Goal: Information Seeking & Learning: Learn about a topic

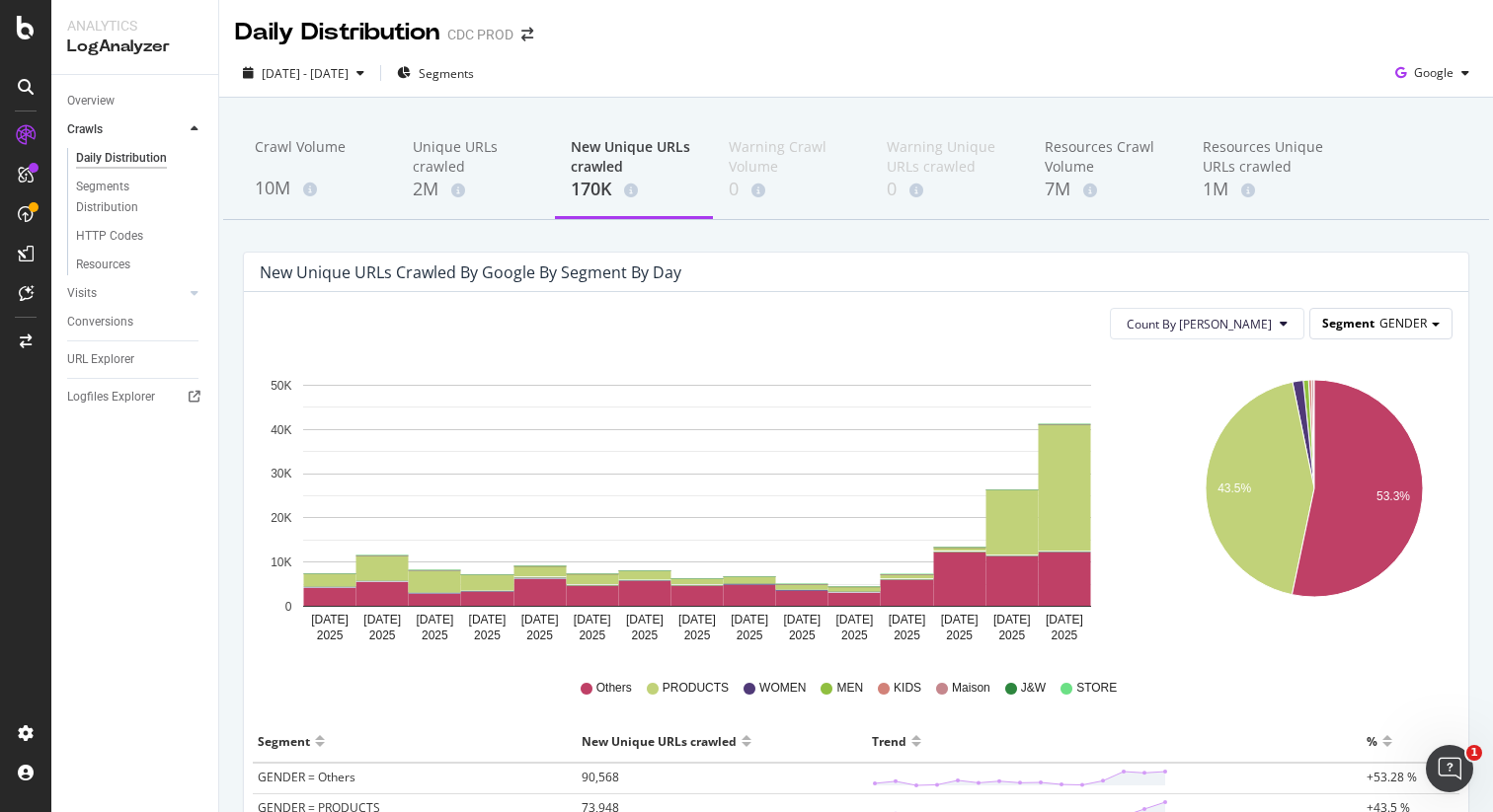
click at [1409, 322] on span "GENDER" at bounding box center [1403, 323] width 48 height 17
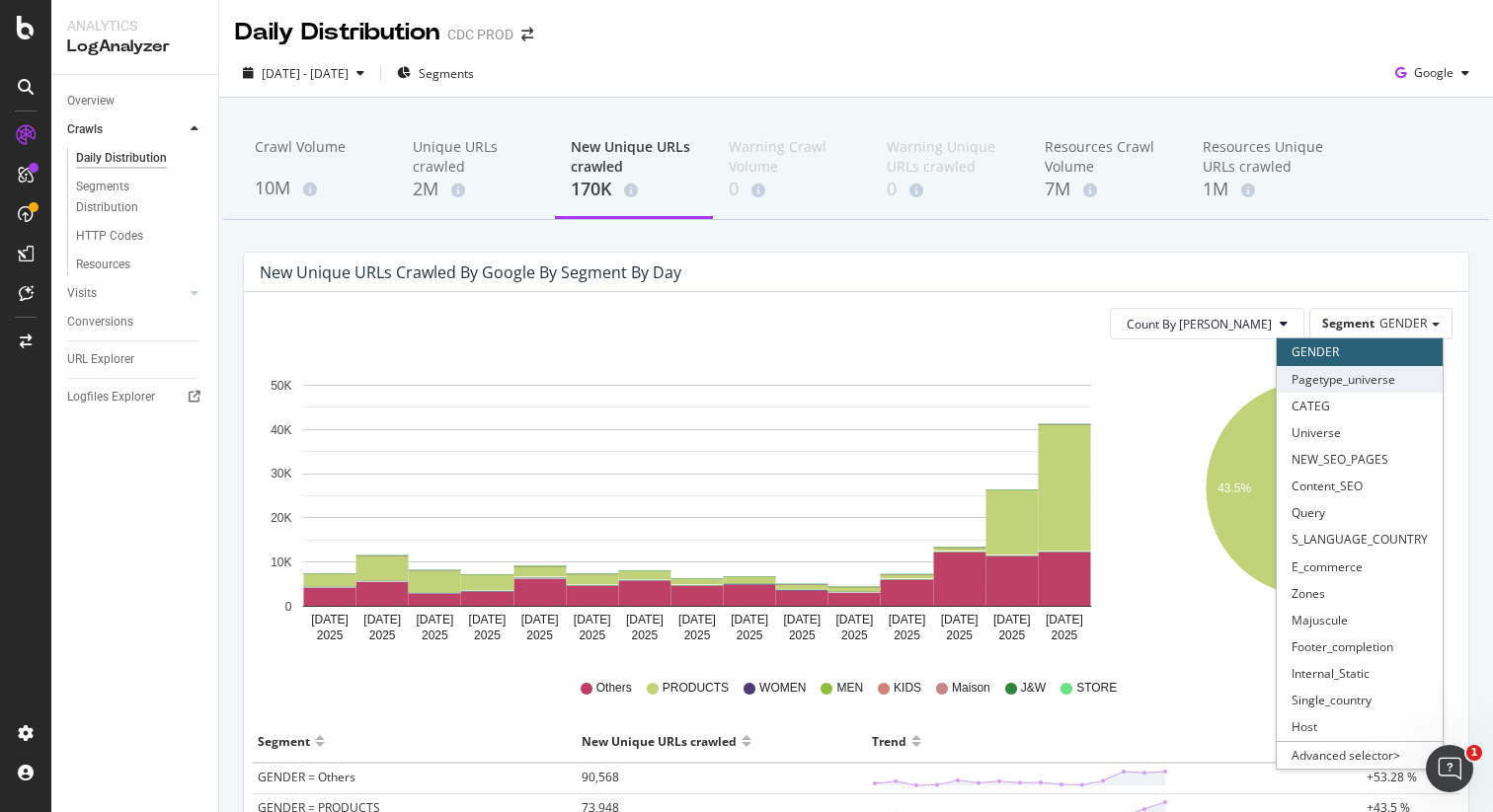
click at [1393, 376] on div "Pagetype_universe" at bounding box center [1359, 379] width 166 height 27
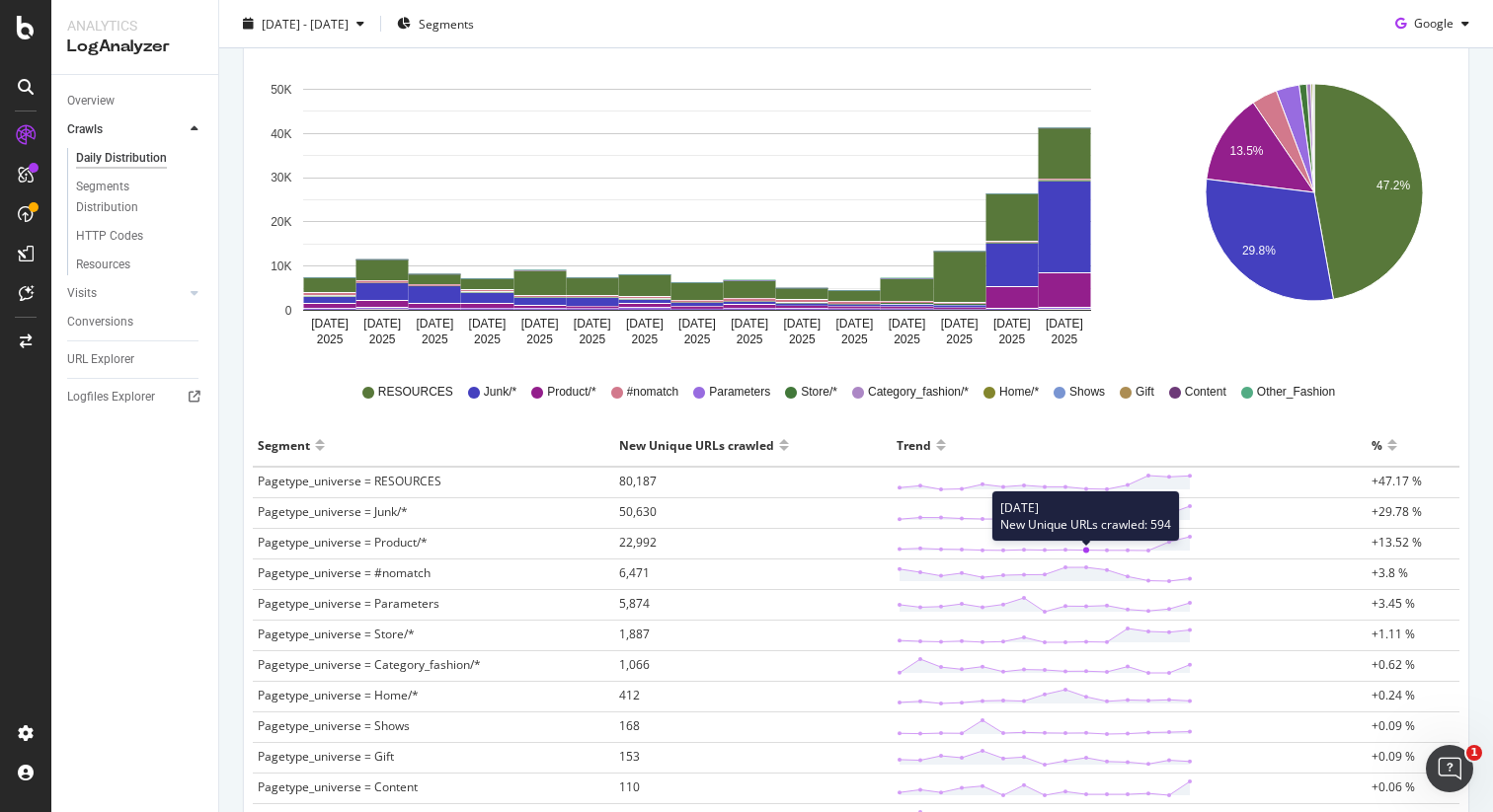
scroll to position [356, 0]
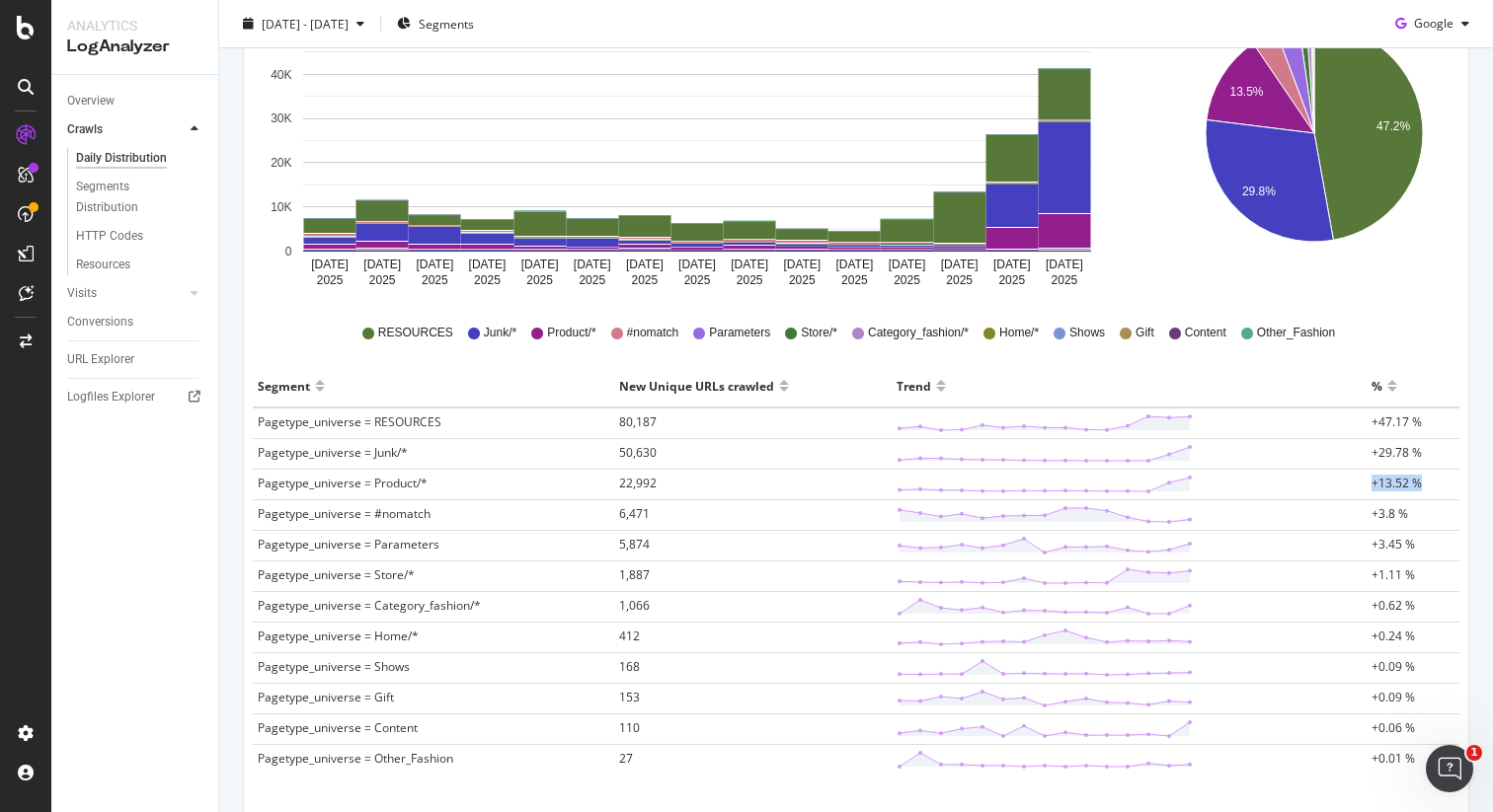
drag, startPoint x: 1420, startPoint y: 483, endPoint x: 1344, endPoint y: 486, distance: 76.1
click at [1344, 486] on tr "Pagetype_universe = Product/* 22,992 +13.52 %" at bounding box center [856, 485] width 1207 height 31
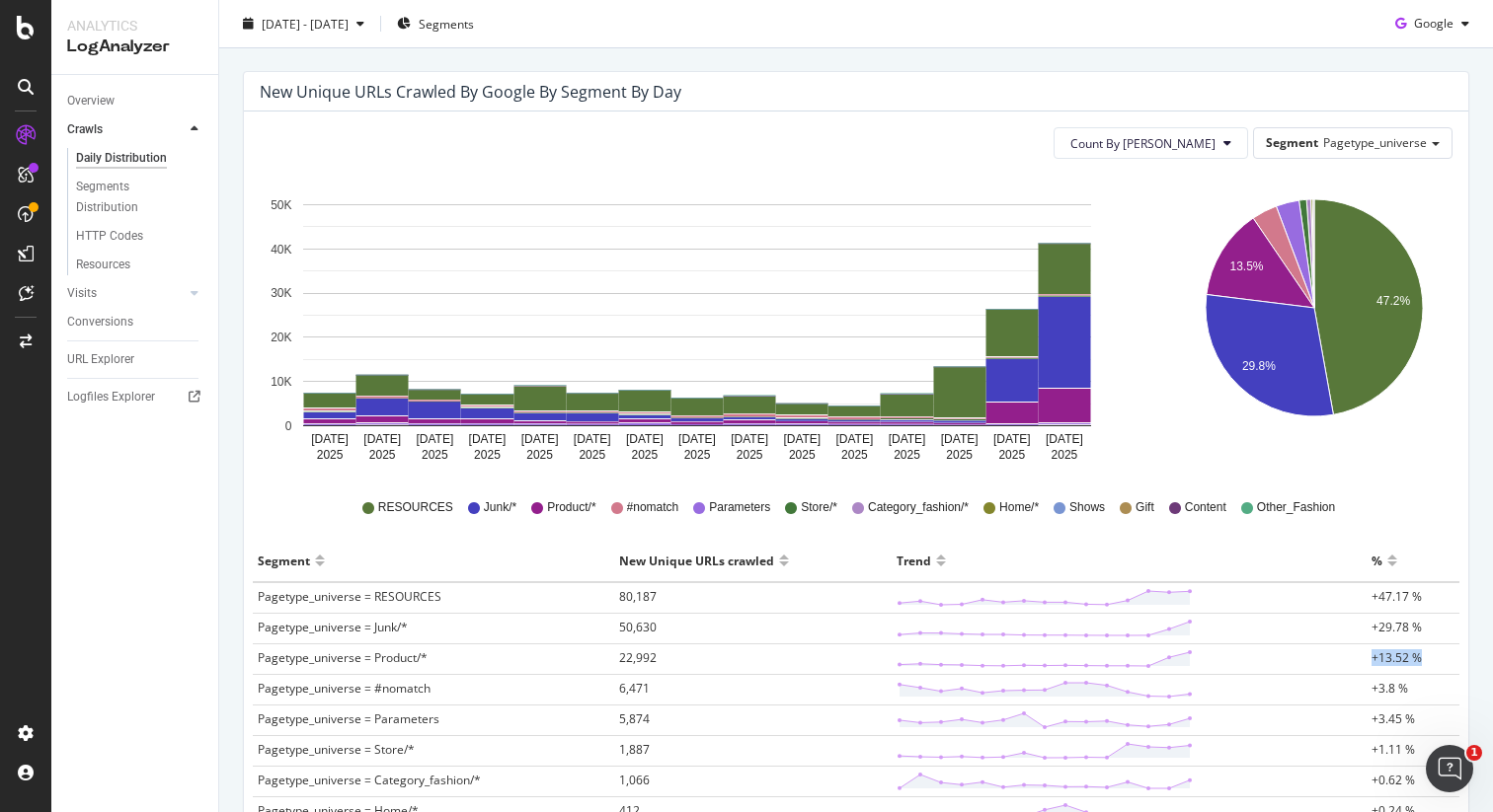
scroll to position [170, 0]
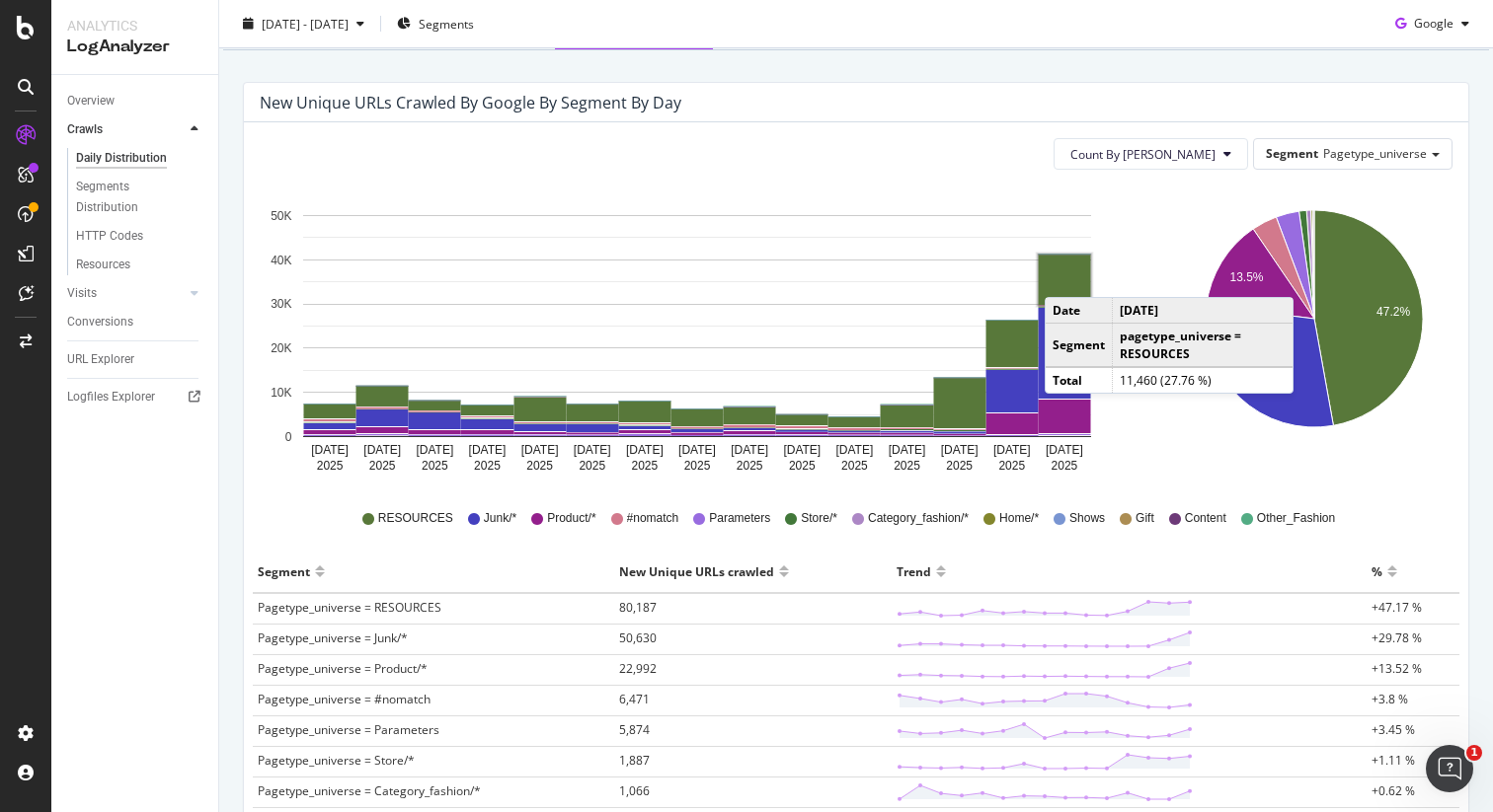
click at [1065, 277] on rect "A chart." at bounding box center [1065, 279] width 53 height 51
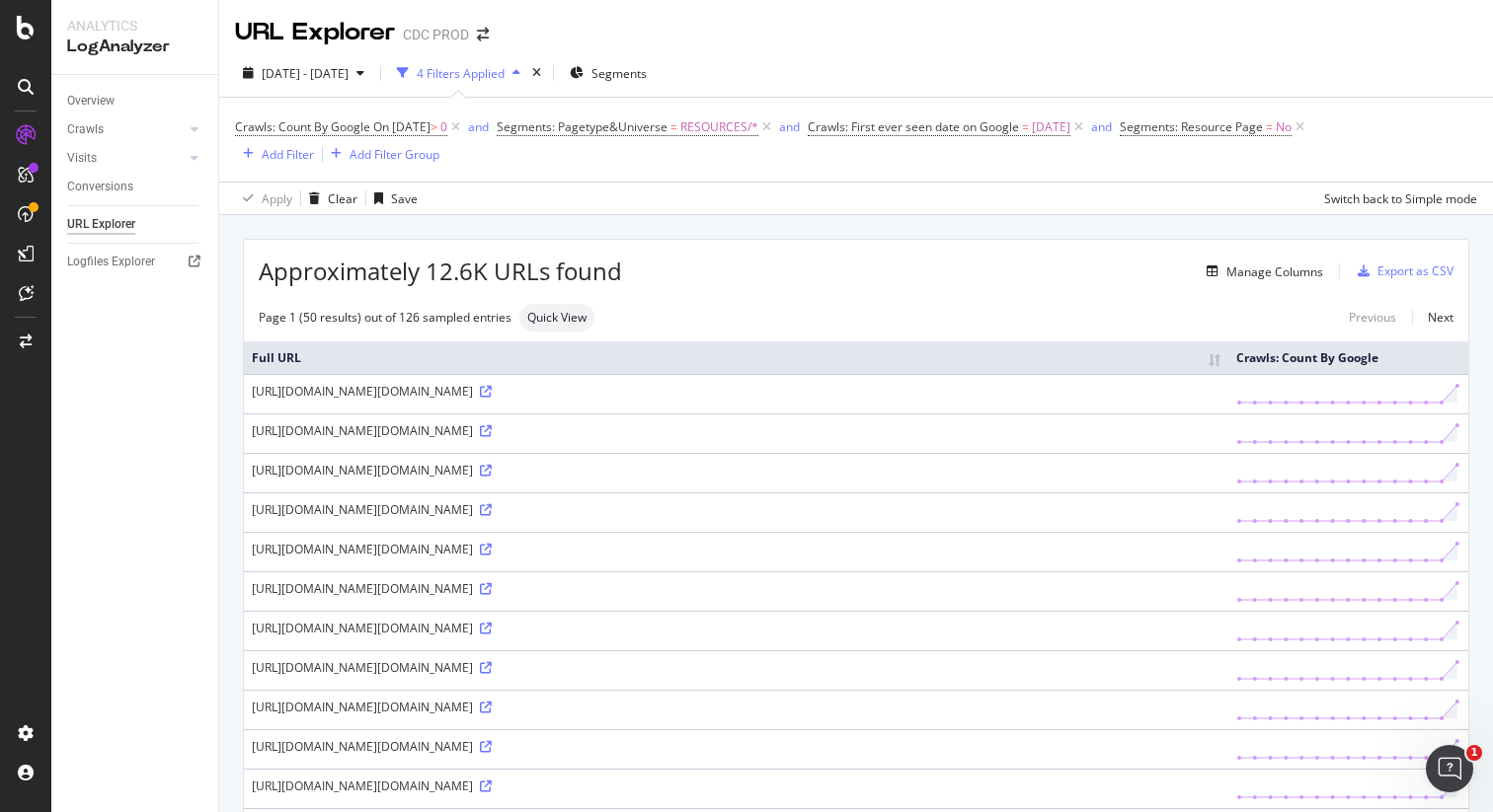
click at [826, 390] on div "https://www.dior.com/on/demandware.static/-/Library-Sites-DiorSharedLibrary/en/…" at bounding box center [736, 391] width 968 height 17
click at [492, 392] on icon at bounding box center [486, 392] width 12 height 12
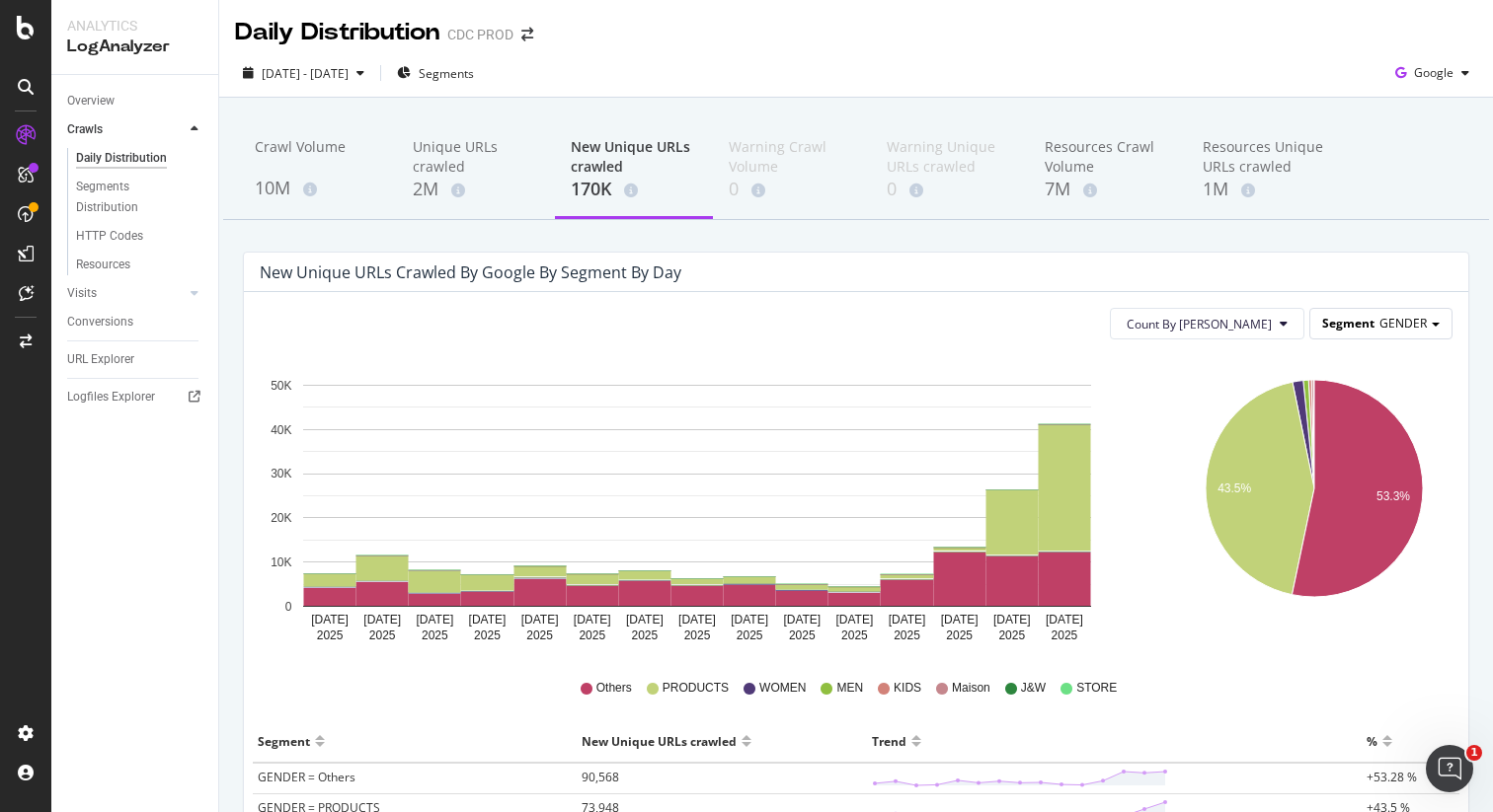
click at [1411, 325] on div "Segment GENDER" at bounding box center [1381, 323] width 141 height 29
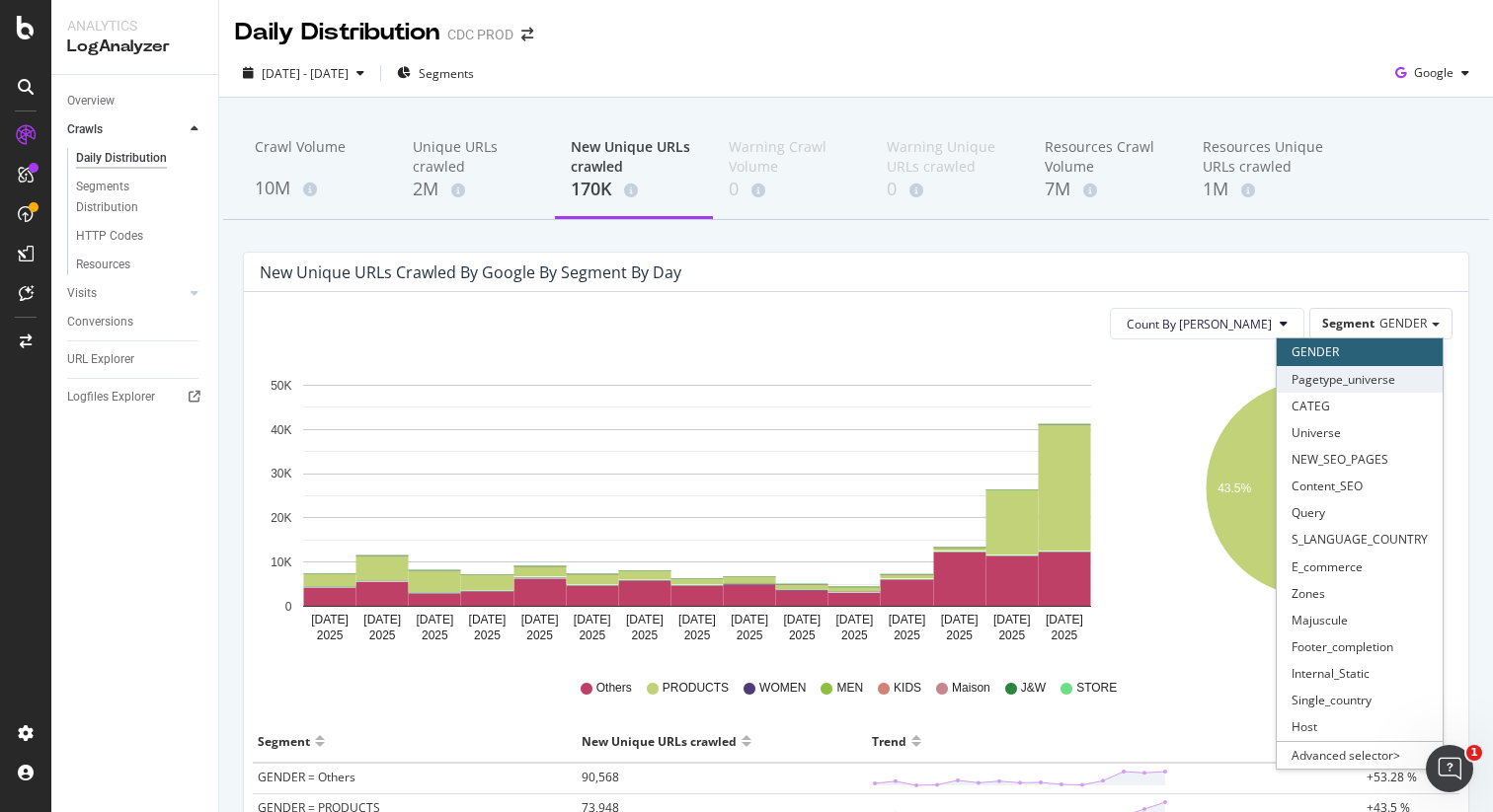
click at [1374, 383] on div "Pagetype_universe" at bounding box center [1359, 379] width 166 height 27
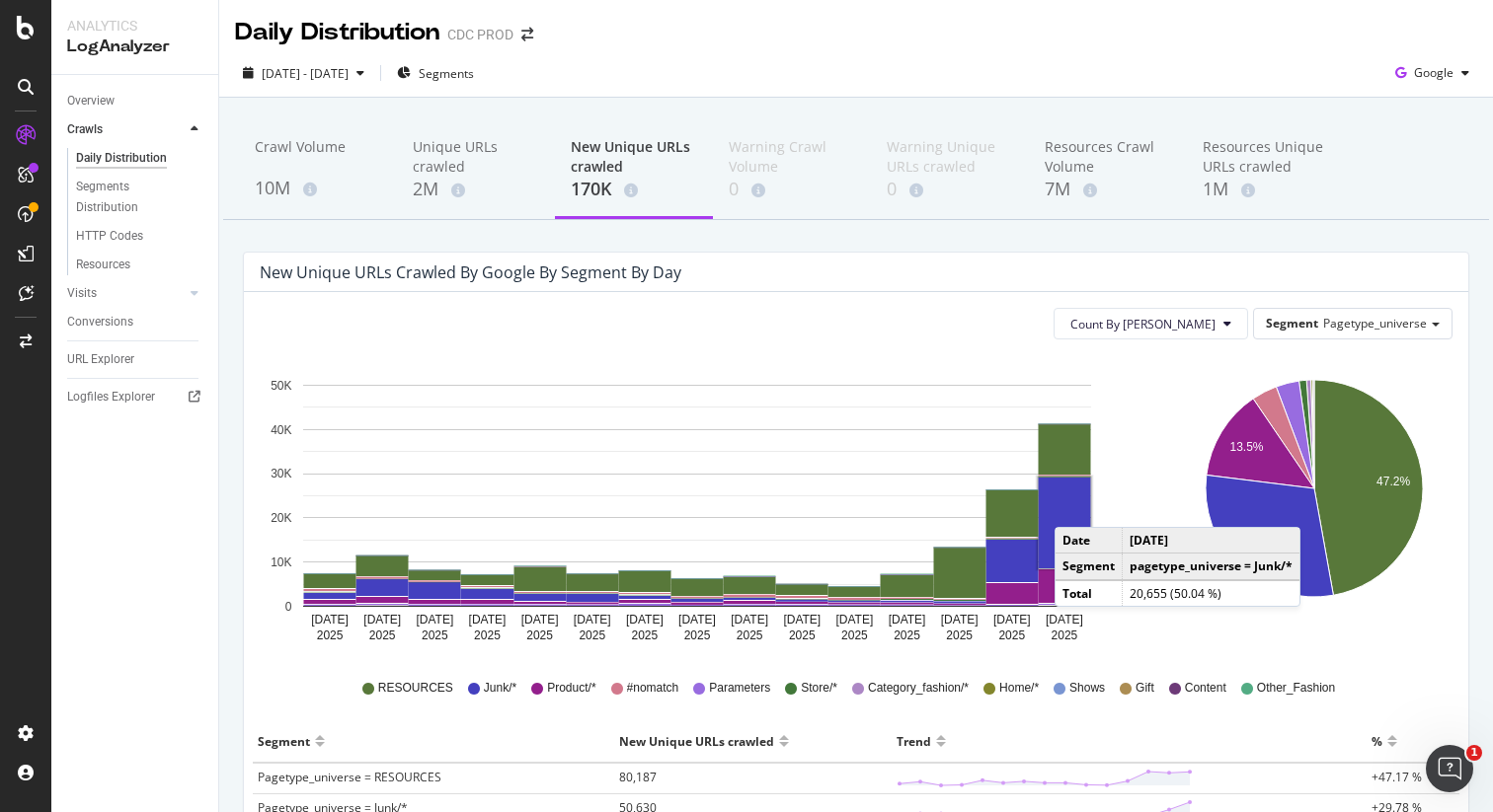
click at [1075, 507] on rect "A chart." at bounding box center [1065, 523] width 53 height 90
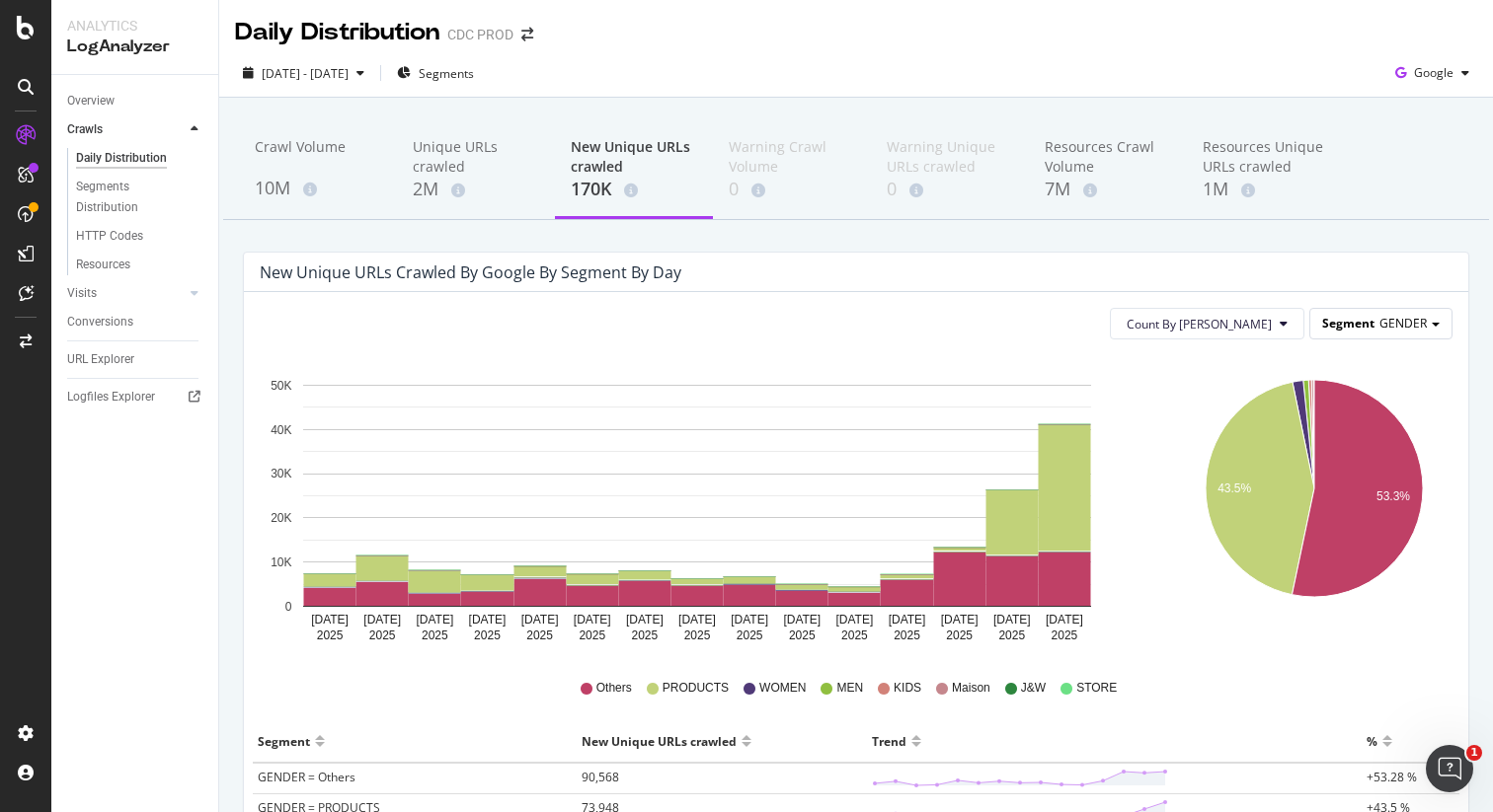
click at [1379, 329] on span "GENDER" at bounding box center [1403, 323] width 48 height 17
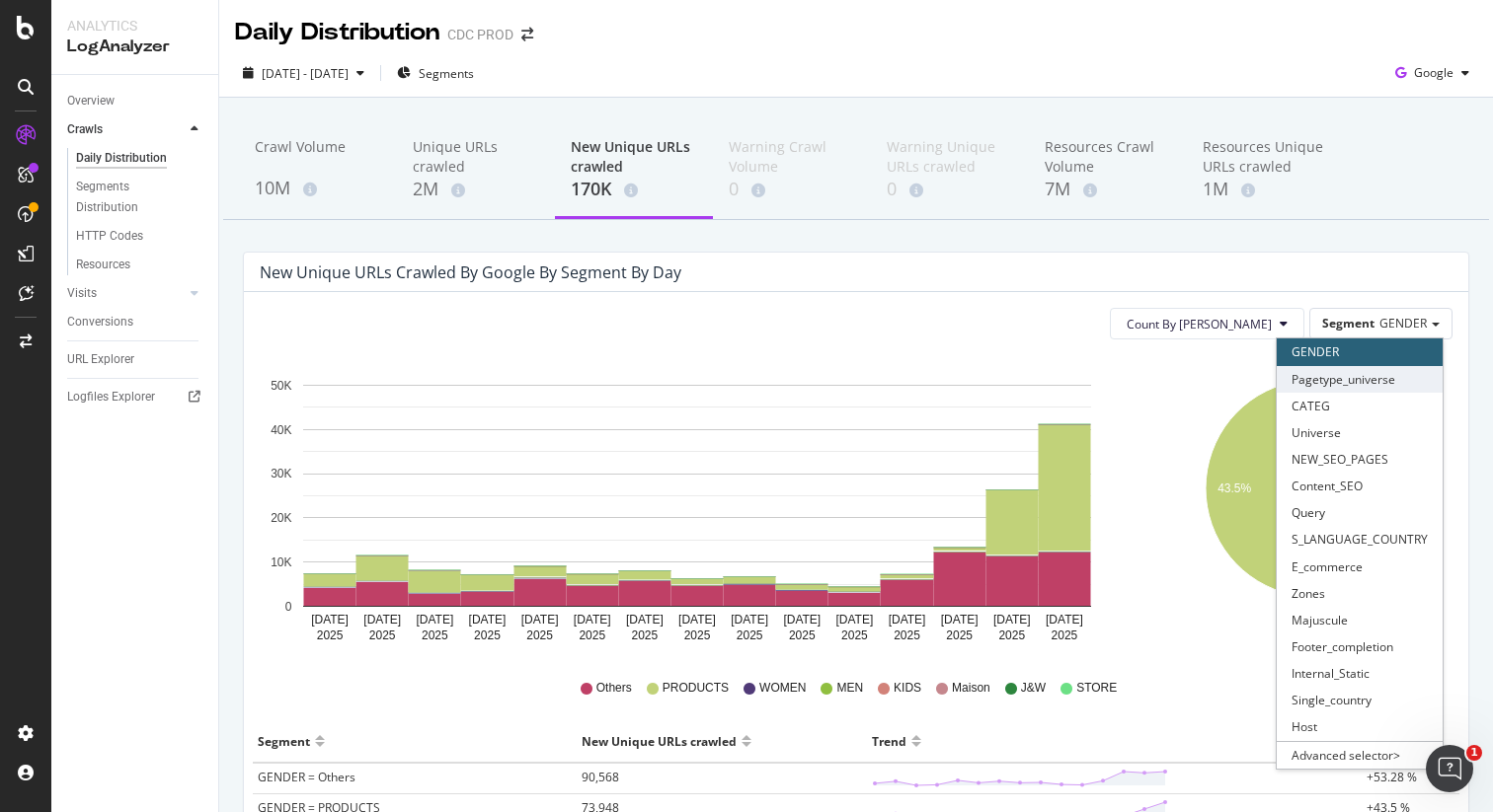
click at [1351, 384] on div "Pagetype_universe" at bounding box center [1359, 379] width 166 height 27
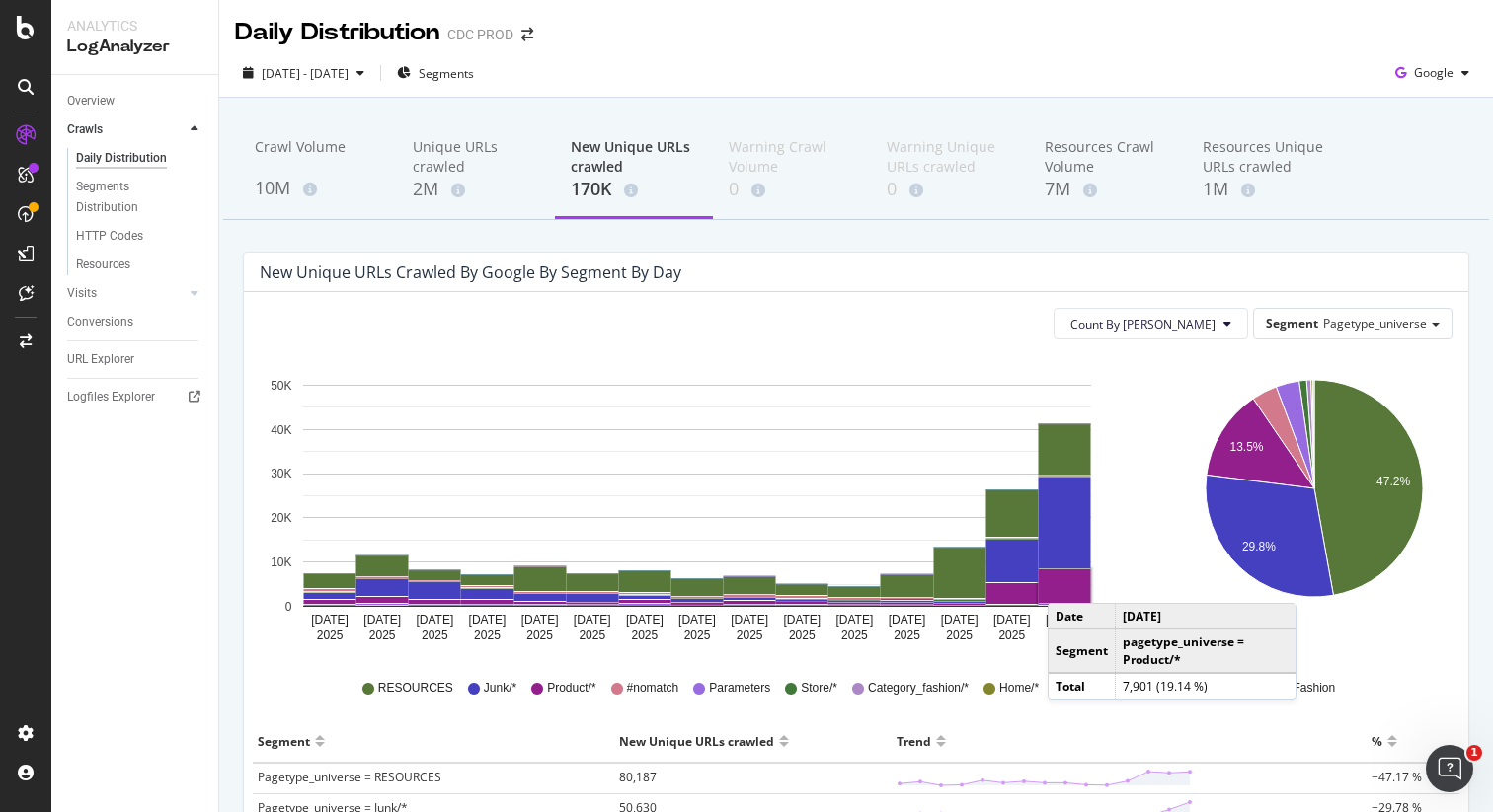
click at [1068, 583] on rect "A chart." at bounding box center [1065, 586] width 53 height 34
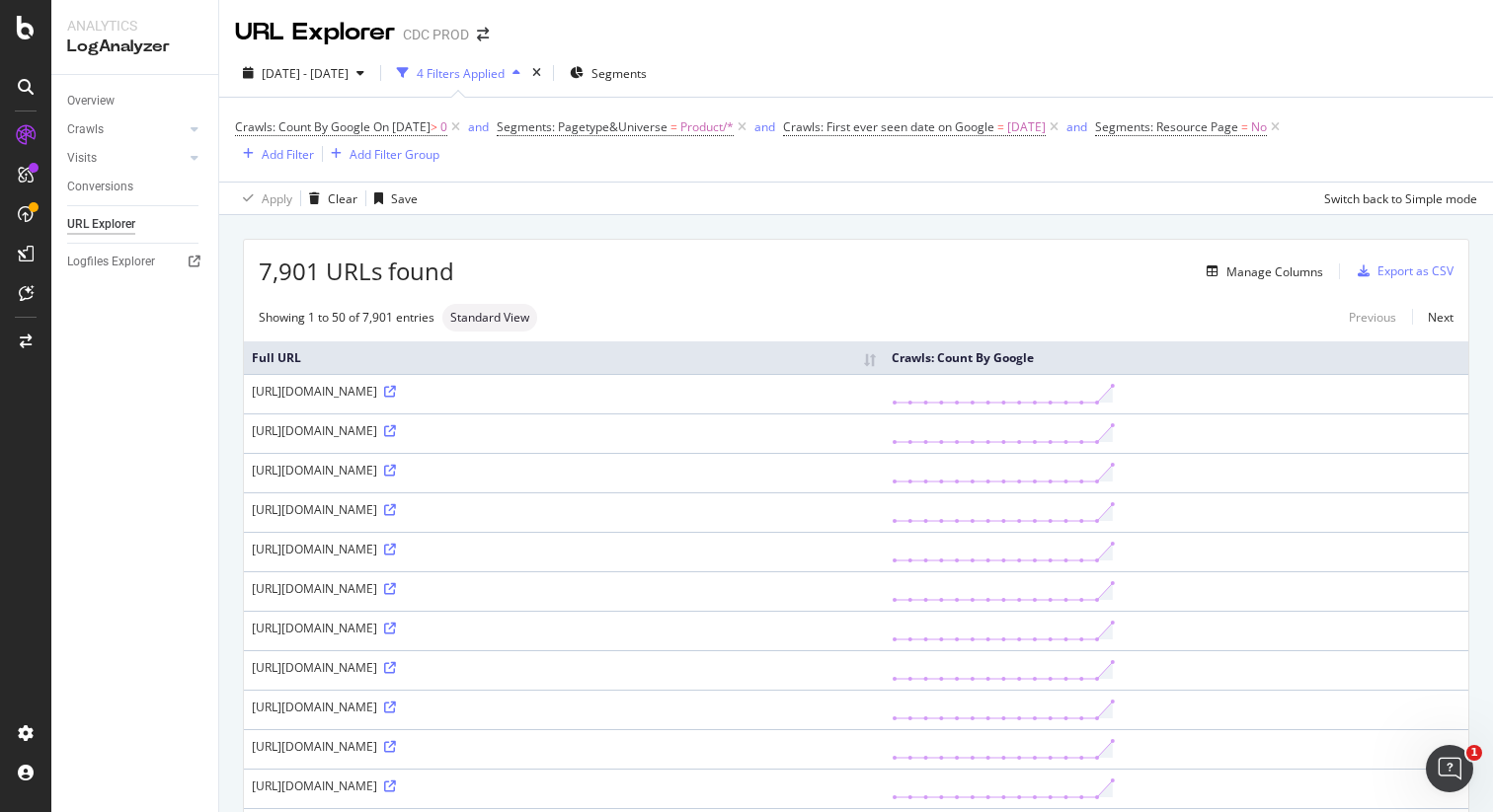
drag, startPoint x: 640, startPoint y: 427, endPoint x: 259, endPoint y: 423, distance: 381.0
click at [252, 426] on div "https://www.dior.com/ar_sa/fashion/products/2ESKH563FEN_H00N_TU" at bounding box center [564, 430] width 624 height 17
copy div "https://www.dior.com/ar_sa/fashion/products/2ESKH563FEN_H00N_TU"
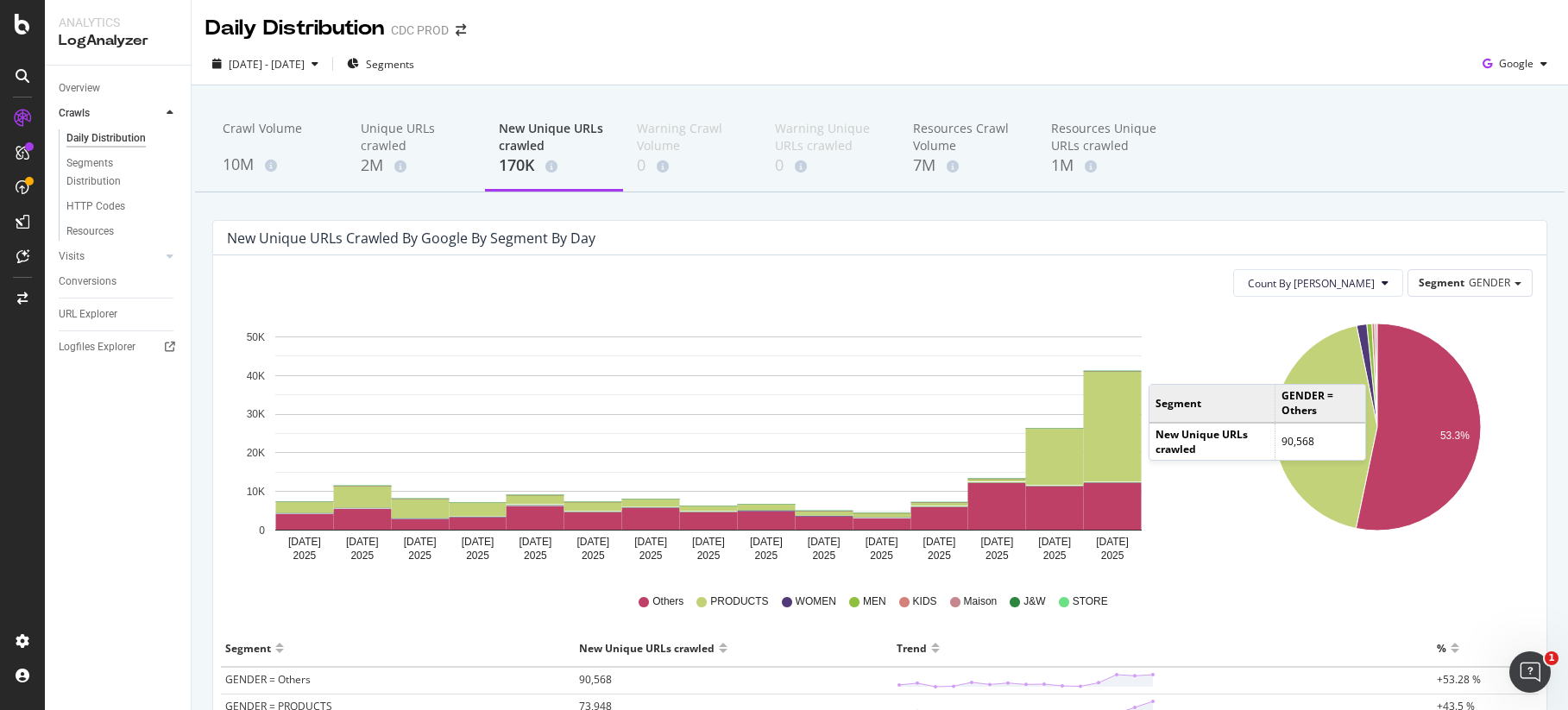
scroll to position [310, 0]
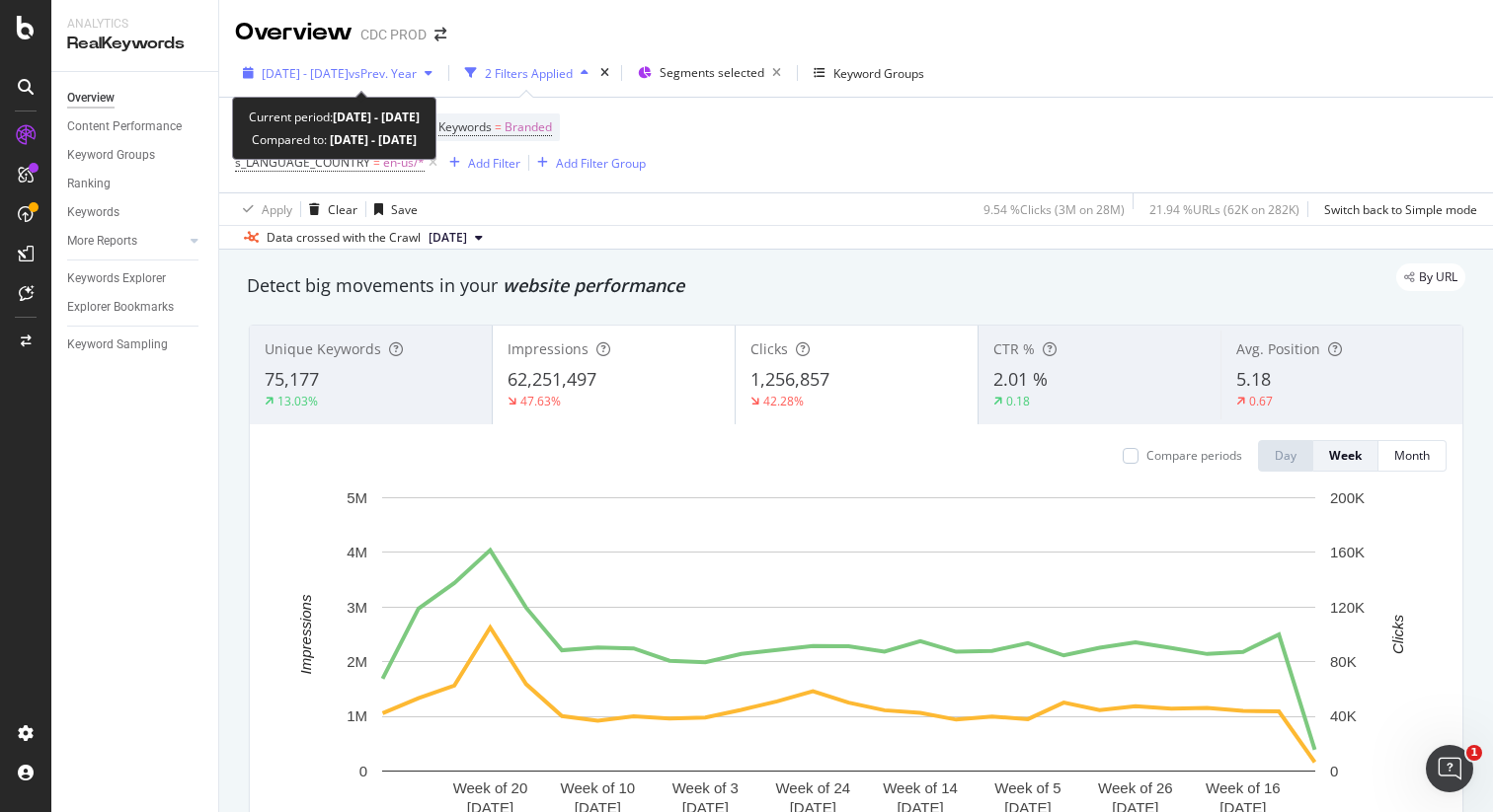
click at [340, 67] on span "2025 Jan. 1st - Jun. 30th" at bounding box center [304, 74] width 86 height 17
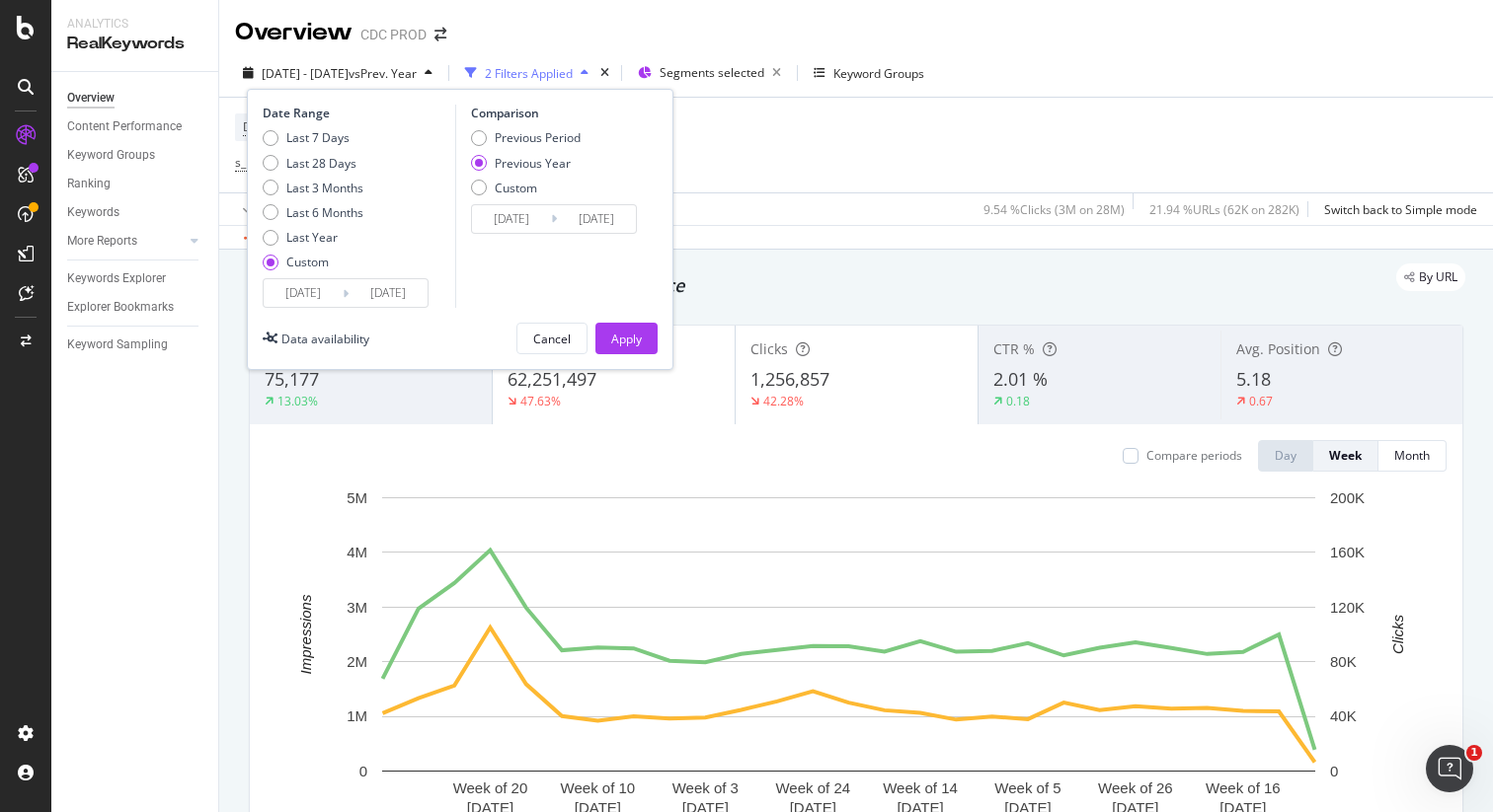
click at [312, 300] on input "2025/01/01" at bounding box center [302, 293] width 79 height 28
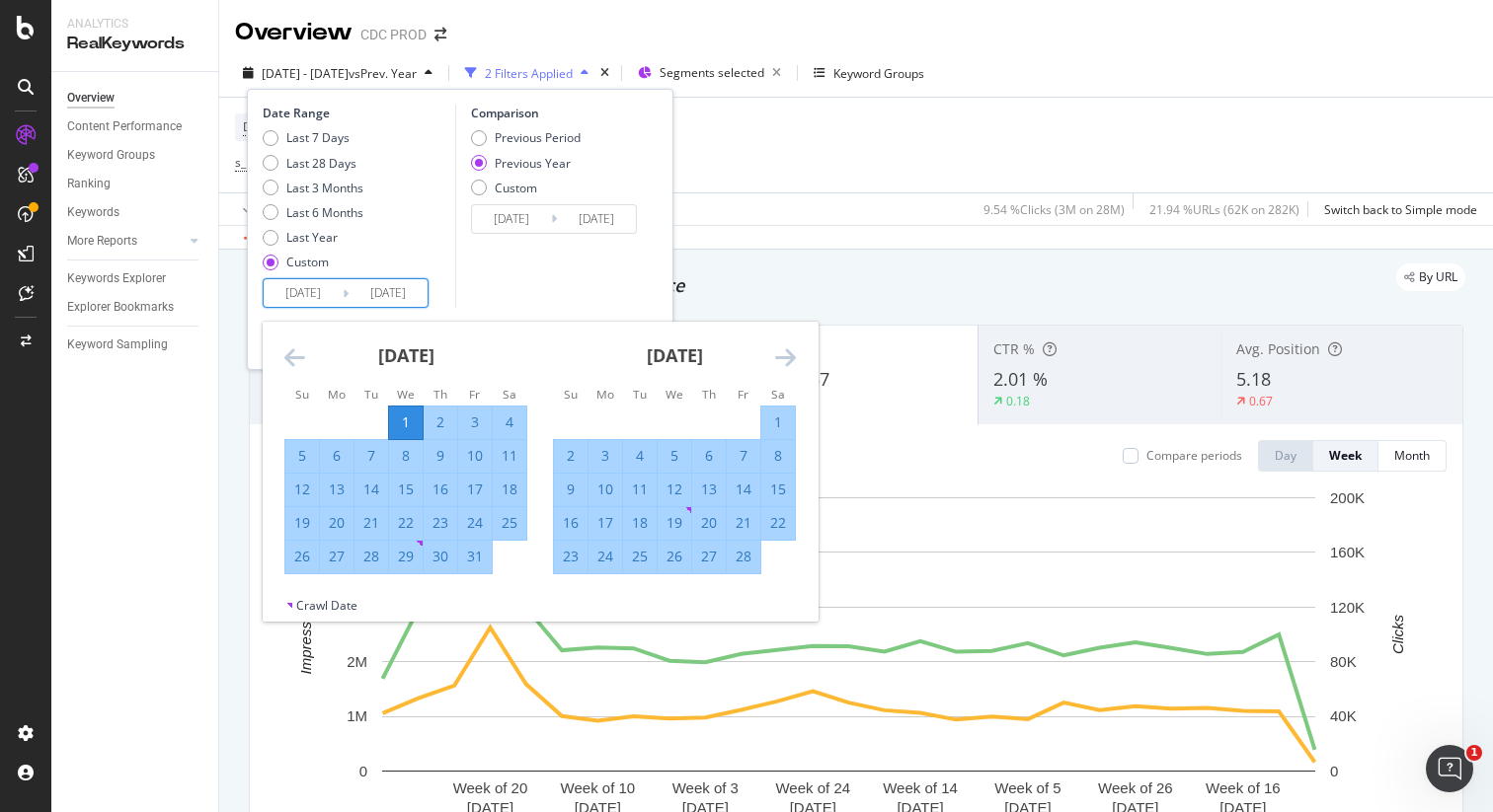
click at [783, 360] on icon "Move forward to switch to the next month." at bounding box center [785, 358] width 21 height 24
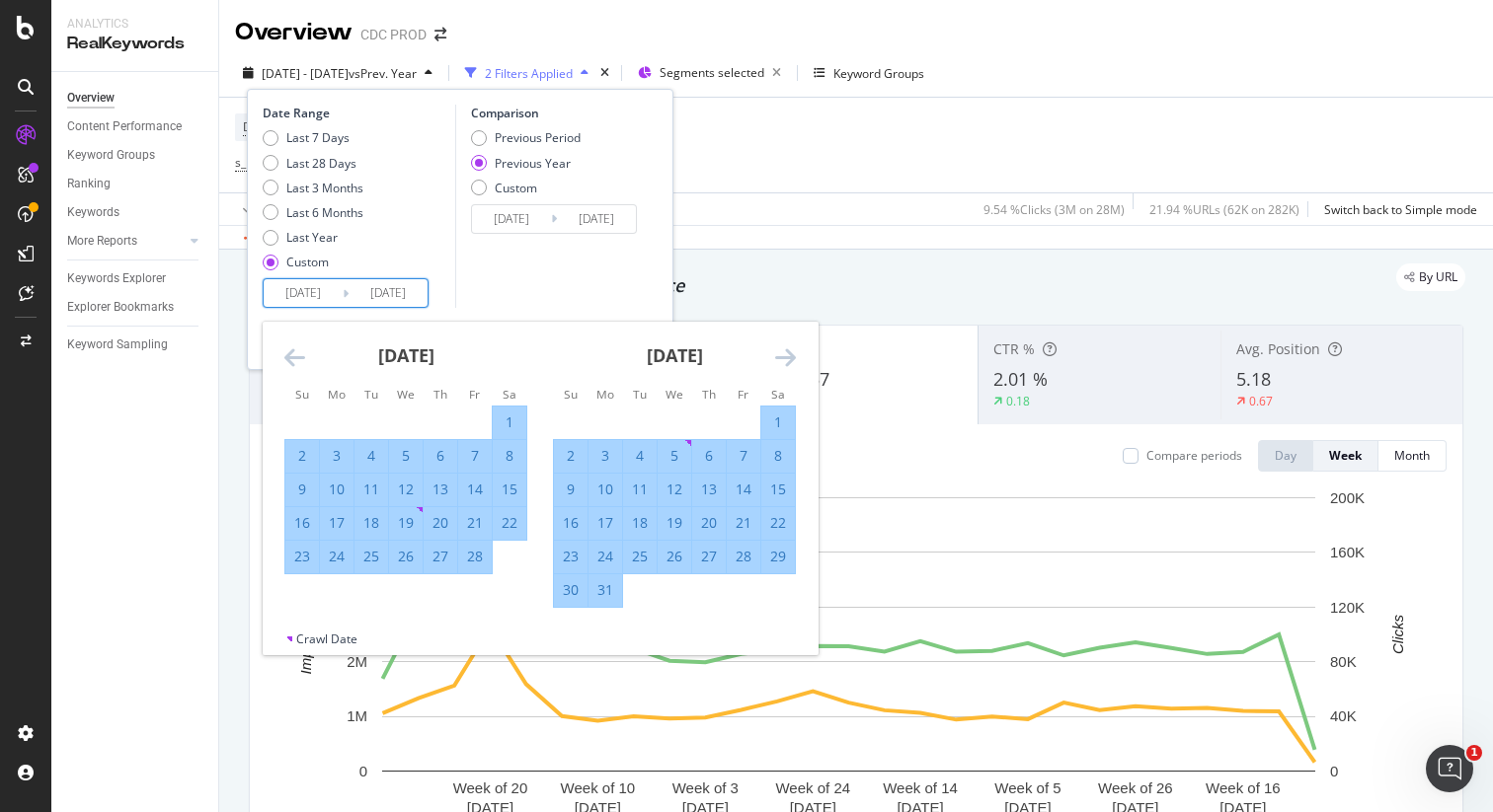
click at [783, 360] on icon "Move forward to switch to the next month." at bounding box center [785, 358] width 21 height 24
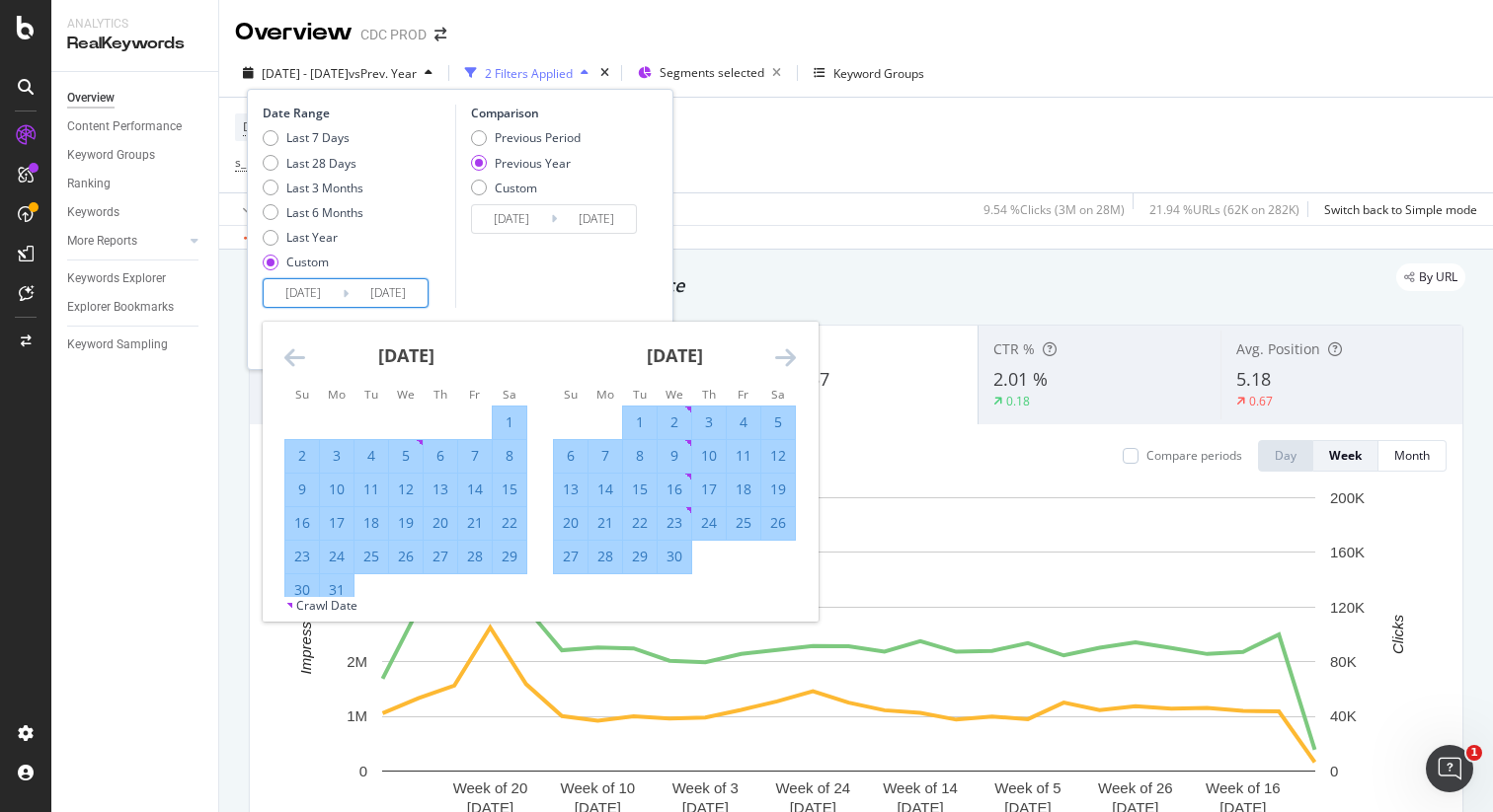
click at [783, 360] on icon "Move forward to switch to the next month." at bounding box center [785, 358] width 21 height 24
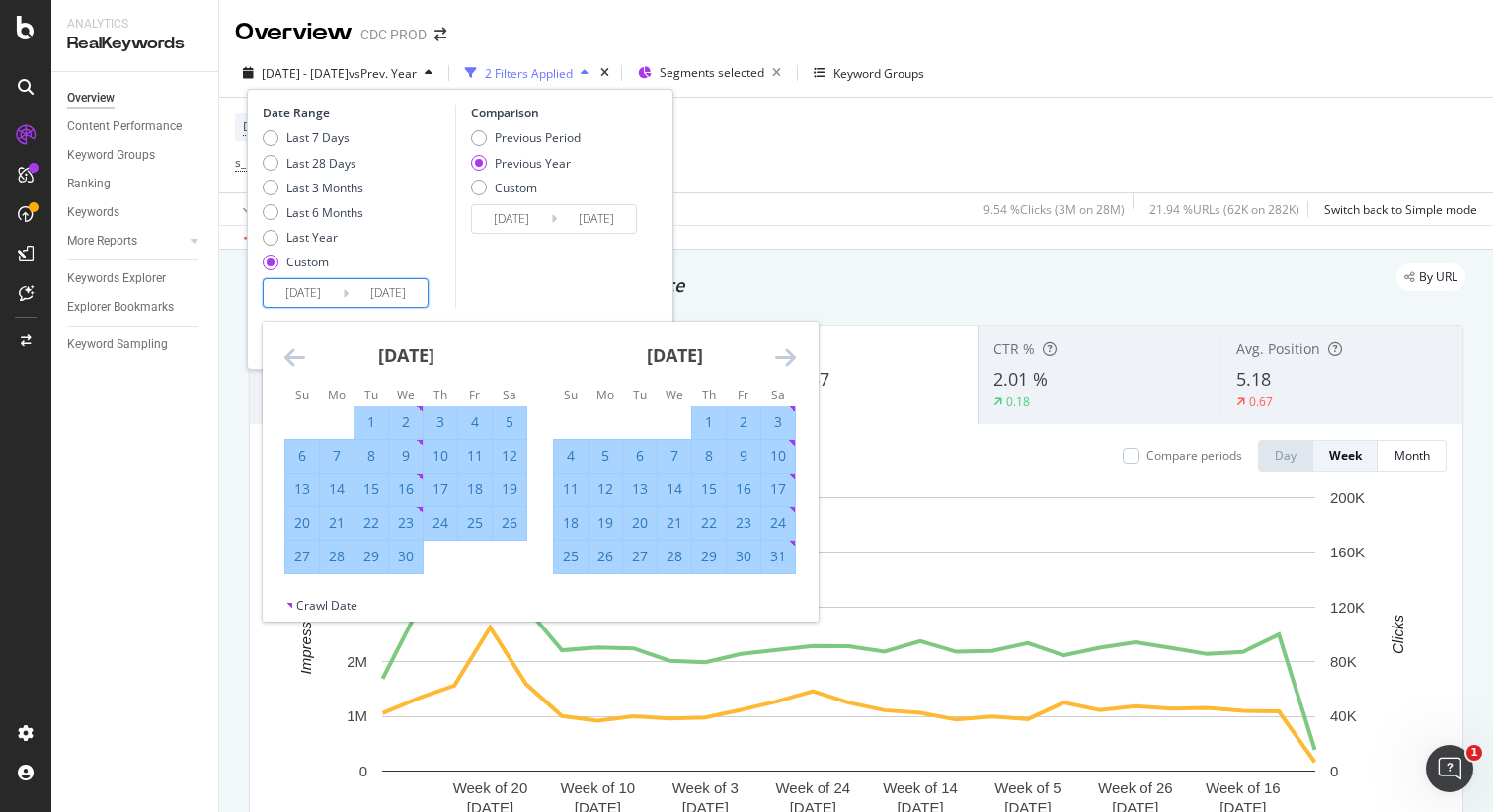
click at [783, 360] on icon "Move forward to switch to the next month." at bounding box center [785, 358] width 21 height 24
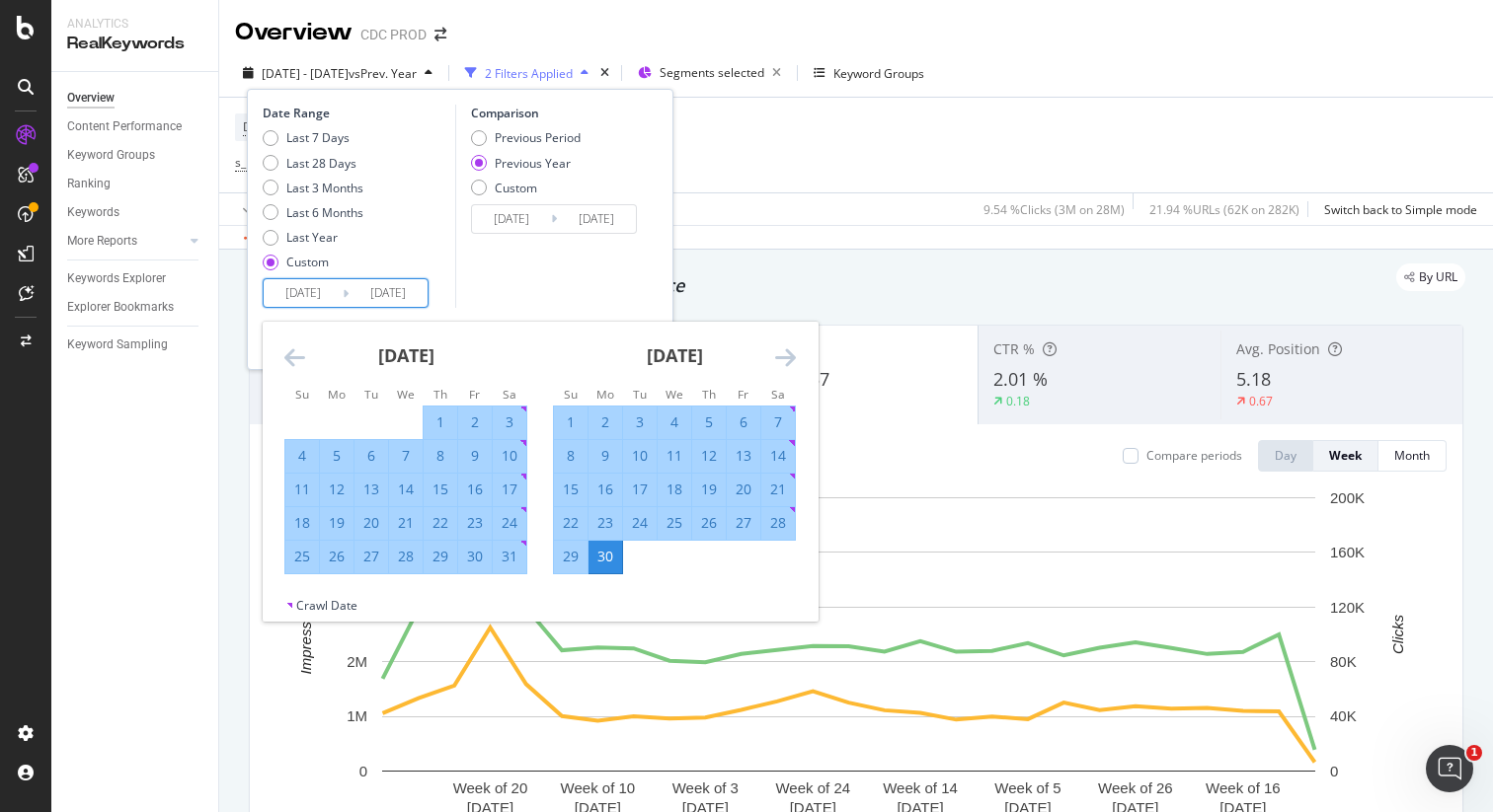
click at [783, 360] on icon "Move forward to switch to the next month." at bounding box center [785, 358] width 21 height 24
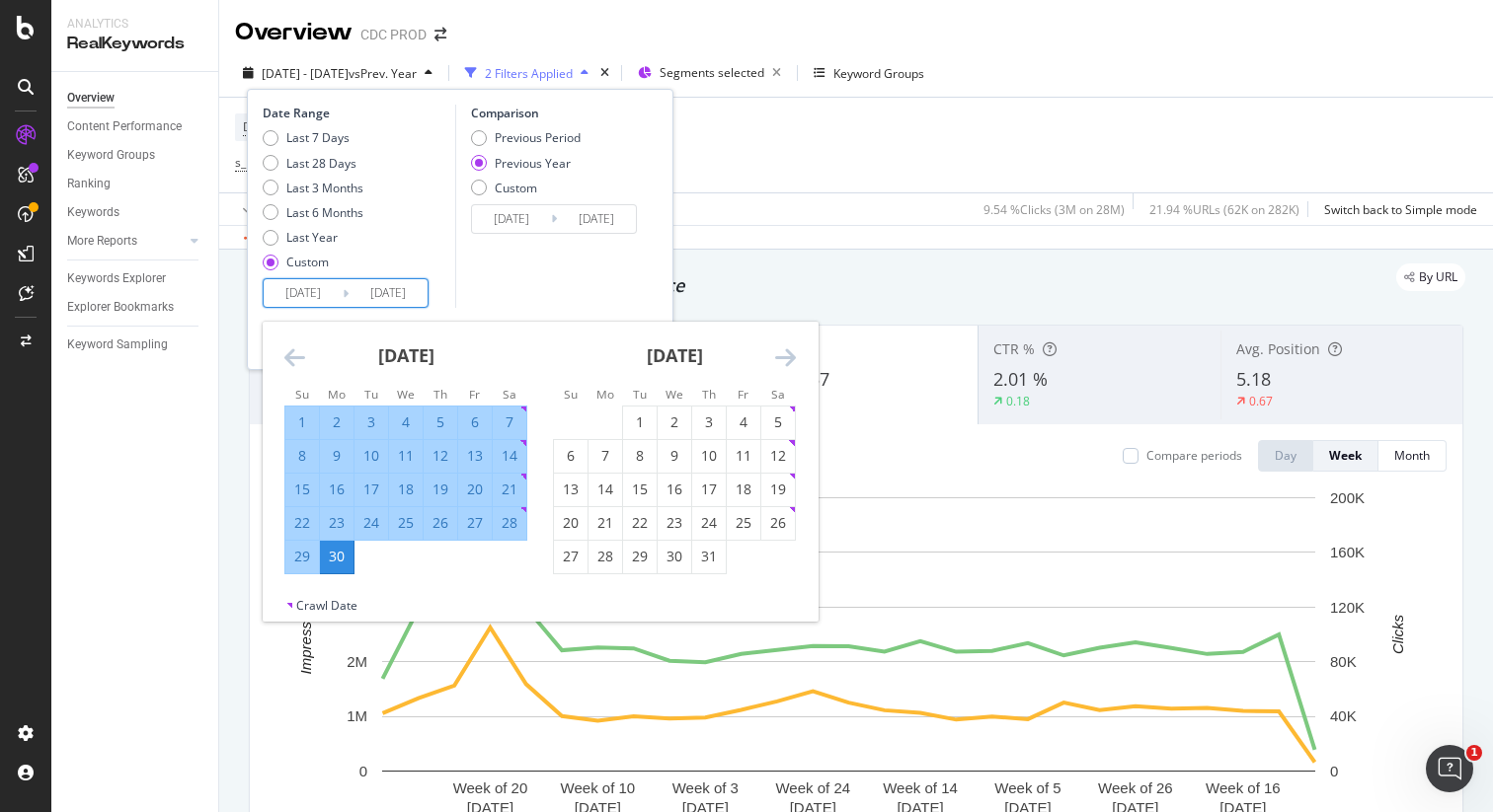
click at [783, 360] on icon "Move forward to switch to the next month." at bounding box center [785, 358] width 21 height 24
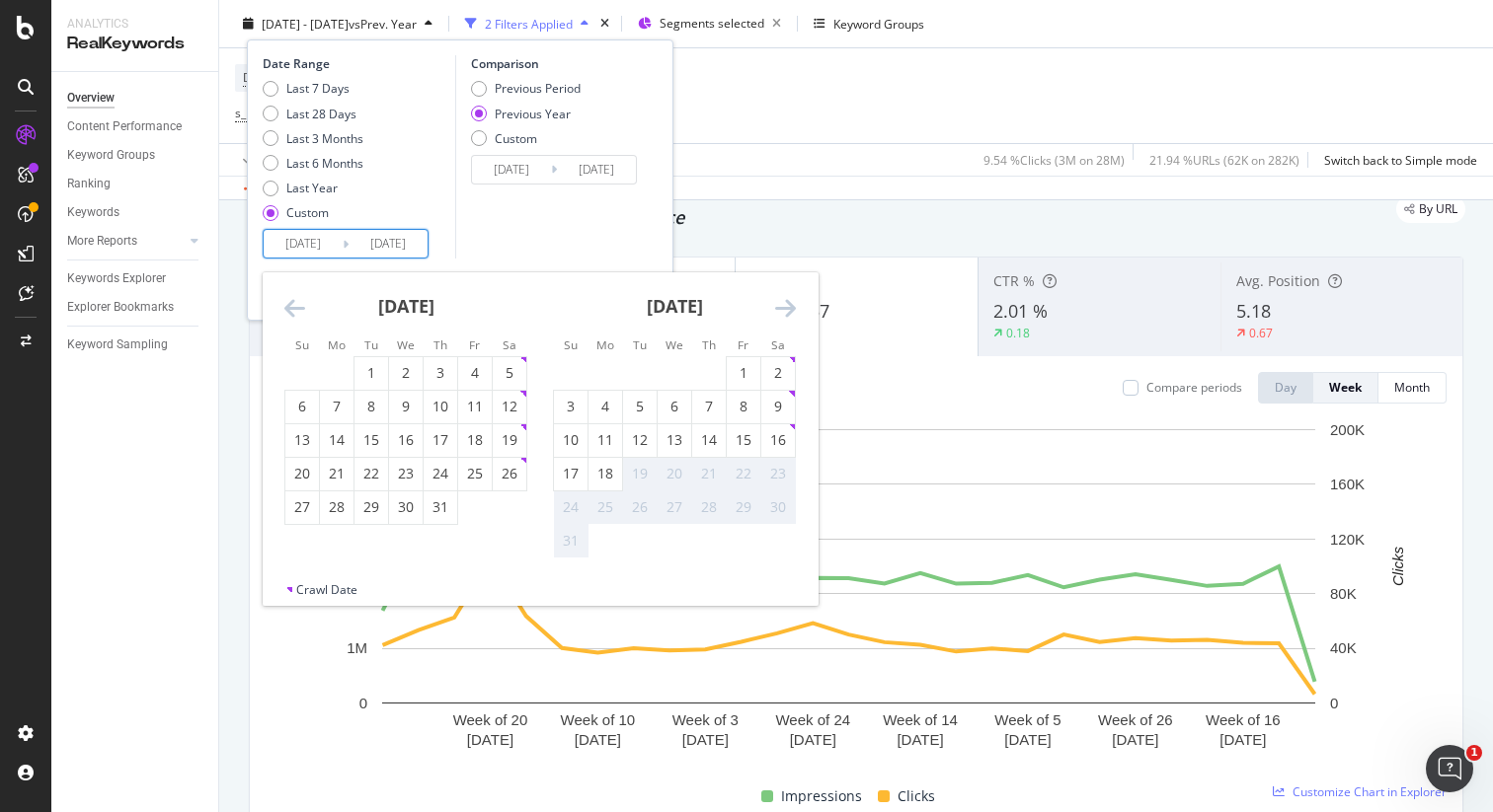
scroll to position [70, 0]
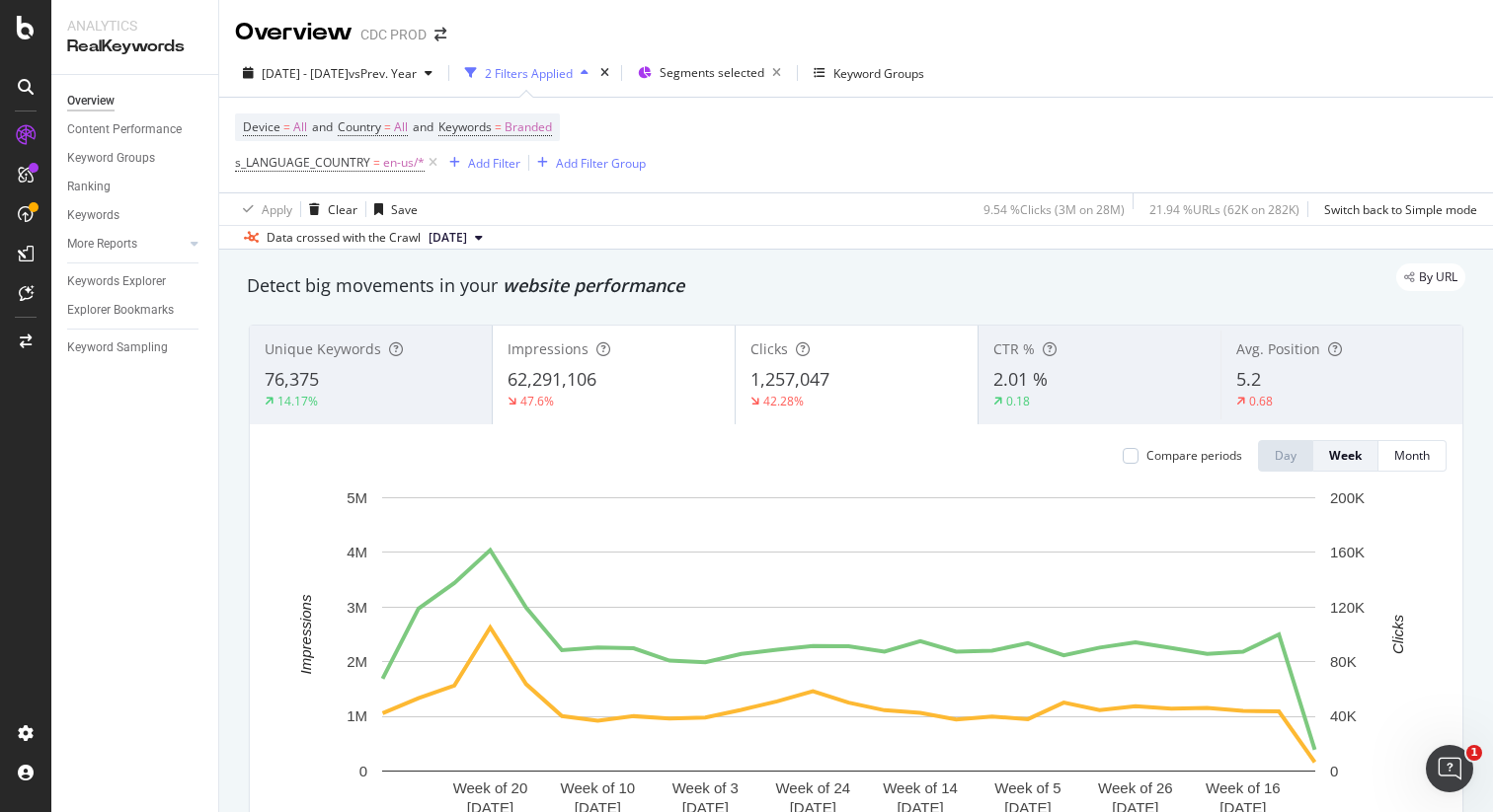
drag, startPoint x: 855, startPoint y: 163, endPoint x: 793, endPoint y: 159, distance: 62.1
click at [855, 163] on div "Device = All and Country = All and Keywords = Branded s_LANGUAGE_COUNTRY = en-u…" at bounding box center [855, 144] width 1242 height 94
click at [538, 122] on span "Branded" at bounding box center [529, 127] width 48 height 28
click at [507, 174] on span "Branded" at bounding box center [495, 173] width 56 height 17
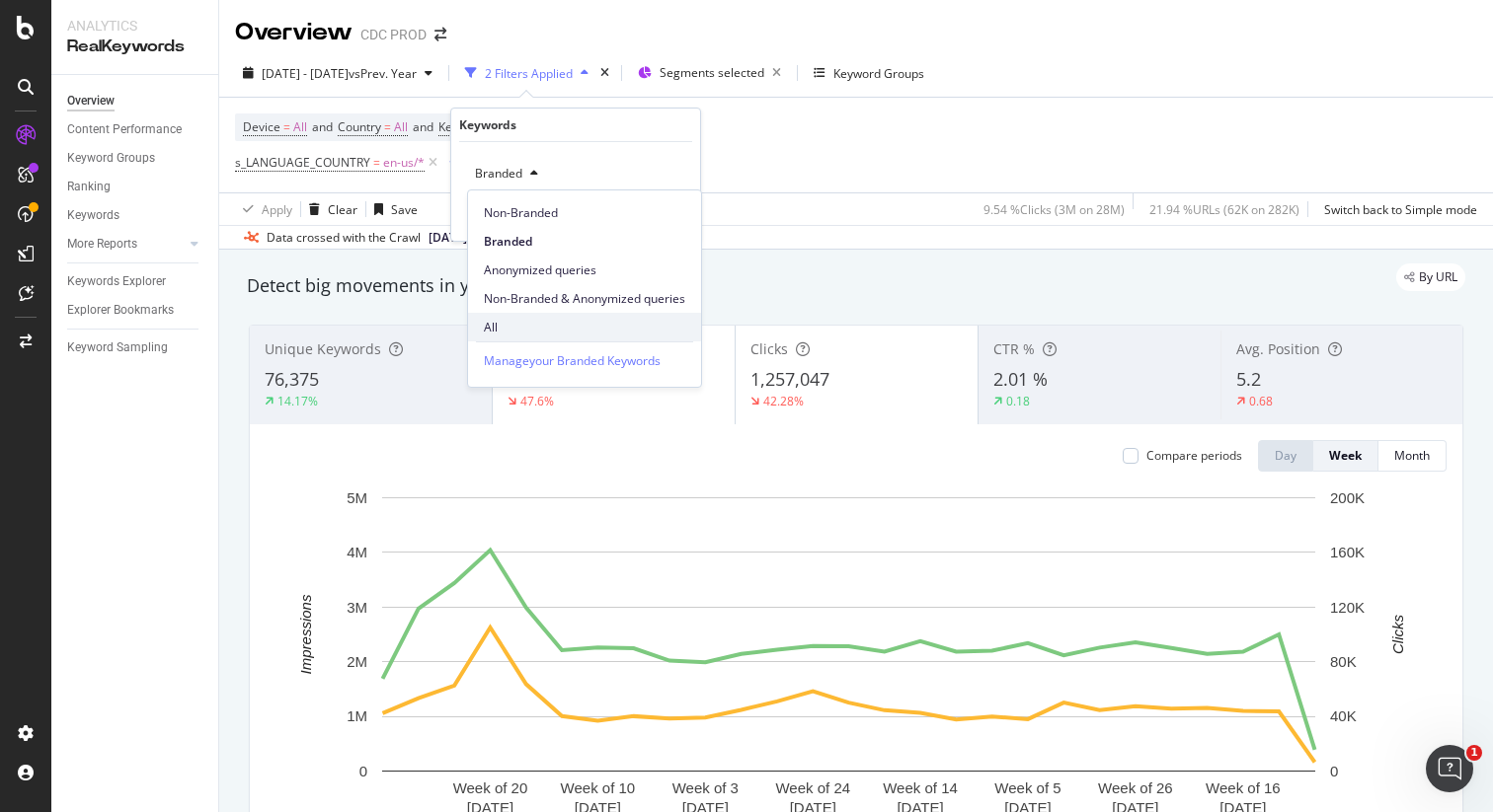
click at [508, 315] on div "All" at bounding box center [584, 327] width 233 height 29
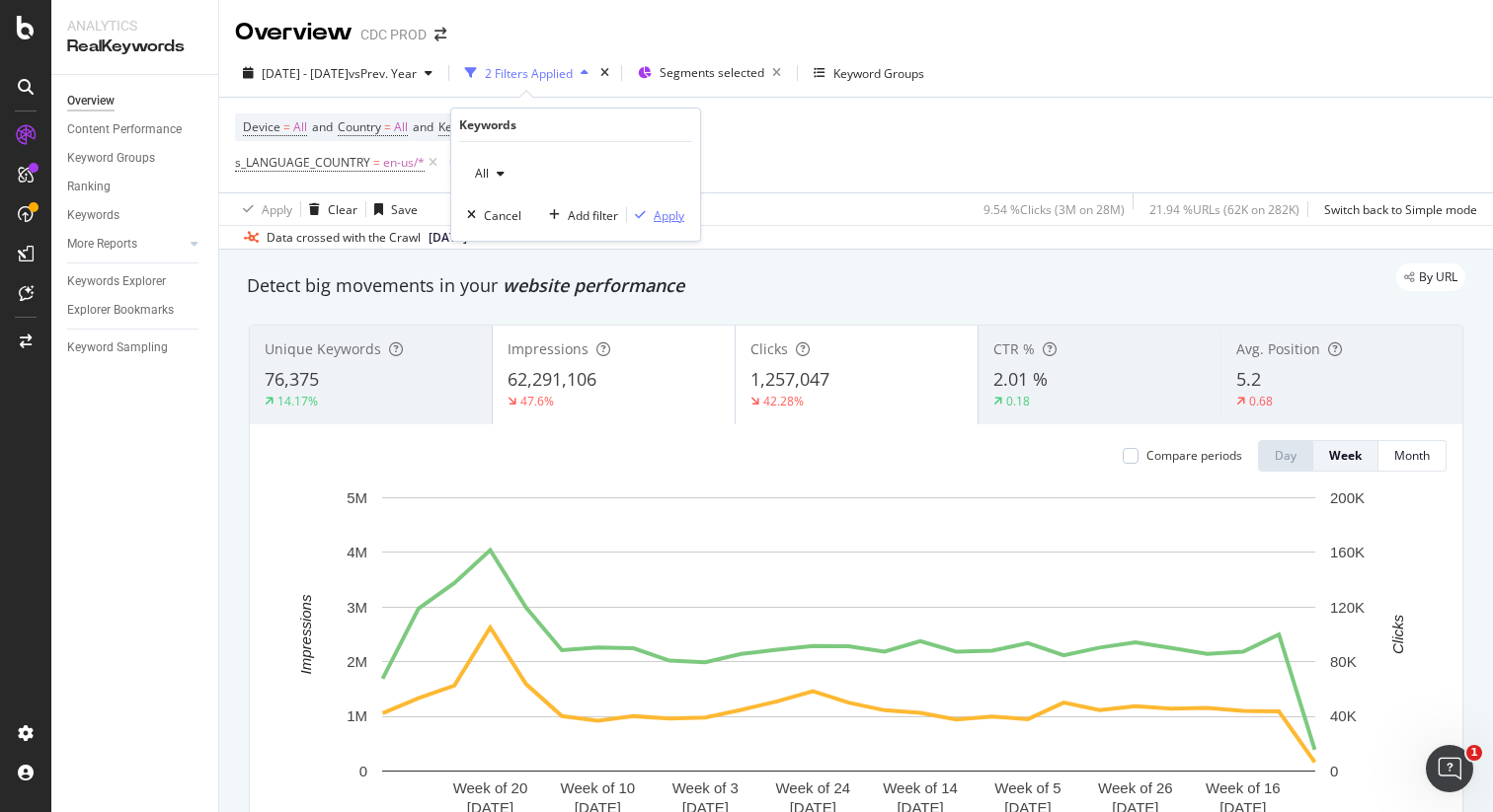
click at [667, 217] on div "Apply" at bounding box center [668, 216] width 31 height 17
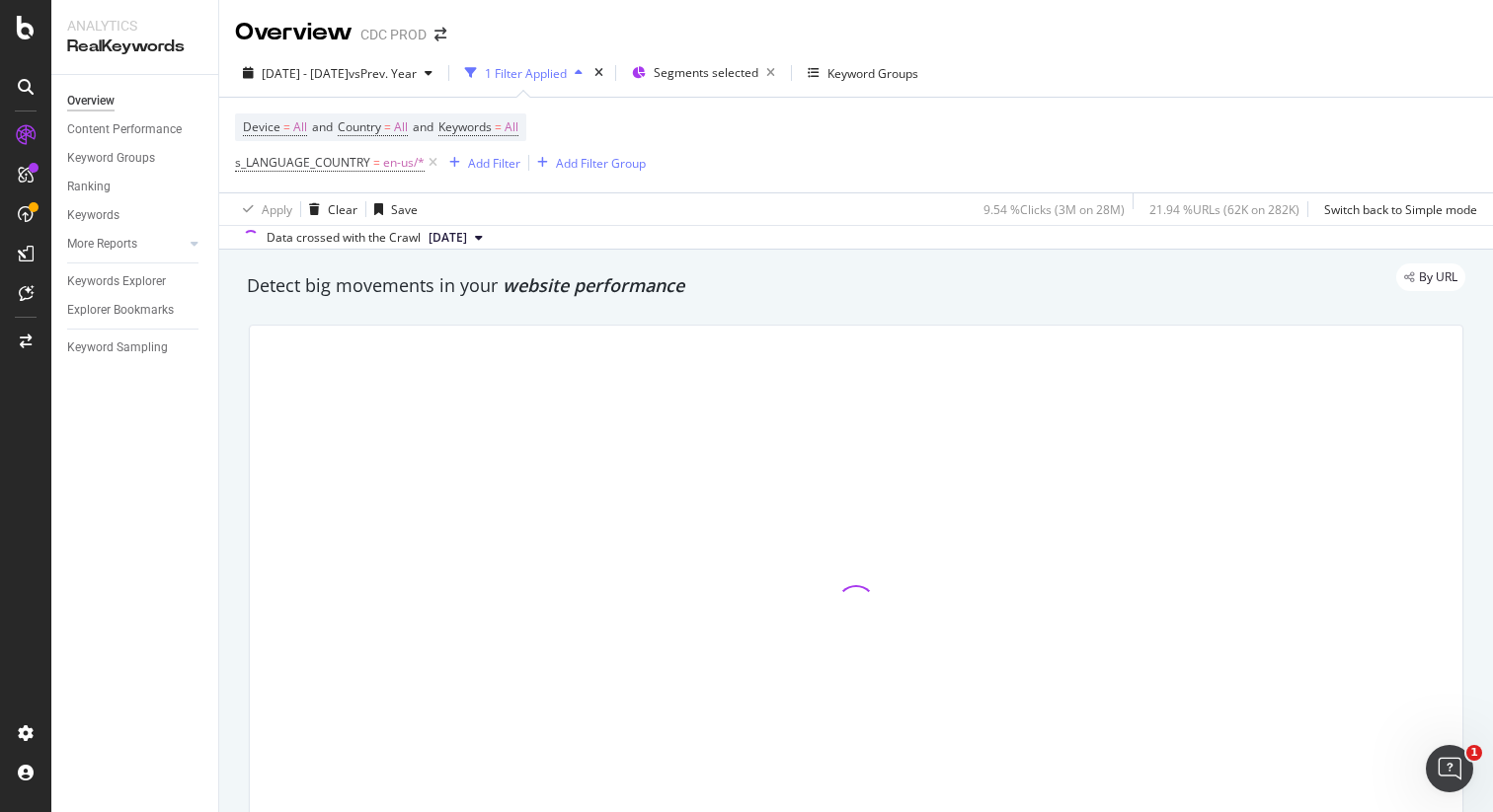
click at [829, 158] on div "Device = All and Country = All and Keywords = All s_LANGUAGE_COUNTRY = en-us/* …" at bounding box center [855, 144] width 1242 height 94
drag, startPoint x: 966, startPoint y: 125, endPoint x: 868, endPoint y: 143, distance: 99.6
click at [966, 125] on div "Device = All and Country = All and Keywords = All s_LANGUAGE_COUNTRY = en-us/* …" at bounding box center [855, 144] width 1242 height 94
click at [402, 161] on span "en-us/*" at bounding box center [404, 163] width 42 height 28
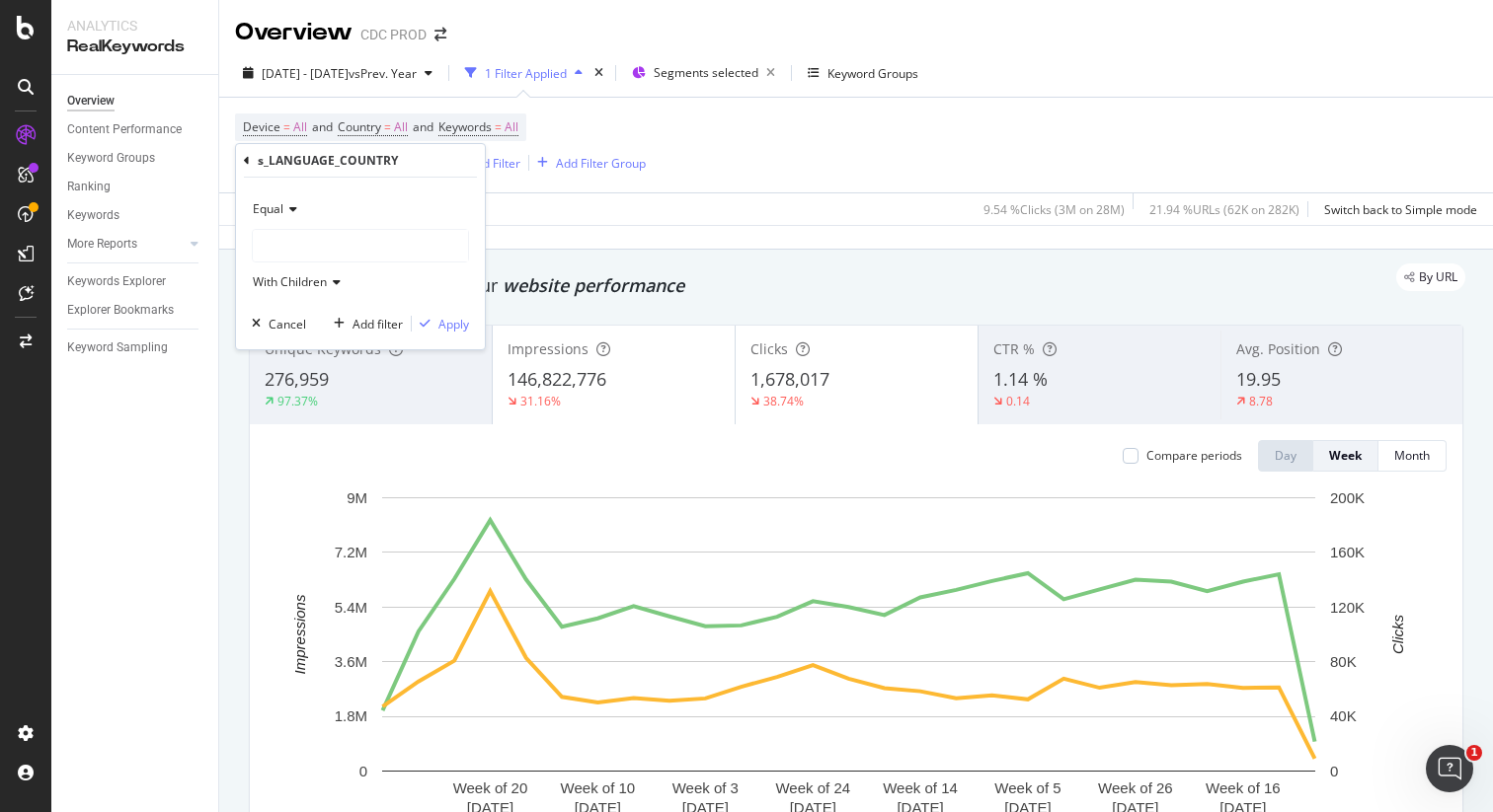
click at [299, 247] on div at bounding box center [360, 245] width 216 height 32
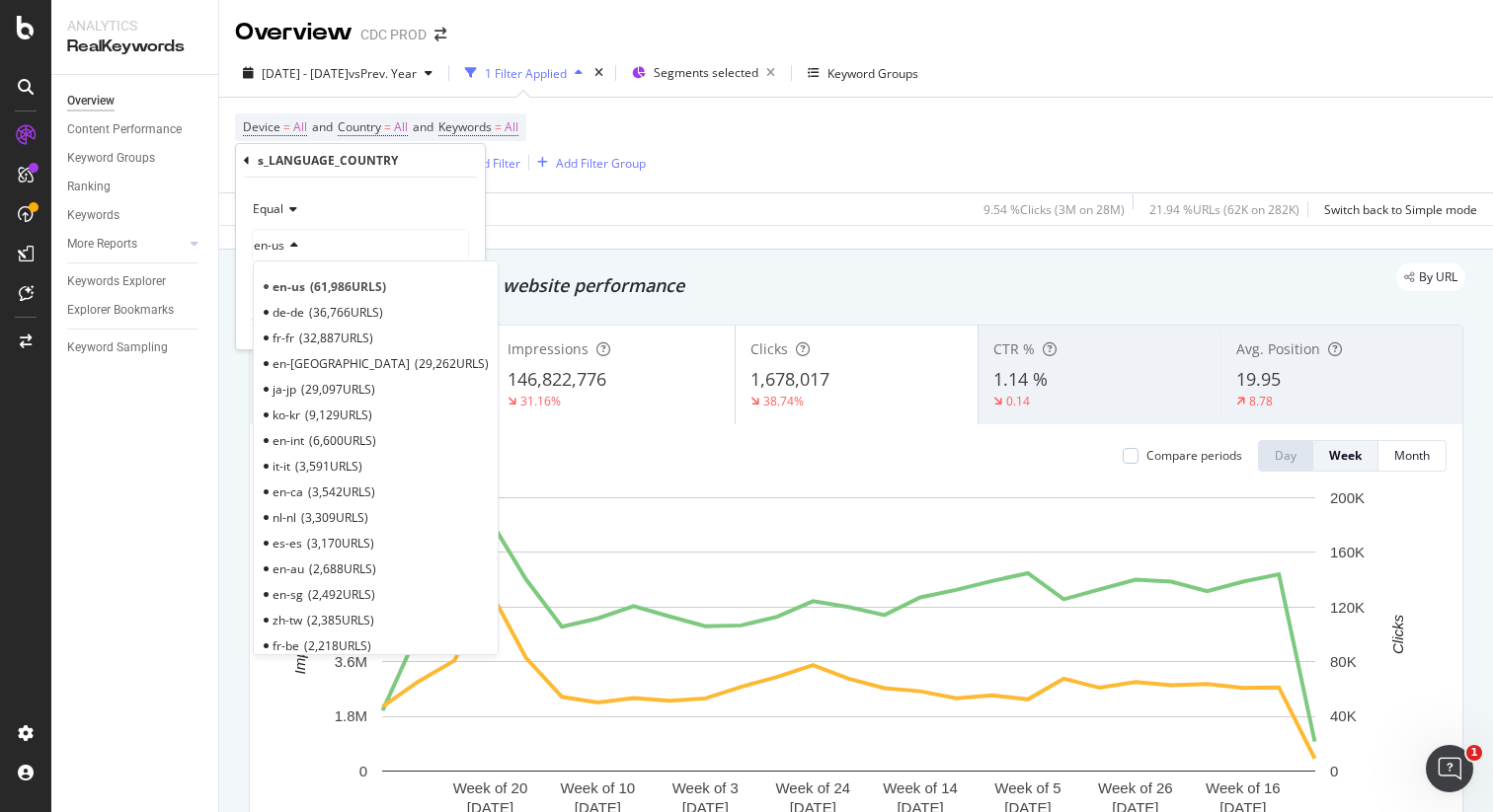
click at [326, 389] on span "29,097 URLS" at bounding box center [338, 389] width 74 height 17
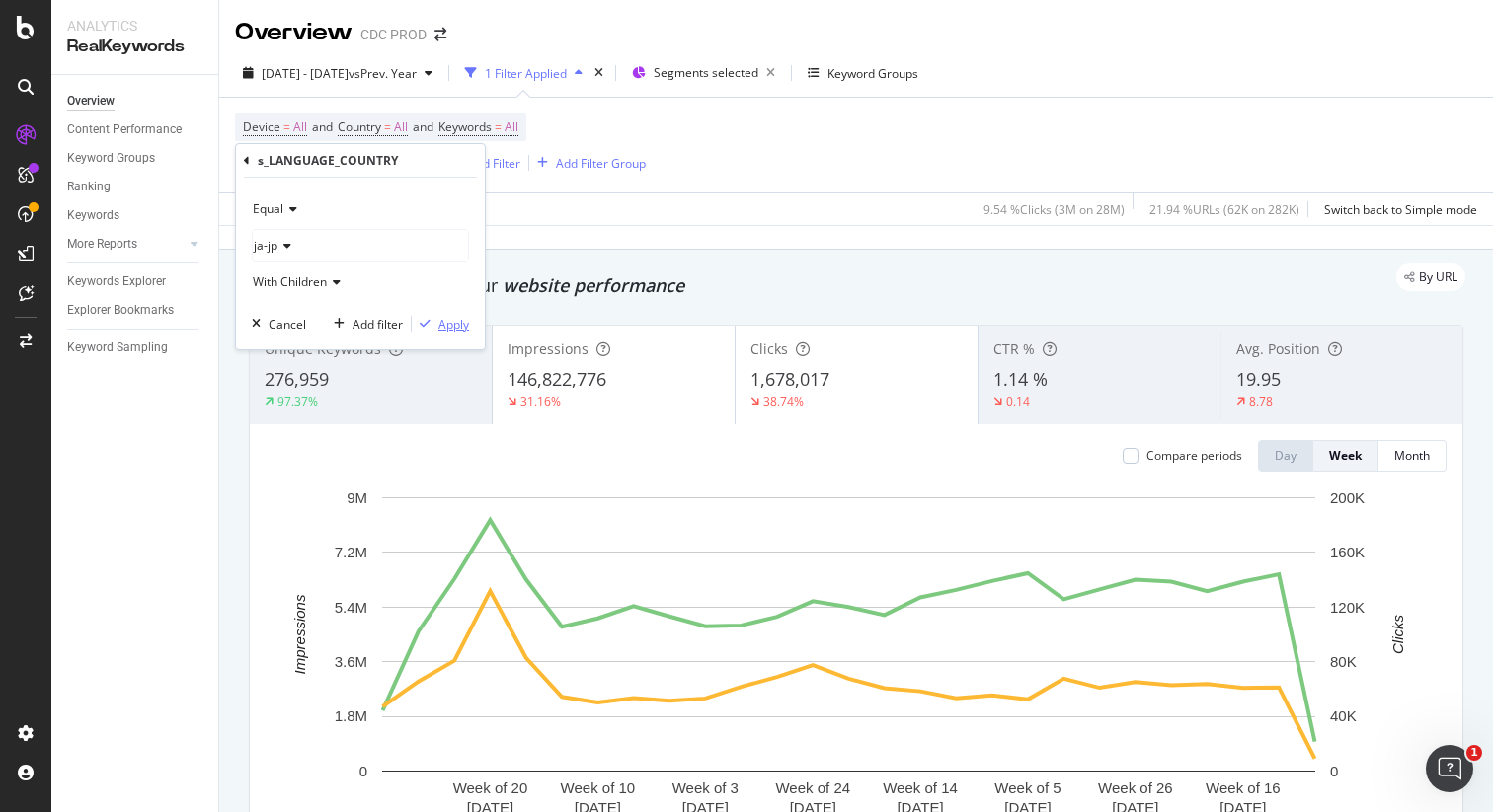
drag, startPoint x: 445, startPoint y: 327, endPoint x: 488, endPoint y: 318, distance: 43.9
click at [445, 328] on div "Apply" at bounding box center [453, 324] width 31 height 17
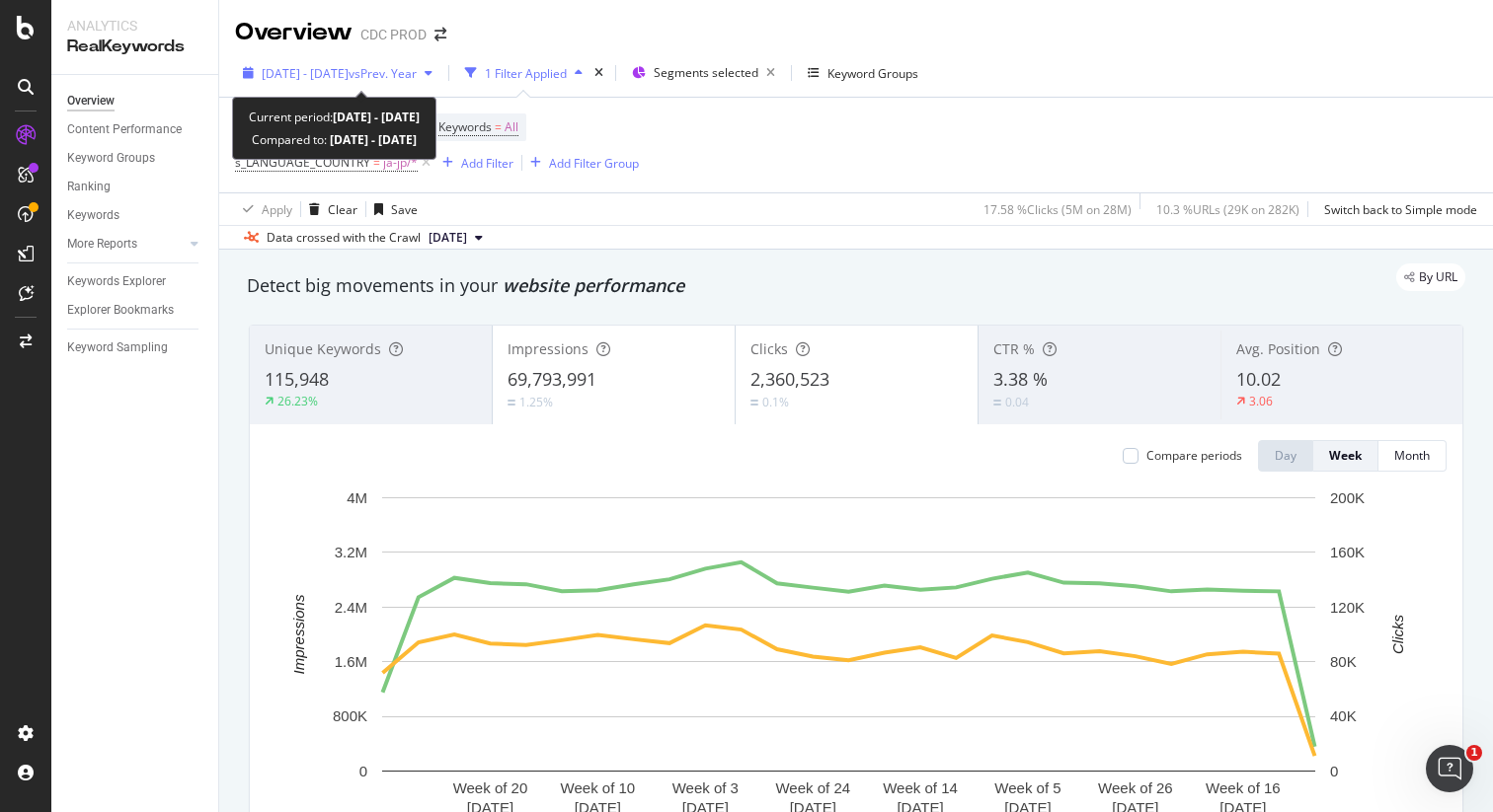
click at [339, 73] on span "2025 Jan. 1st - Jun. 30th" at bounding box center [304, 74] width 86 height 17
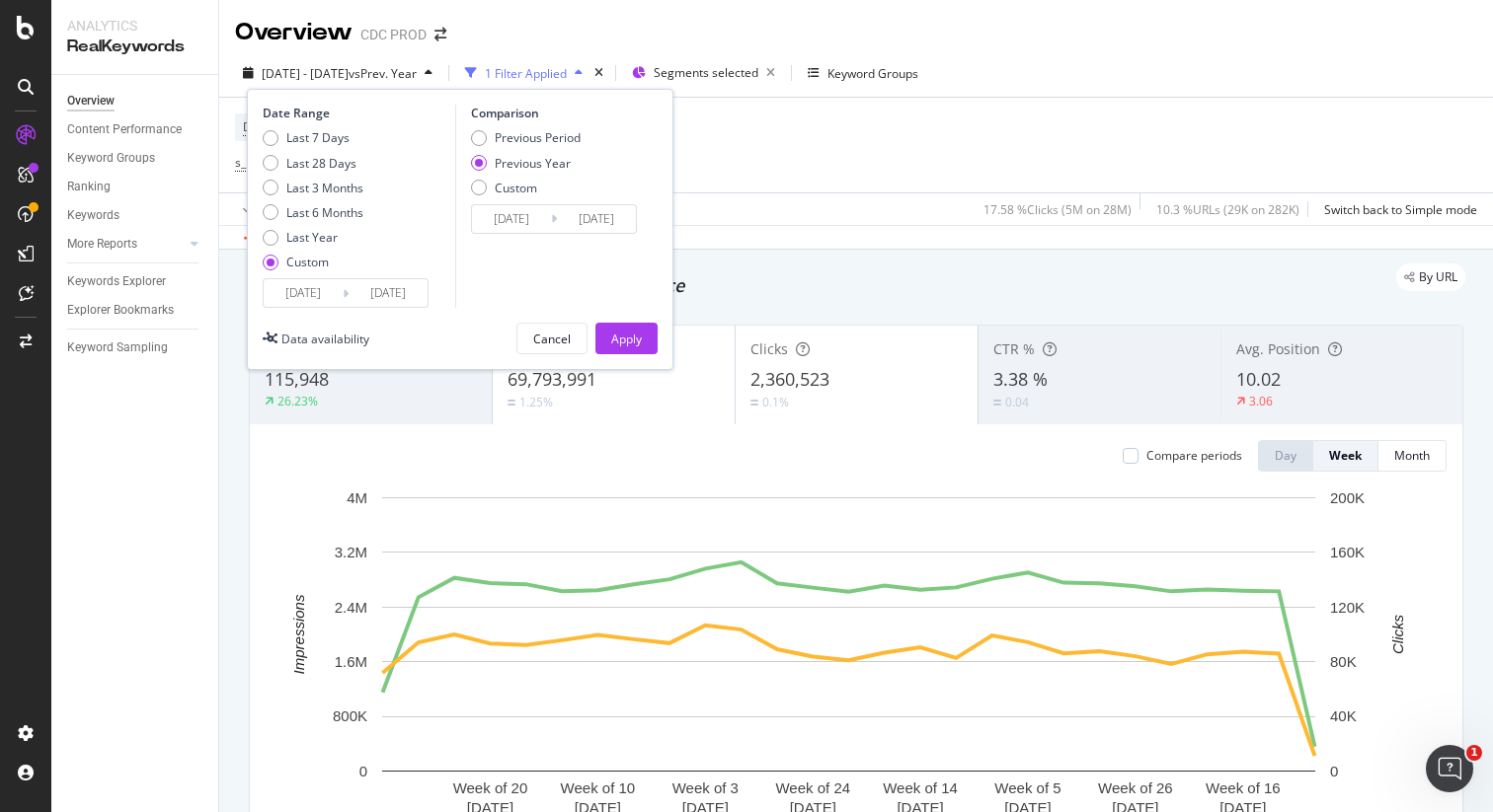
click at [342, 291] on input "2025/01/01" at bounding box center [302, 293] width 79 height 28
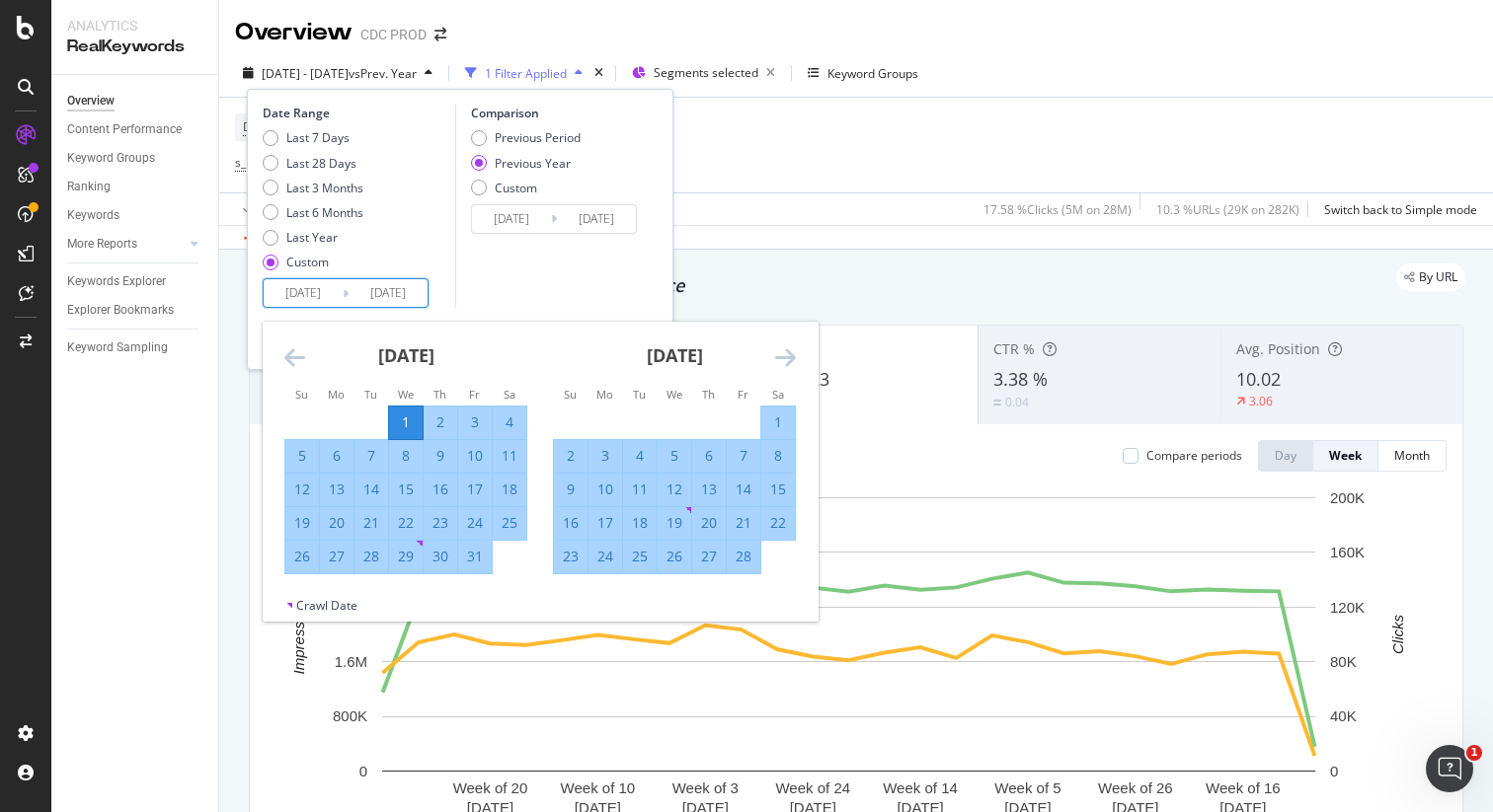
click at [790, 357] on icon "Move forward to switch to the next month." at bounding box center [785, 358] width 21 height 24
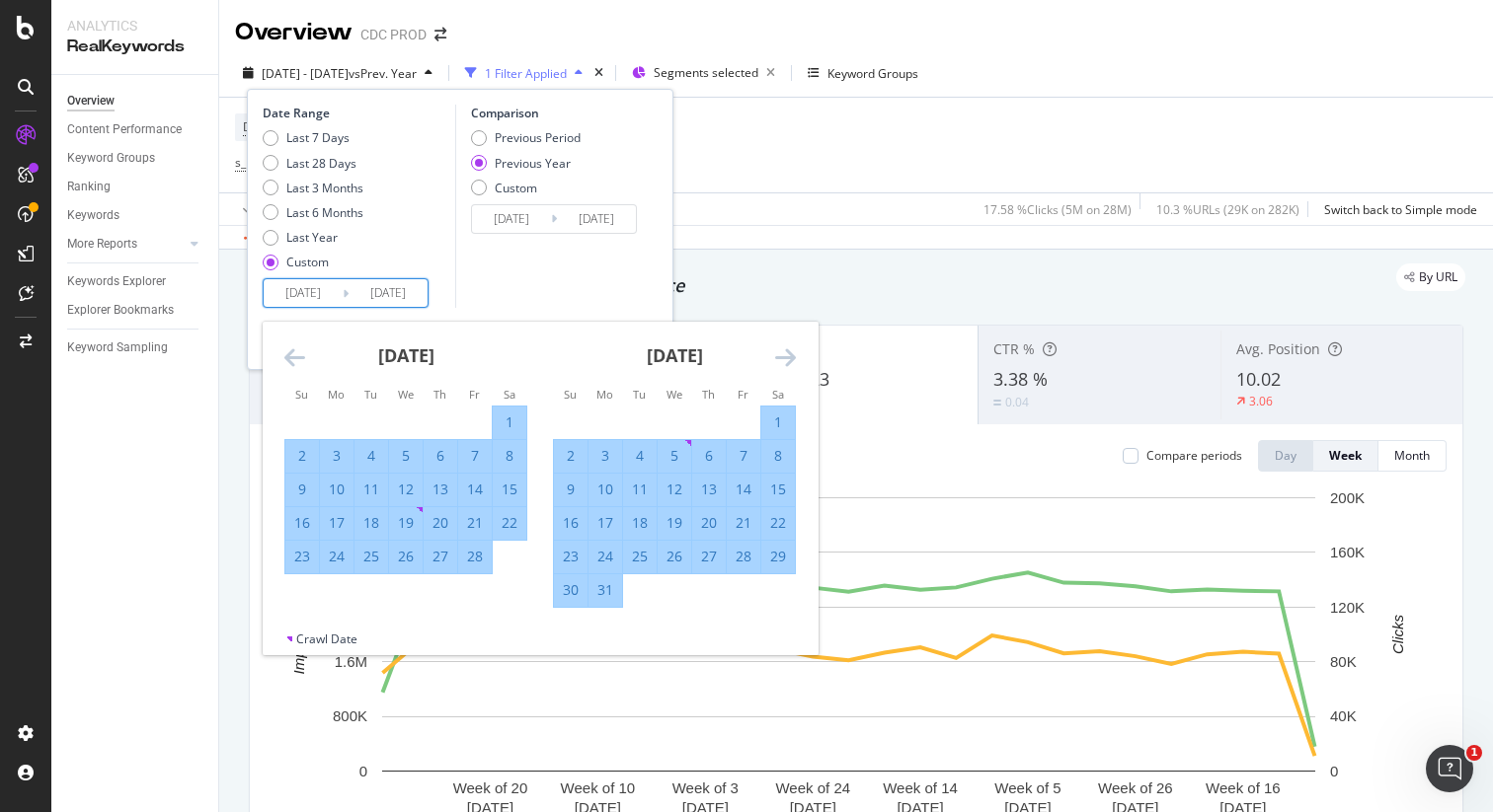
click at [788, 360] on icon "Move forward to switch to the next month." at bounding box center [785, 358] width 21 height 24
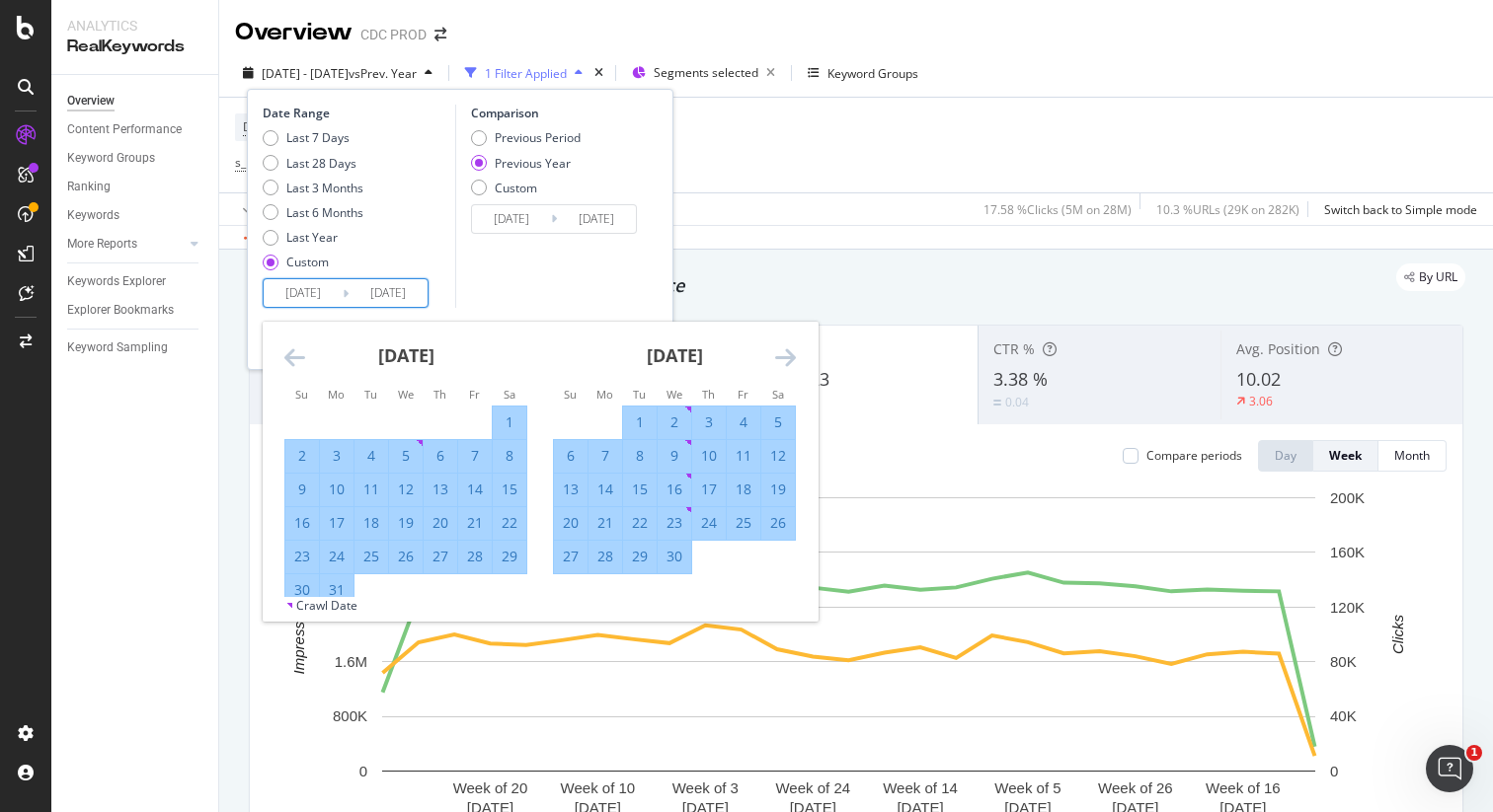
click at [788, 360] on icon "Move forward to switch to the next month." at bounding box center [785, 358] width 21 height 24
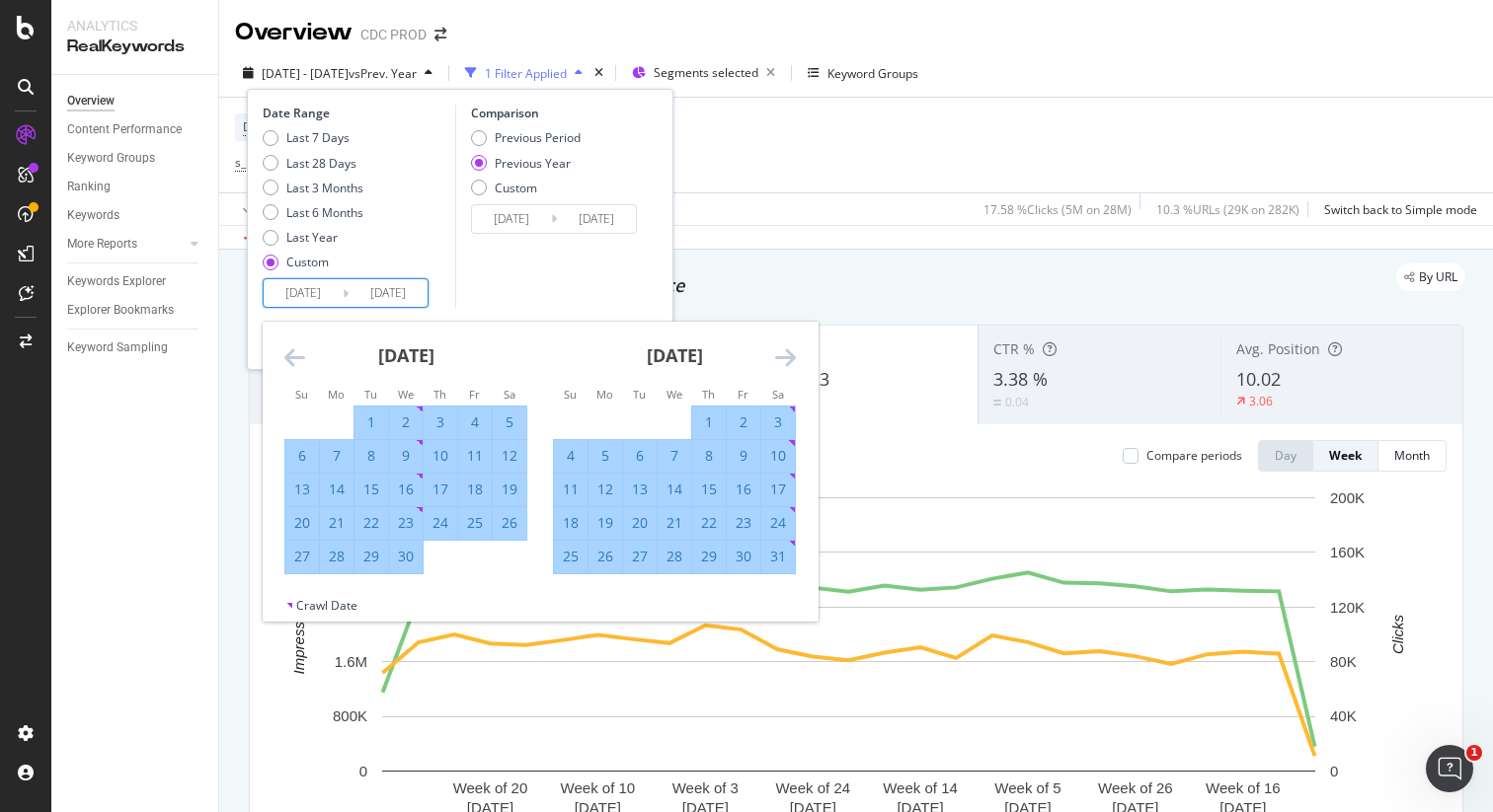
click at [788, 360] on icon "Move forward to switch to the next month." at bounding box center [785, 358] width 21 height 24
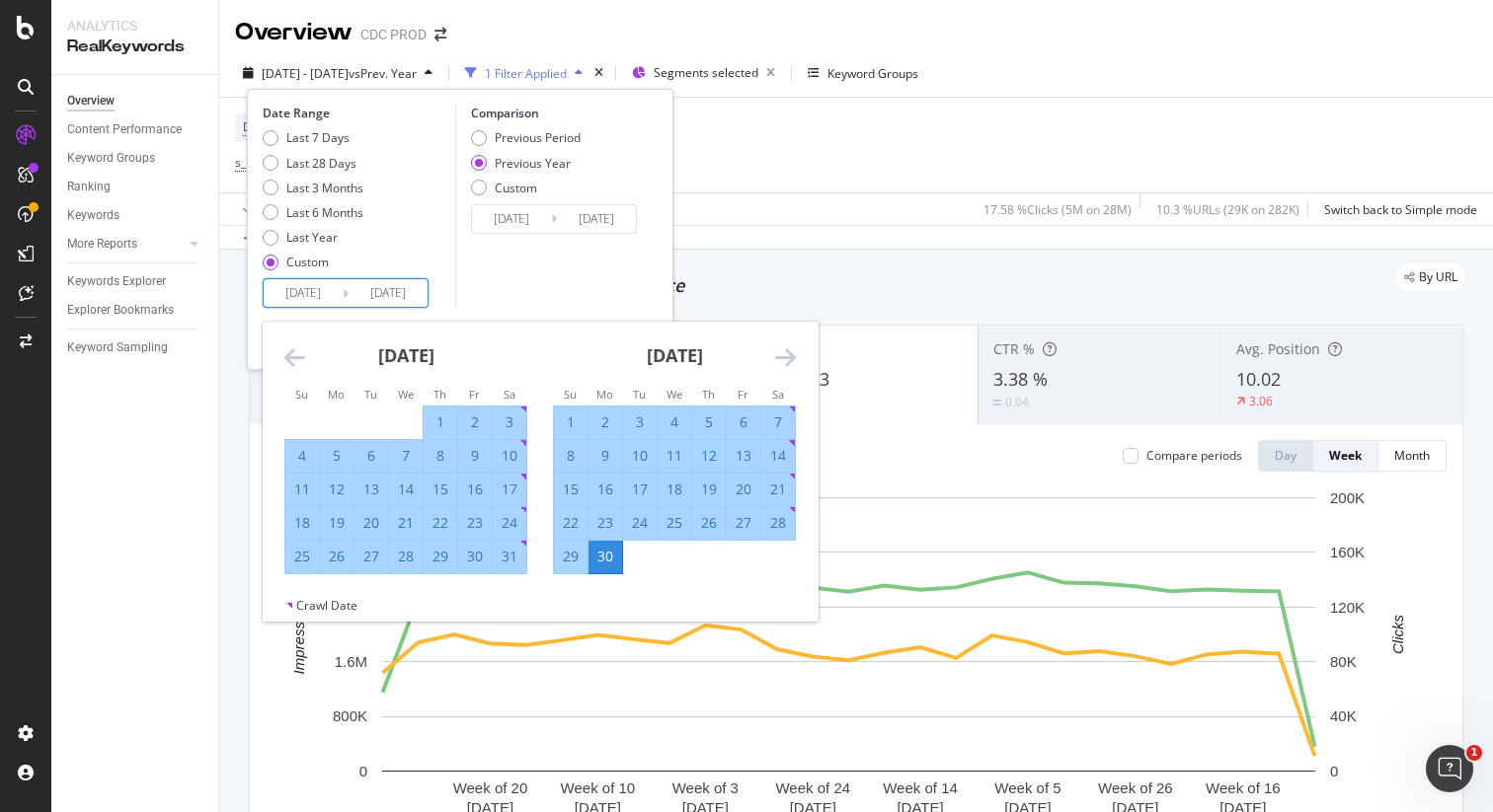
click at [788, 361] on icon "Move forward to switch to the next month." at bounding box center [785, 358] width 21 height 24
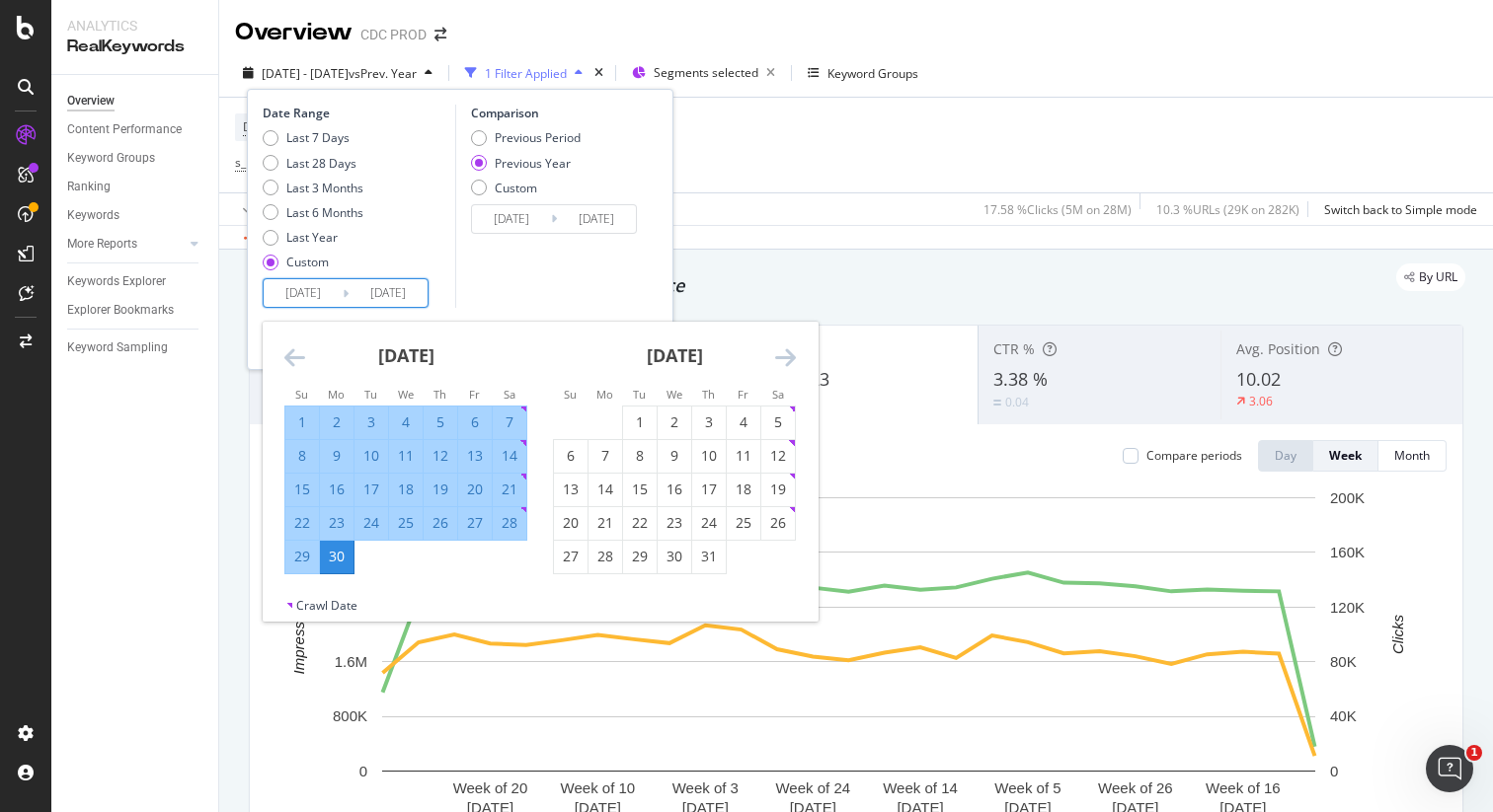
click at [788, 362] on icon "Move forward to switch to the next month." at bounding box center [785, 358] width 21 height 24
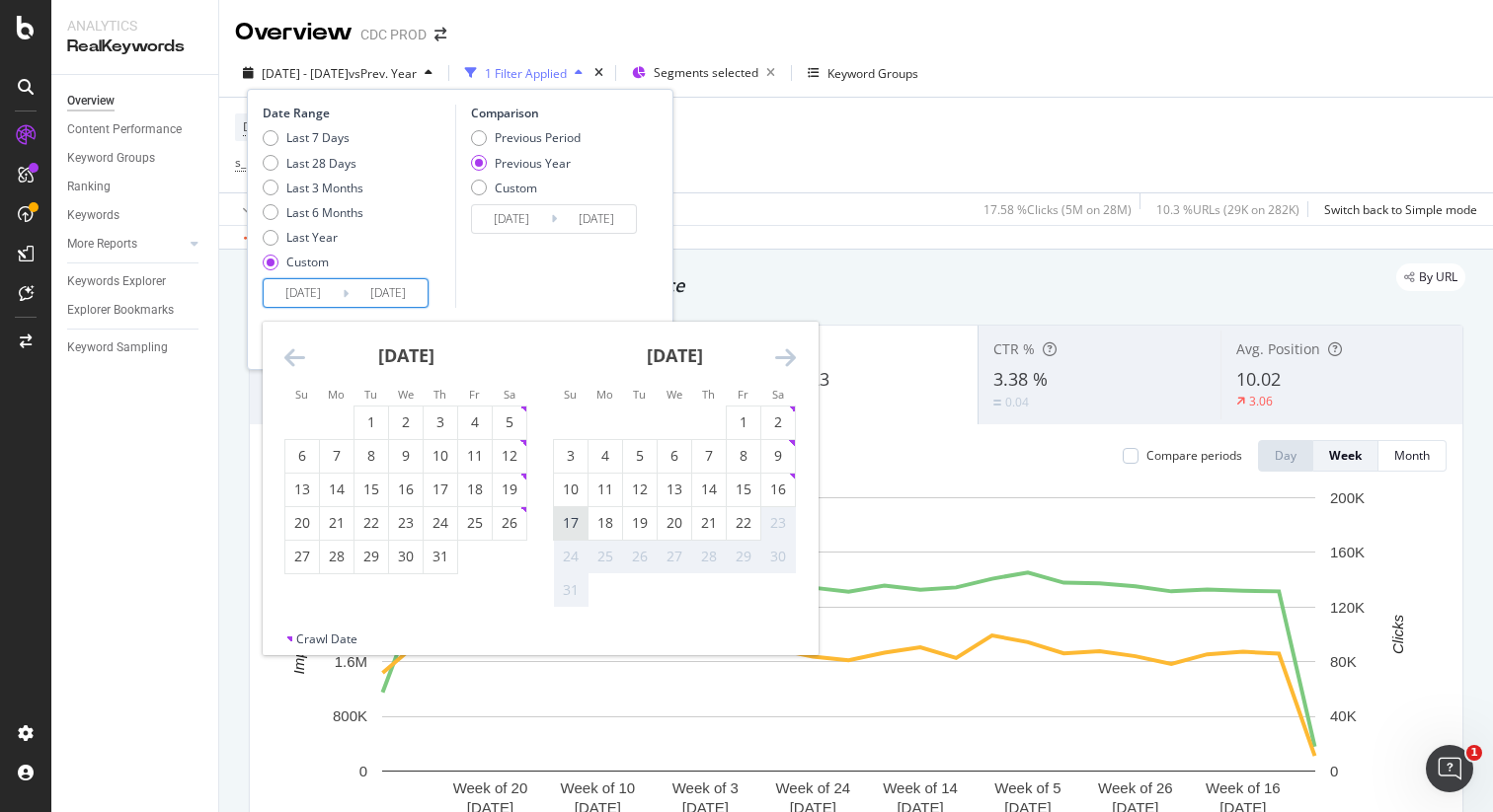
click at [565, 526] on div "17" at bounding box center [571, 523] width 34 height 20
type input "2025/08/17"
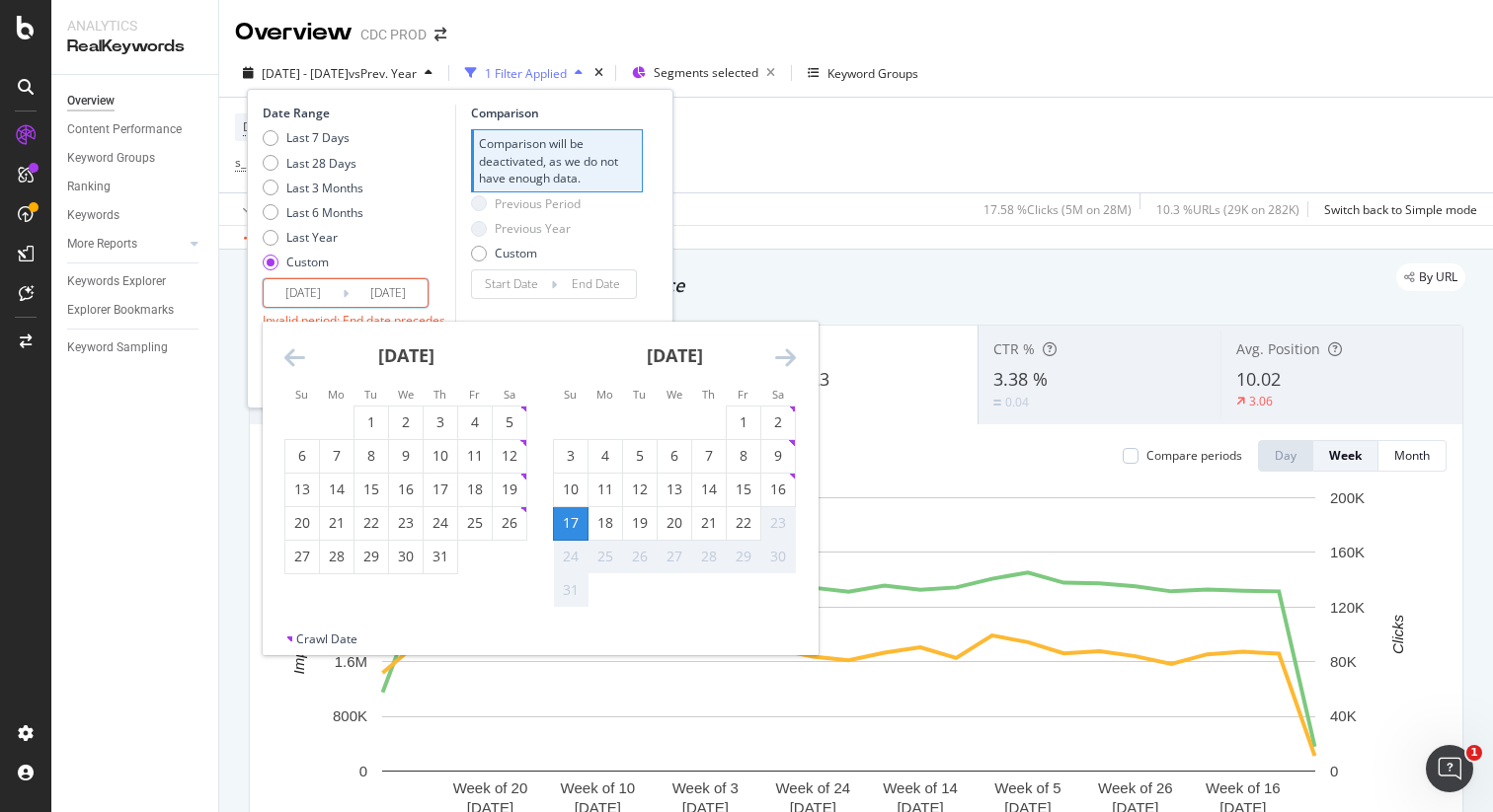
click at [740, 527] on div "22" at bounding box center [744, 523] width 34 height 20
type input "2025/08/22"
type input "2025/08/11"
type input "2025/08/16"
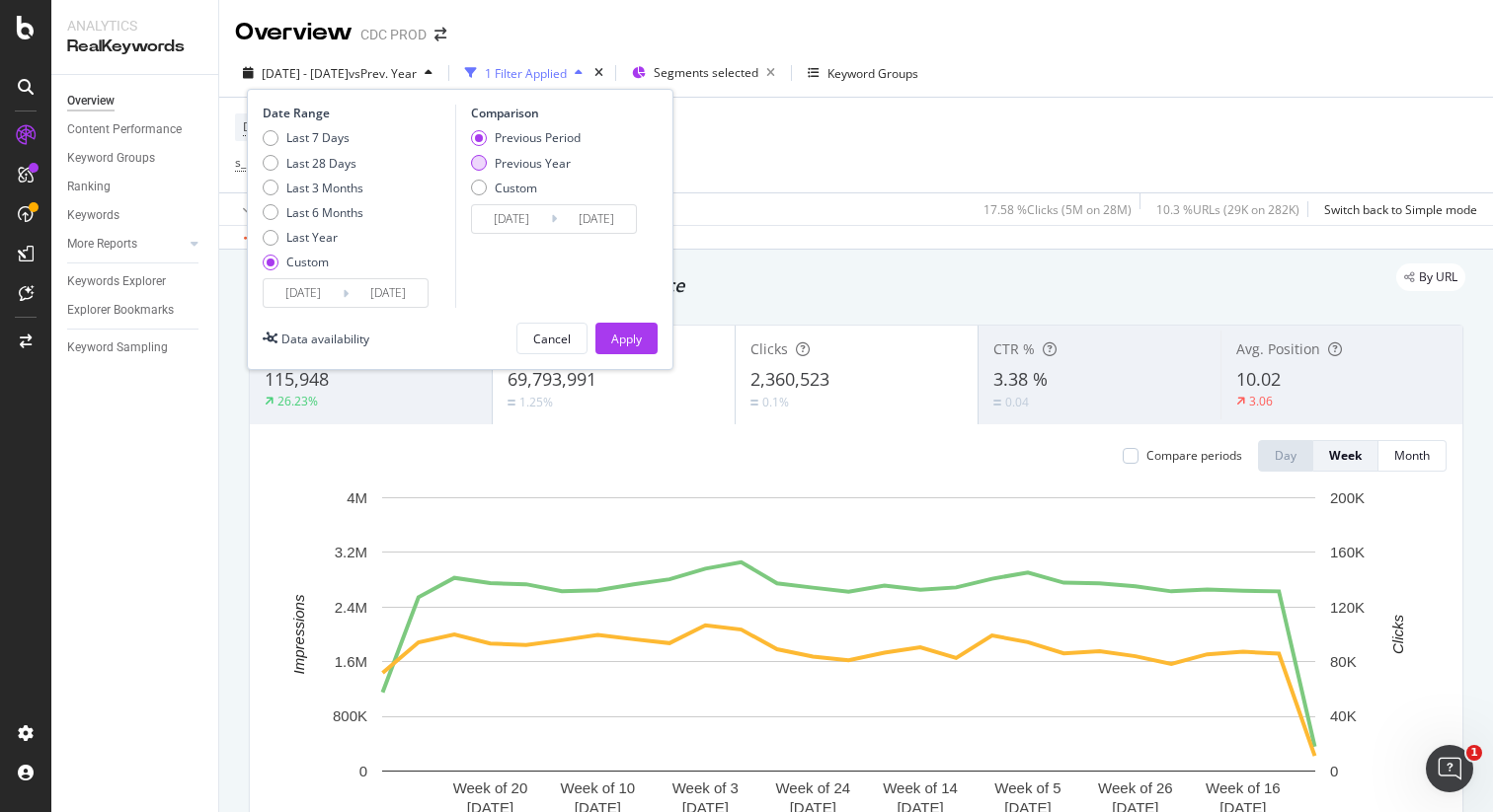
click at [554, 168] on div "Previous Year" at bounding box center [533, 163] width 76 height 17
type input "2024/08/18"
type input "2024/08/23"
click at [616, 335] on div "Apply" at bounding box center [626, 339] width 31 height 17
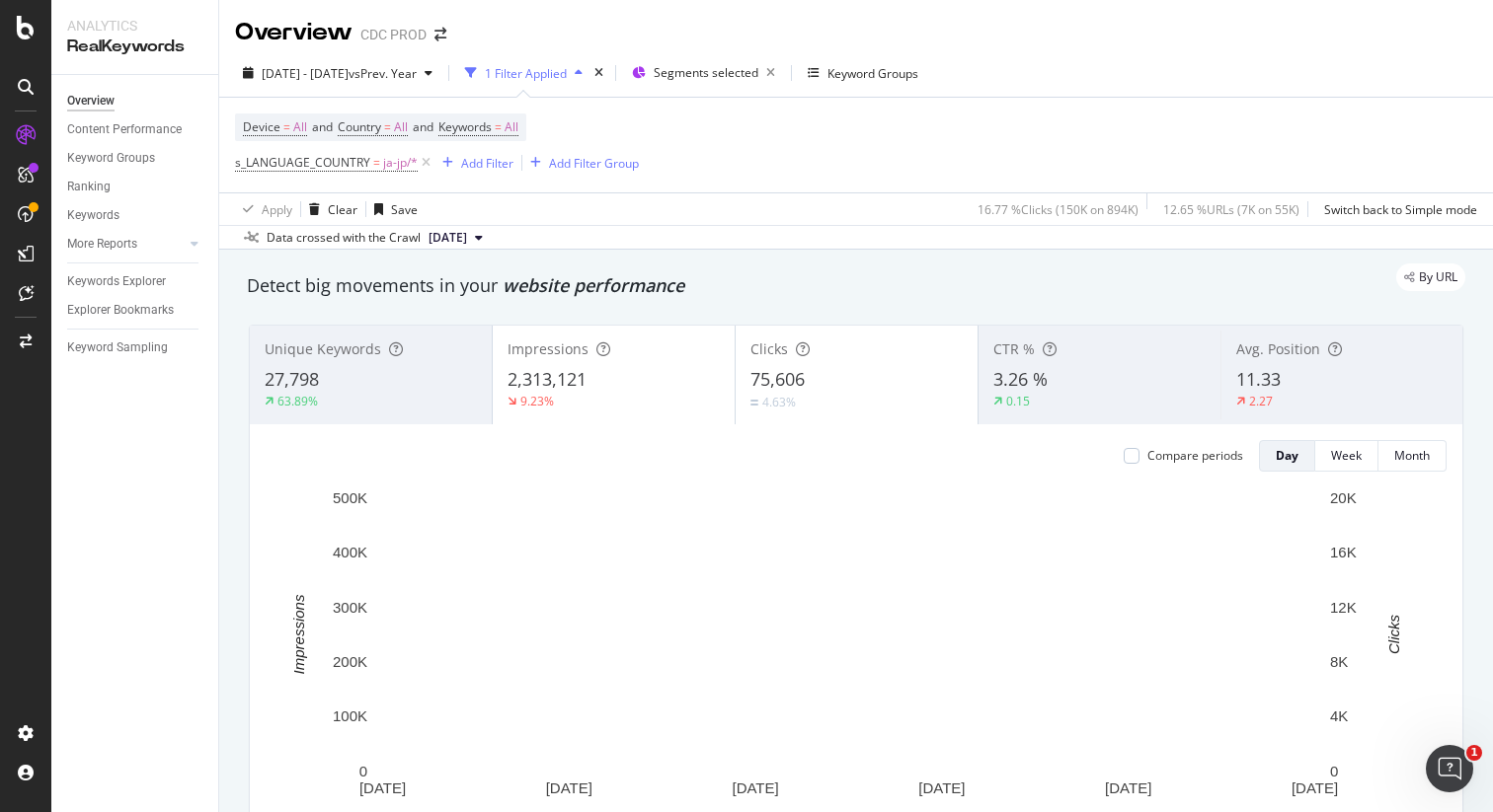
click at [1171, 449] on div "Compare periods" at bounding box center [1195, 455] width 95 height 17
click at [615, 377] on div "2,313,121" at bounding box center [613, 380] width 213 height 26
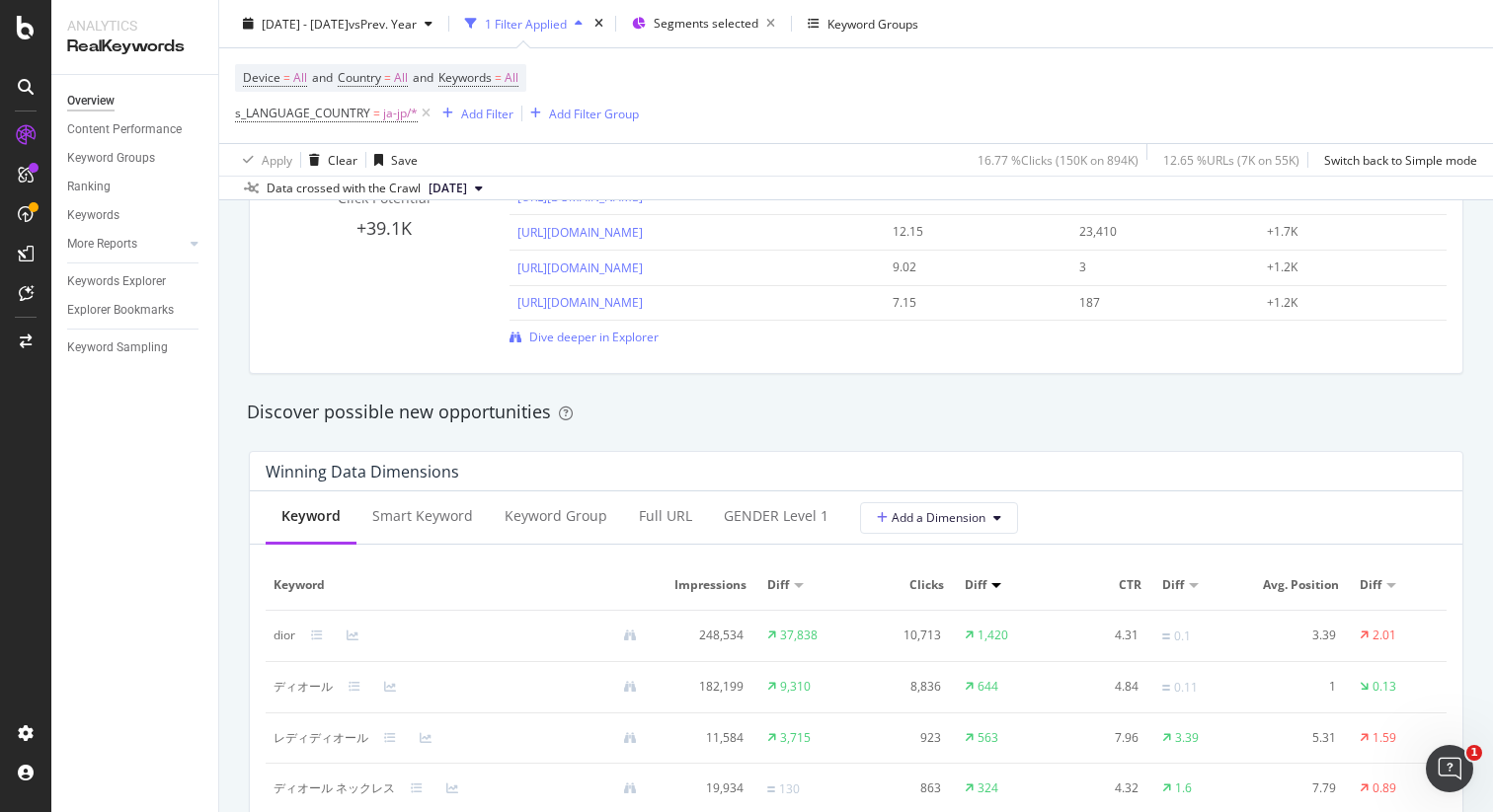
scroll to position [1709, 0]
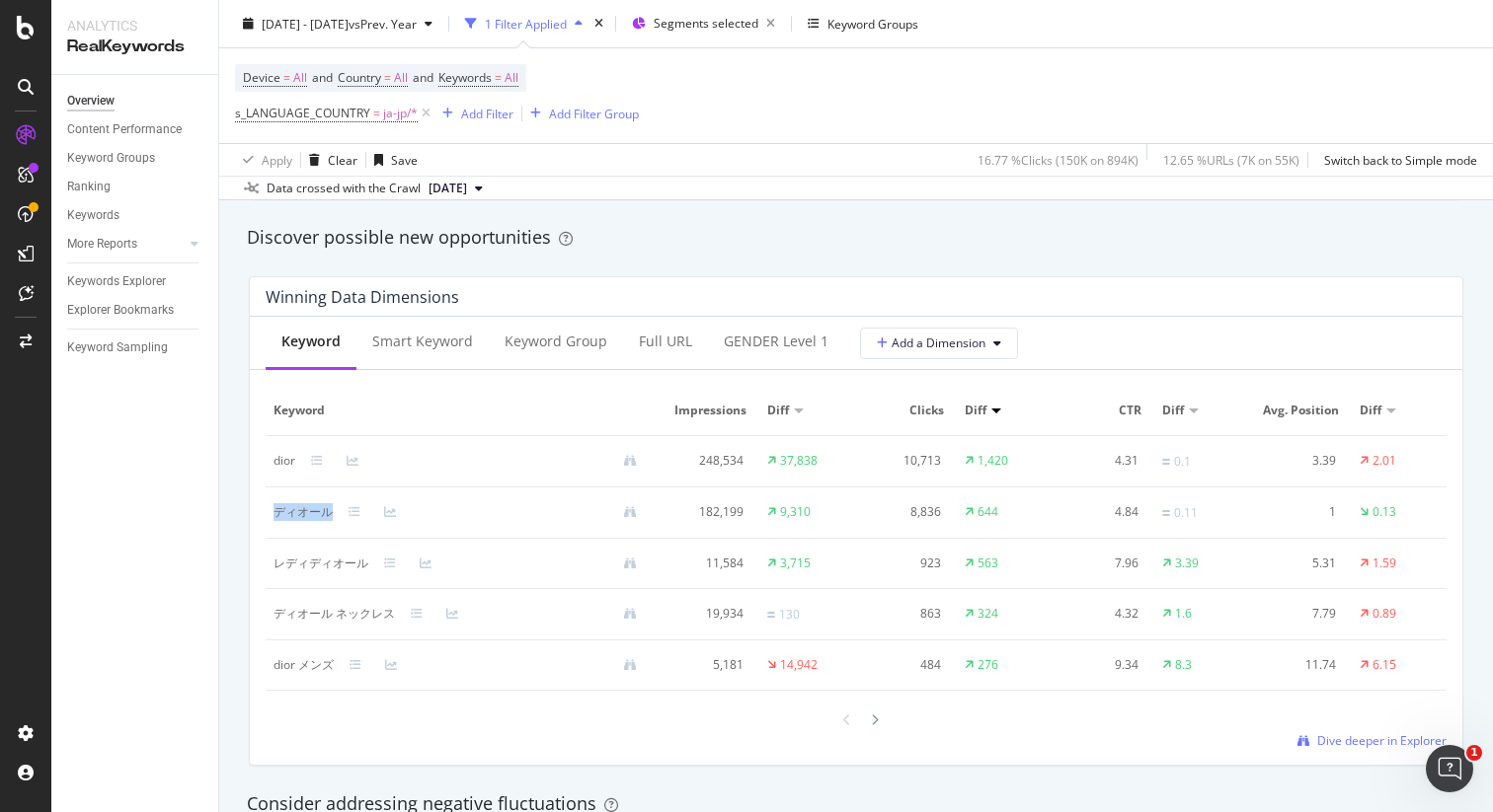
drag, startPoint x: 336, startPoint y: 510, endPoint x: 274, endPoint y: 512, distance: 62.0
click at [274, 512] on div "ディオール" at bounding box center [462, 513] width 379 height 18
copy div "ディオール"
drag, startPoint x: 370, startPoint y: 562, endPoint x: 269, endPoint y: 559, distance: 101.0
click at [269, 559] on td "レディディオール" at bounding box center [462, 564] width 395 height 51
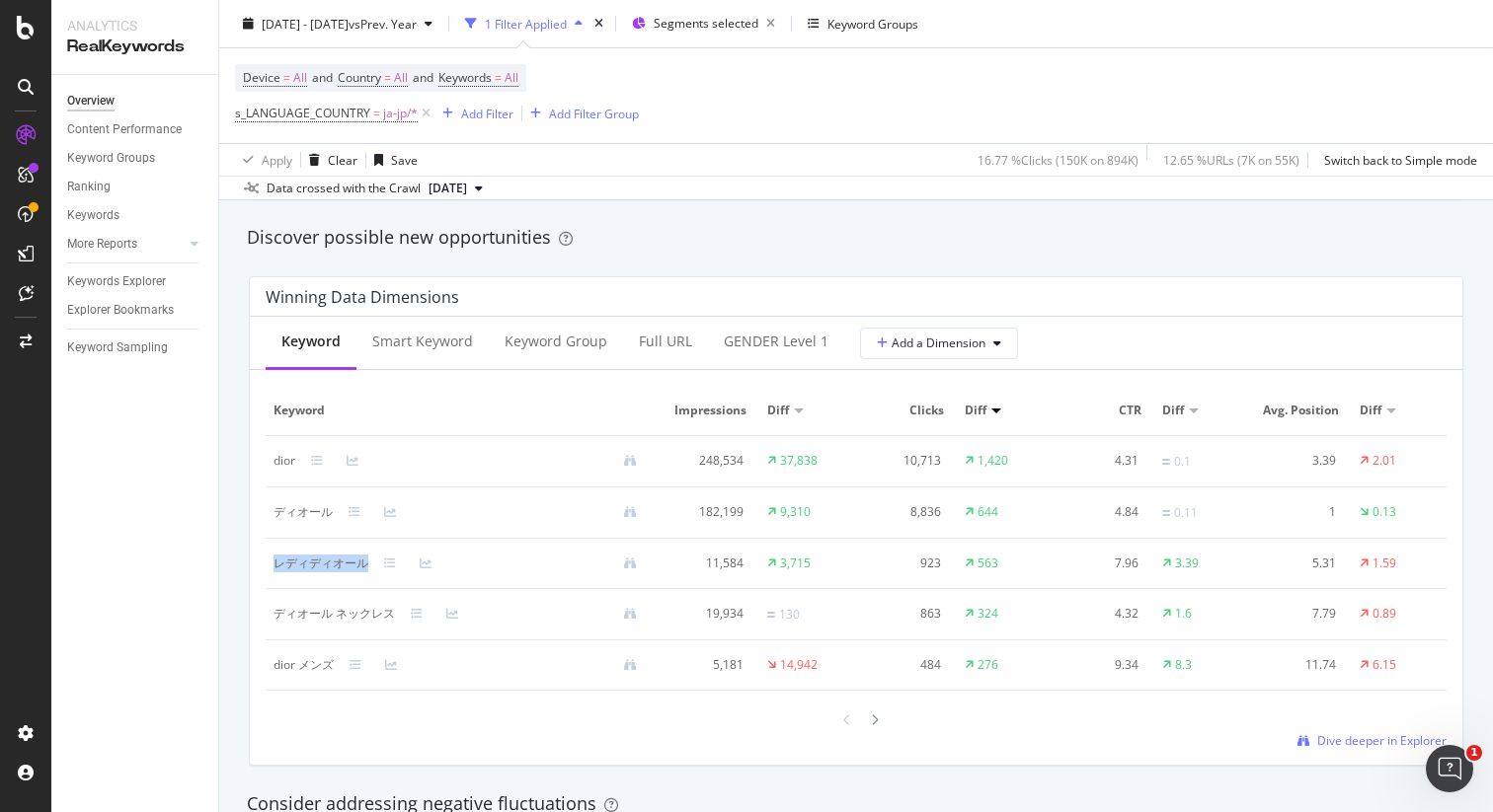
copy div "レディディオール"
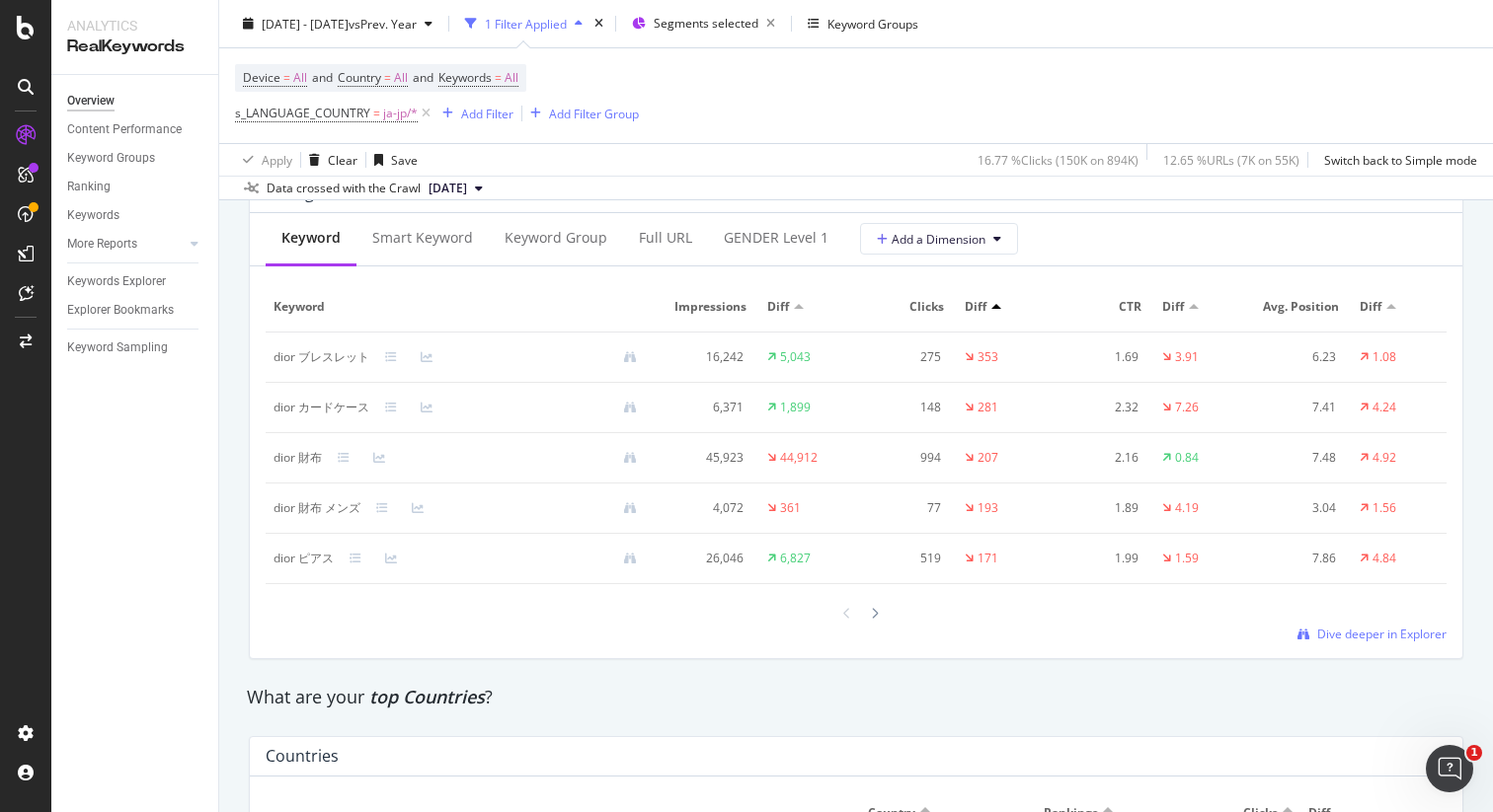
scroll to position [2377, 0]
drag, startPoint x: 373, startPoint y: 372, endPoint x: 271, endPoint y: 371, distance: 102.0
click at [271, 371] on td "dior ブレスレット" at bounding box center [462, 361] width 395 height 51
copy div "dior ブレスレット"
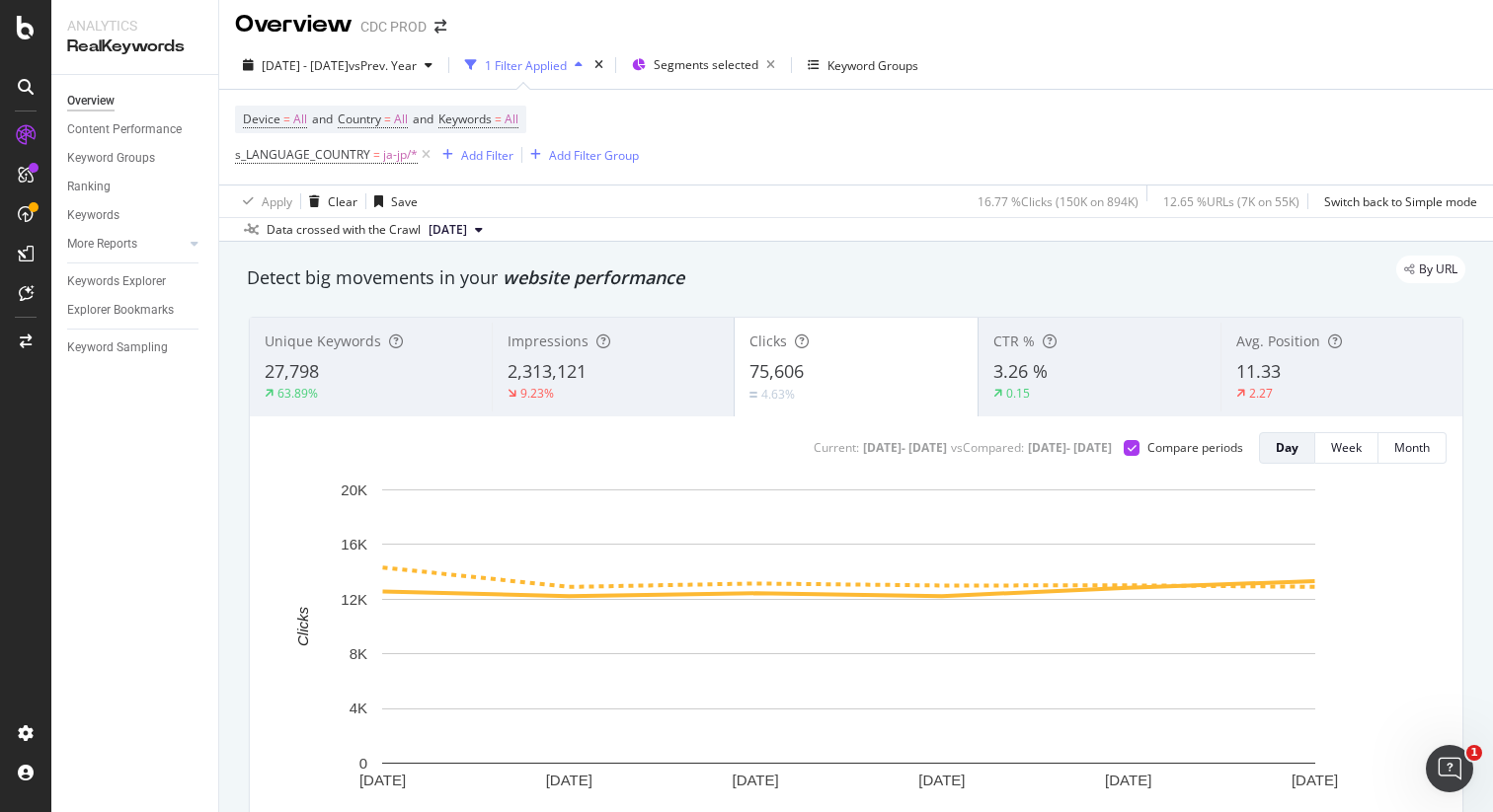
scroll to position [0, 0]
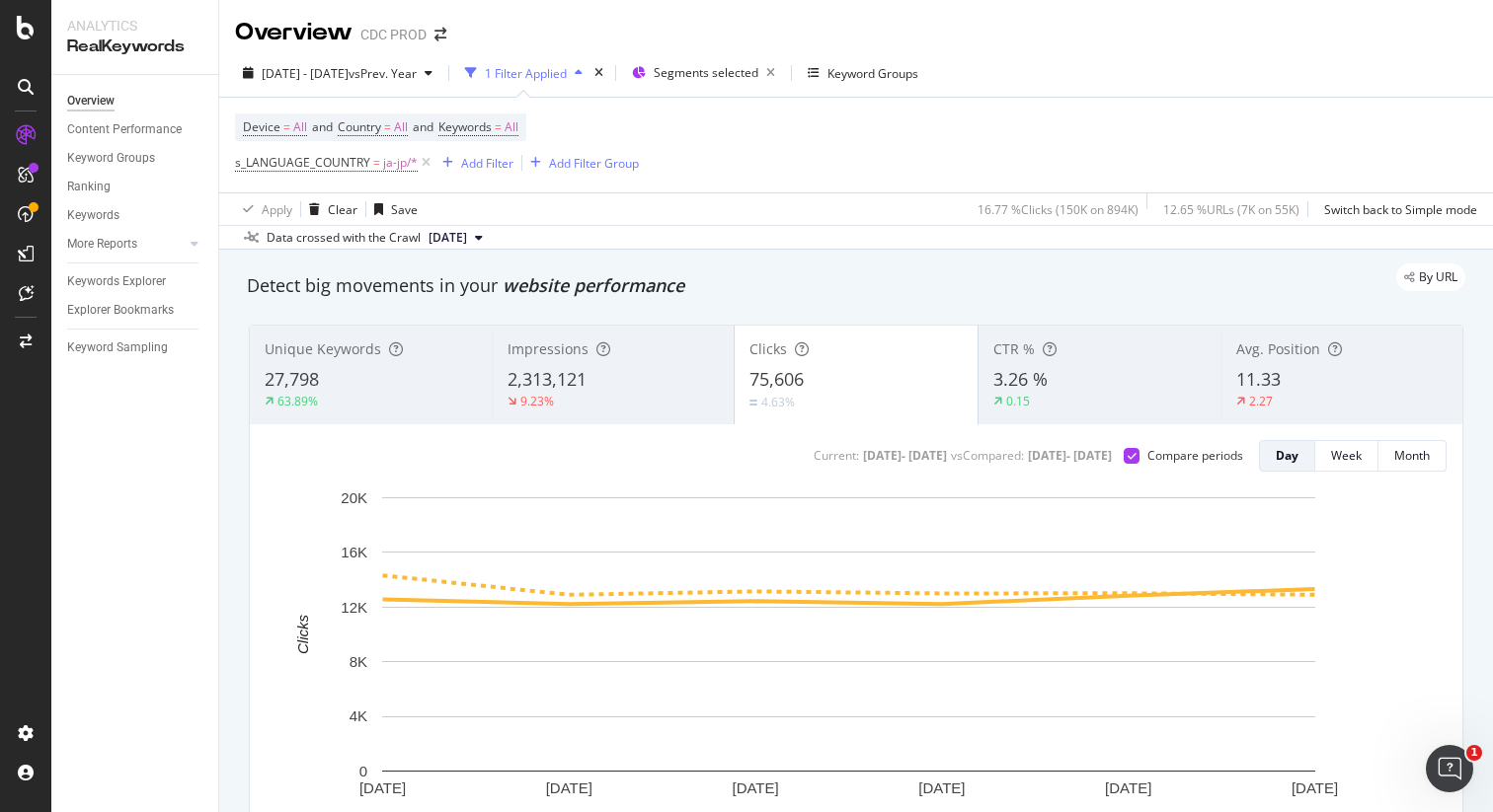
click at [645, 380] on div "2,313,121" at bounding box center [612, 380] width 212 height 26
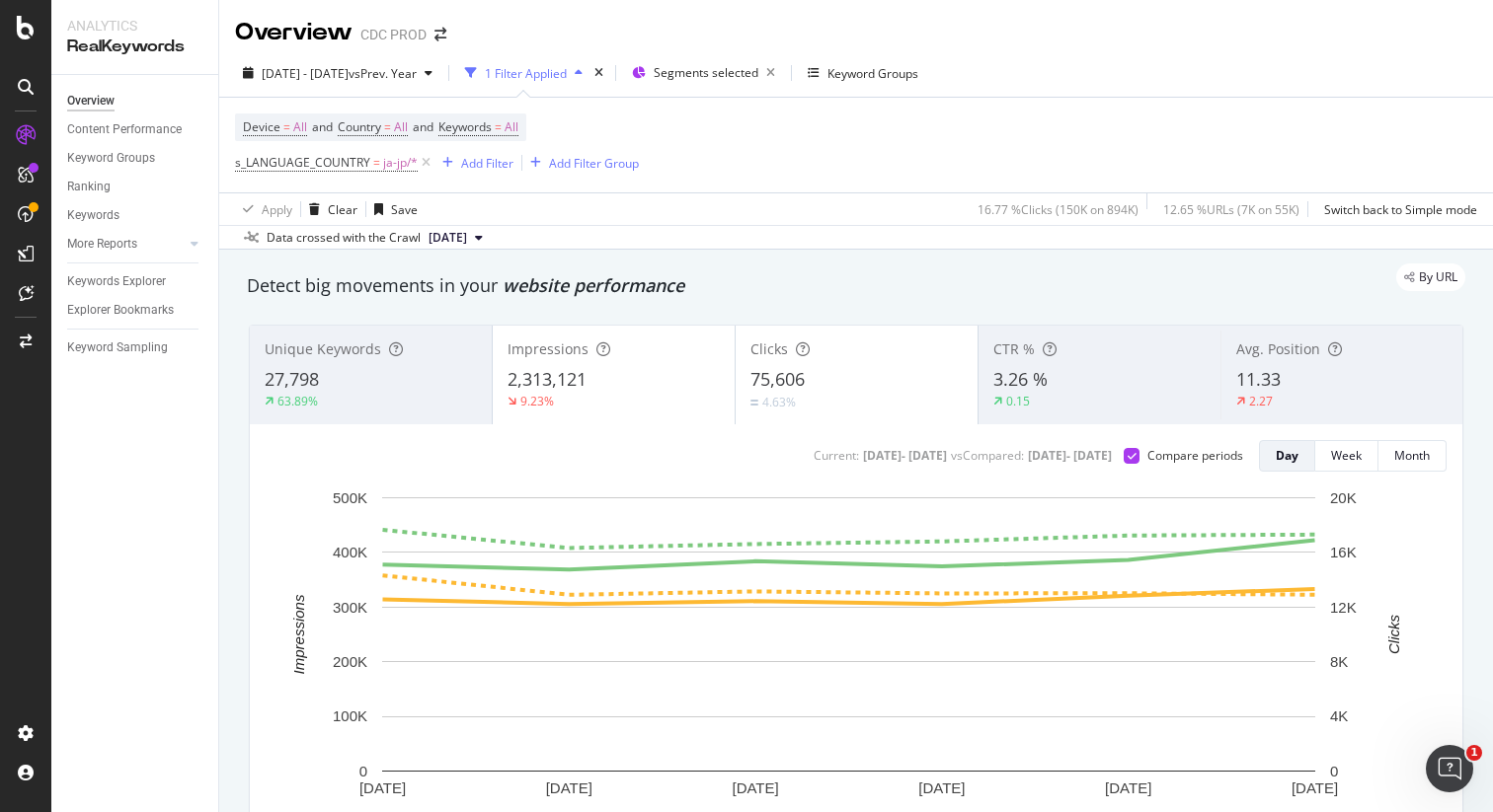
click at [339, 372] on div "27,798" at bounding box center [371, 380] width 213 height 26
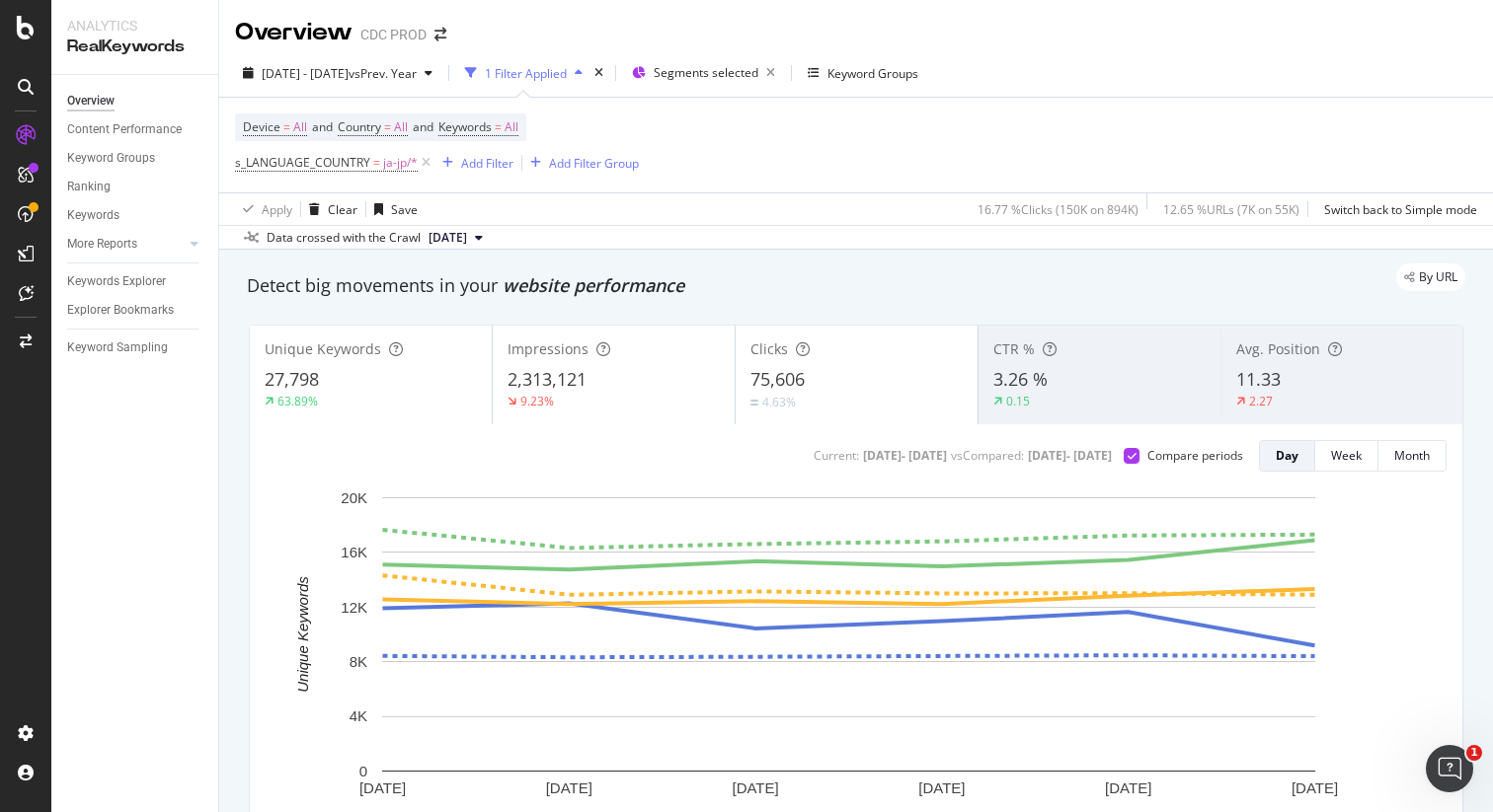
click at [341, 365] on div "Unique Keywords 27,798 63.89%" at bounding box center [370, 375] width 242 height 88
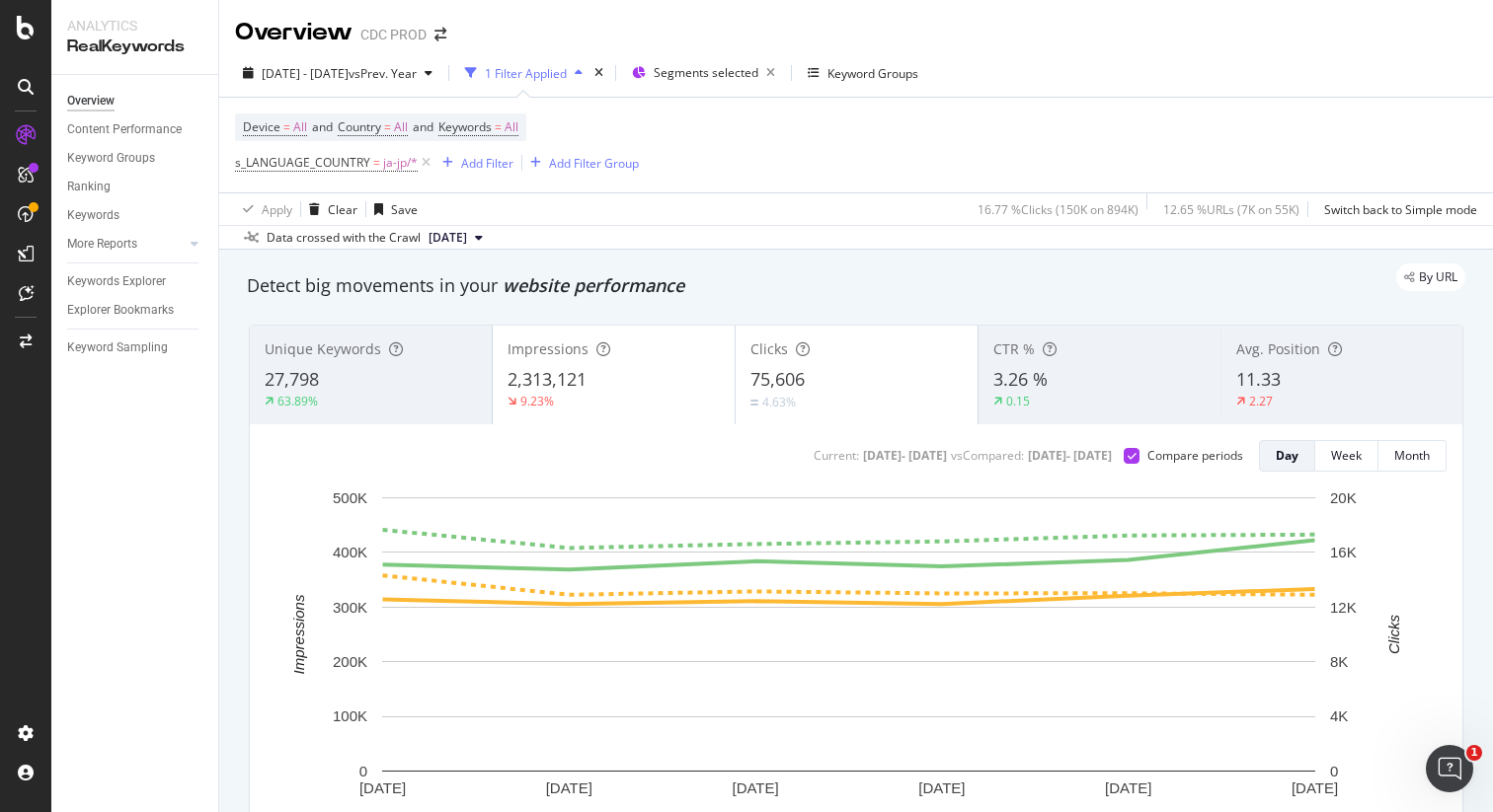
click at [838, 394] on div "4.63%" at bounding box center [857, 402] width 213 height 19
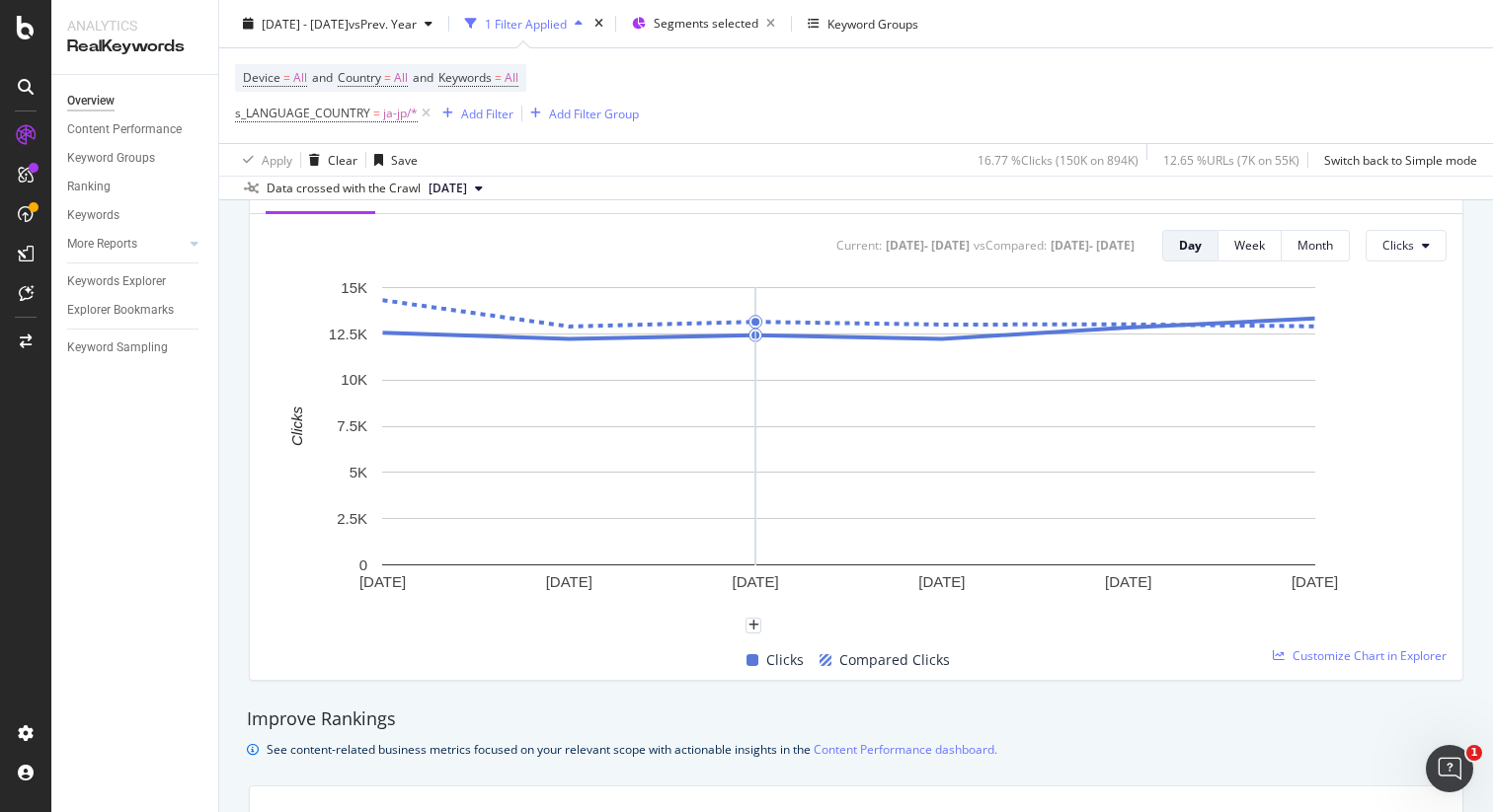
scroll to position [797, 0]
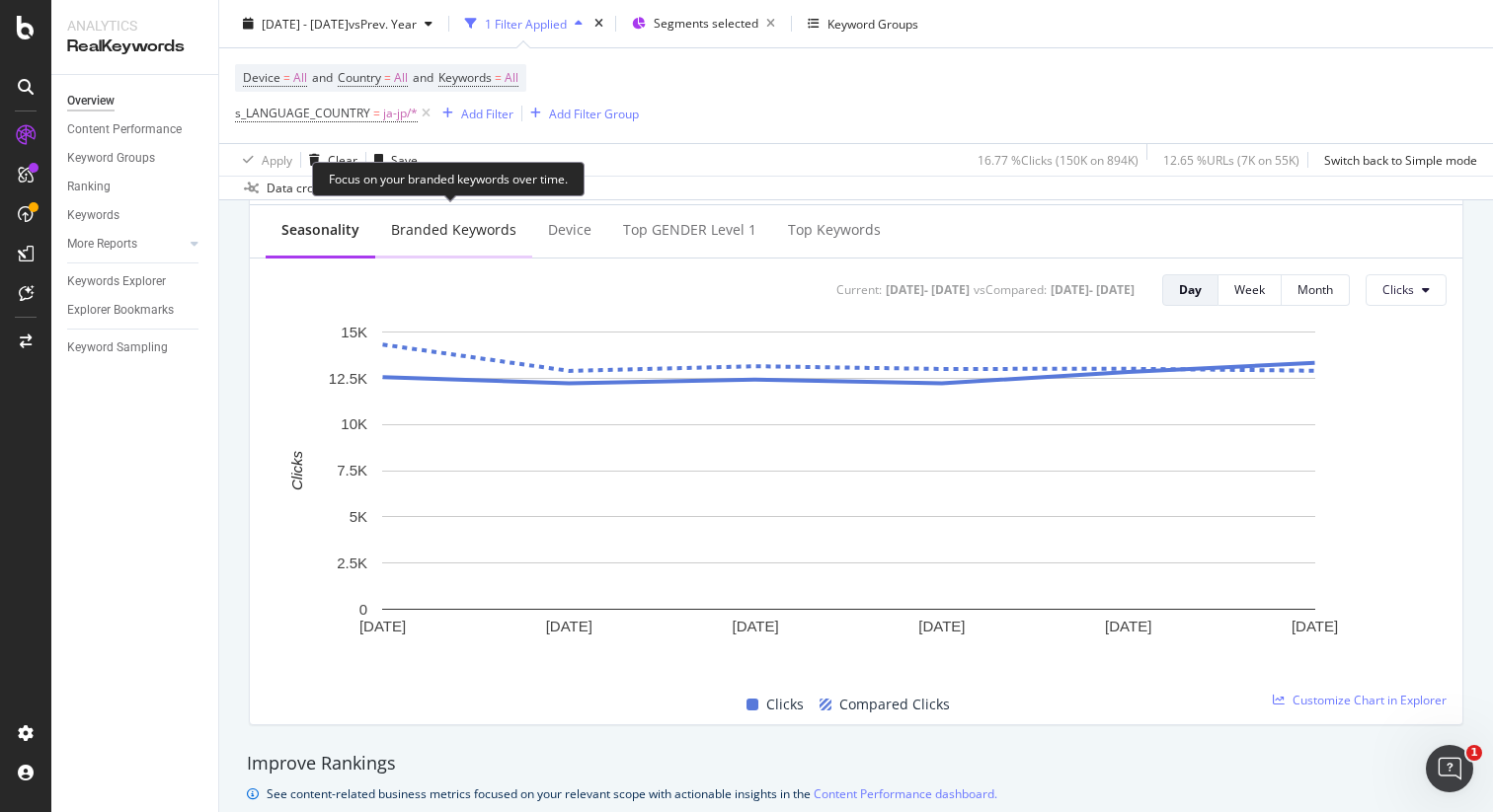
click at [440, 240] on div "Branded Keywords" at bounding box center [453, 232] width 157 height 55
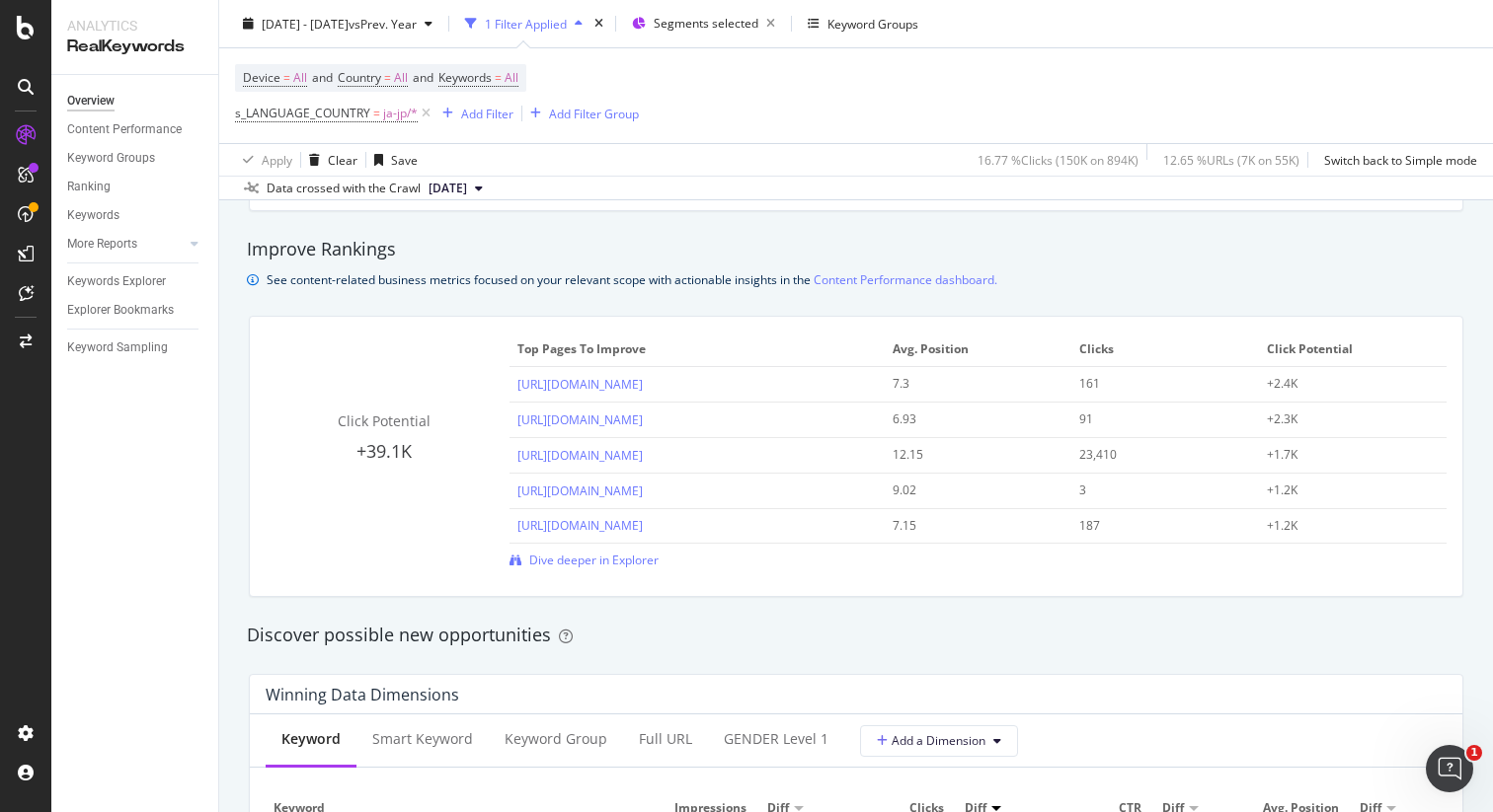
scroll to position [0, 0]
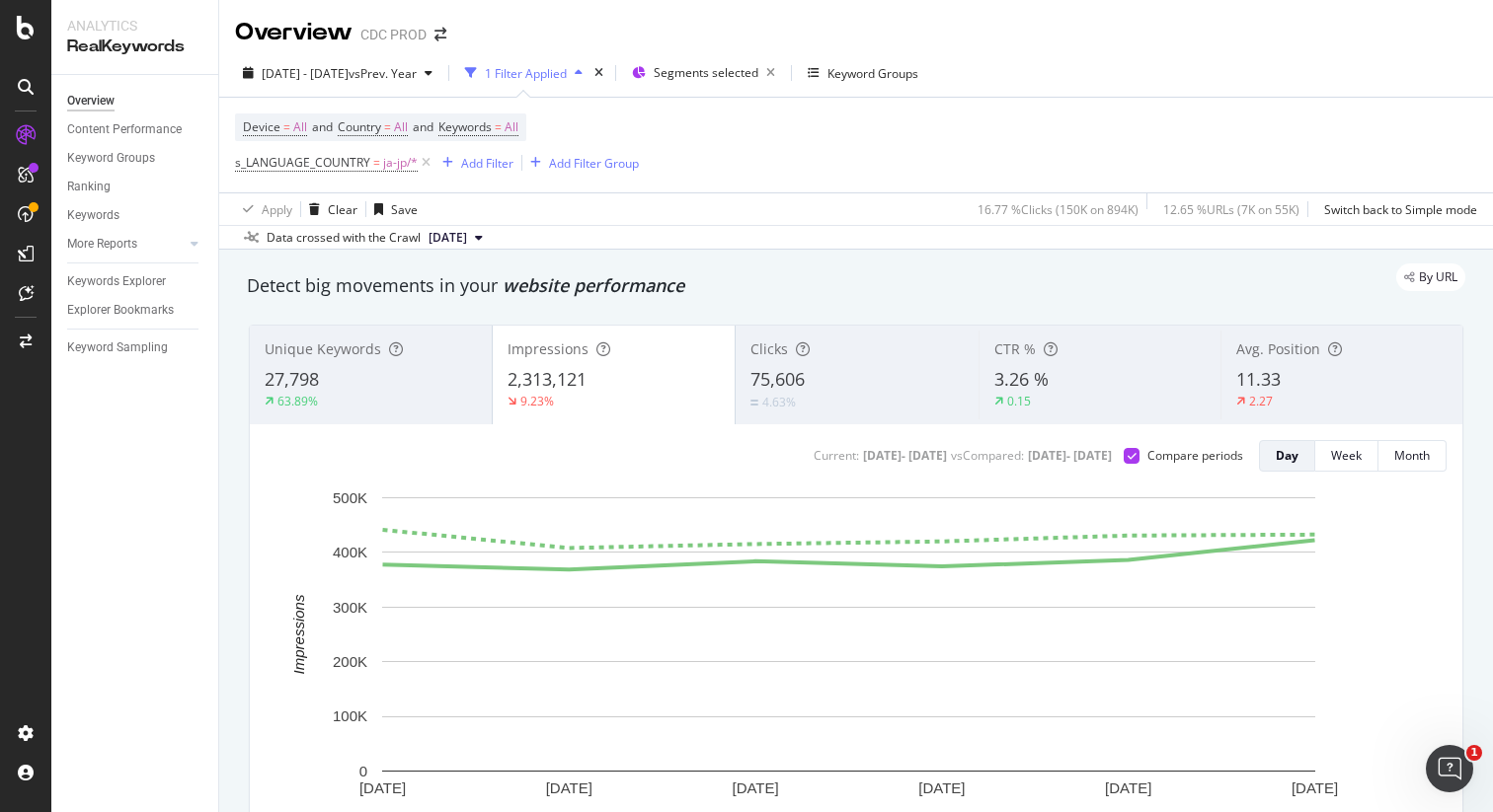
click at [1337, 115] on div "Device = All and Country = All and Keywords = All s_LANGUAGE_COUNTRY = ja-jp/* …" at bounding box center [855, 144] width 1242 height 94
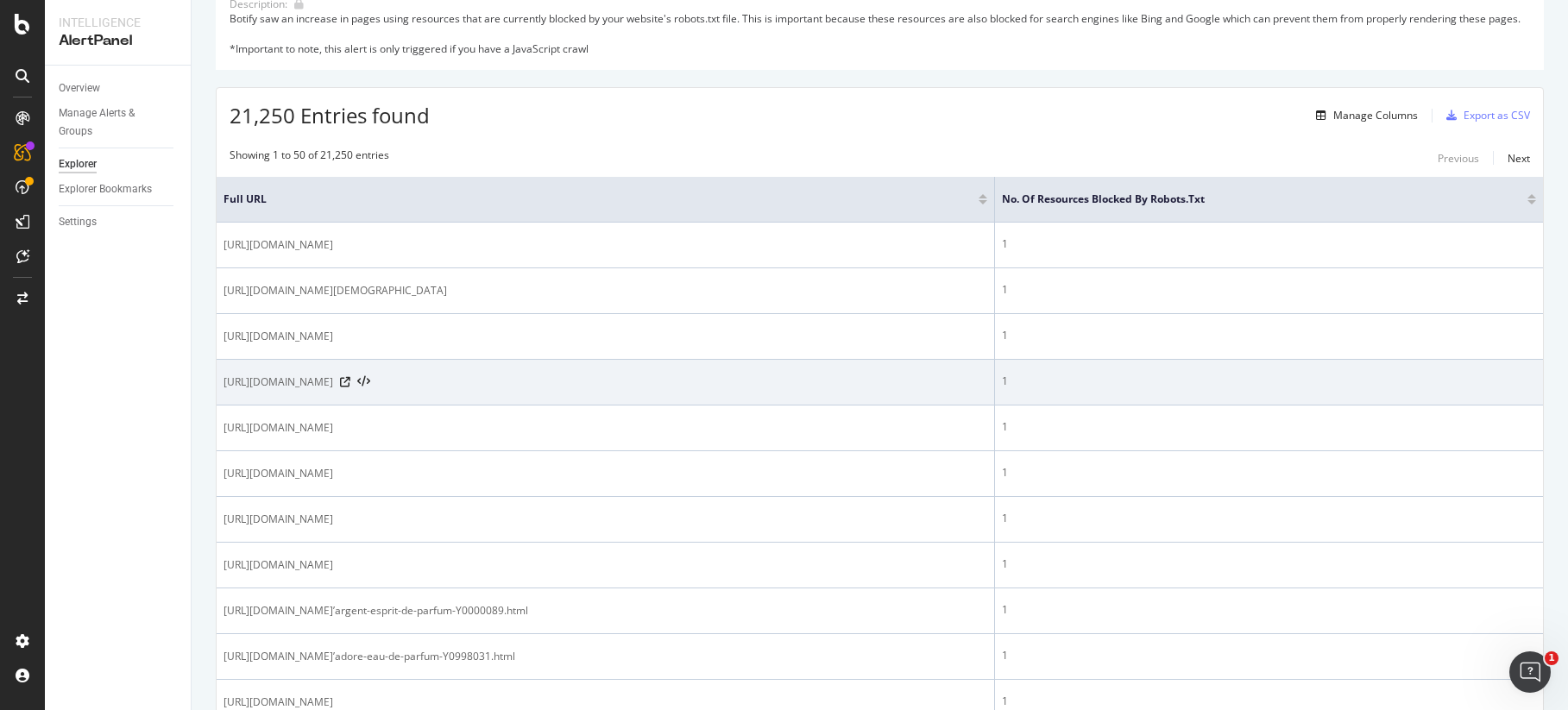
scroll to position [229, 0]
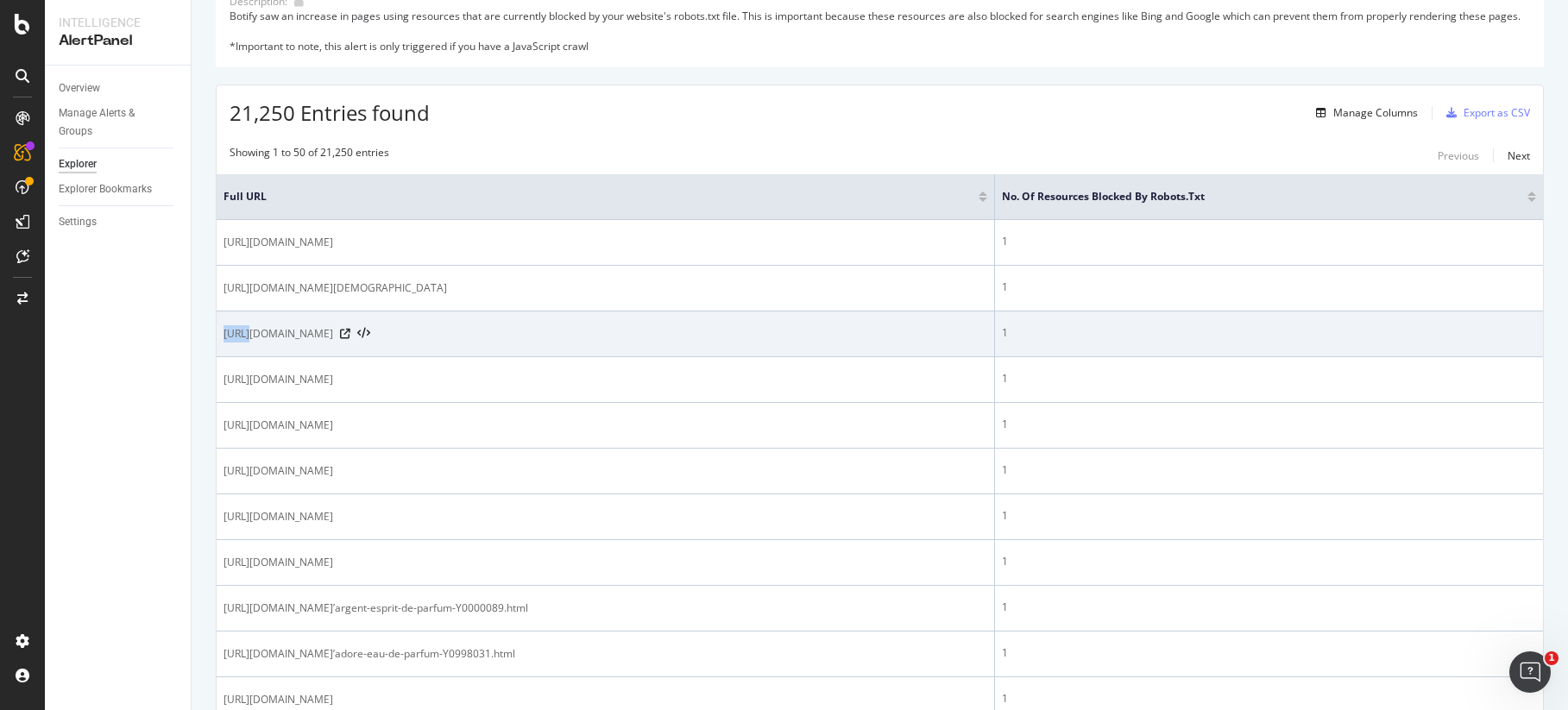
drag, startPoint x: 217, startPoint y: 345, endPoint x: 249, endPoint y: 345, distance: 32.0
click at [249, 345] on td "[URL][DOMAIN_NAME]" at bounding box center [605, 335] width 778 height 46
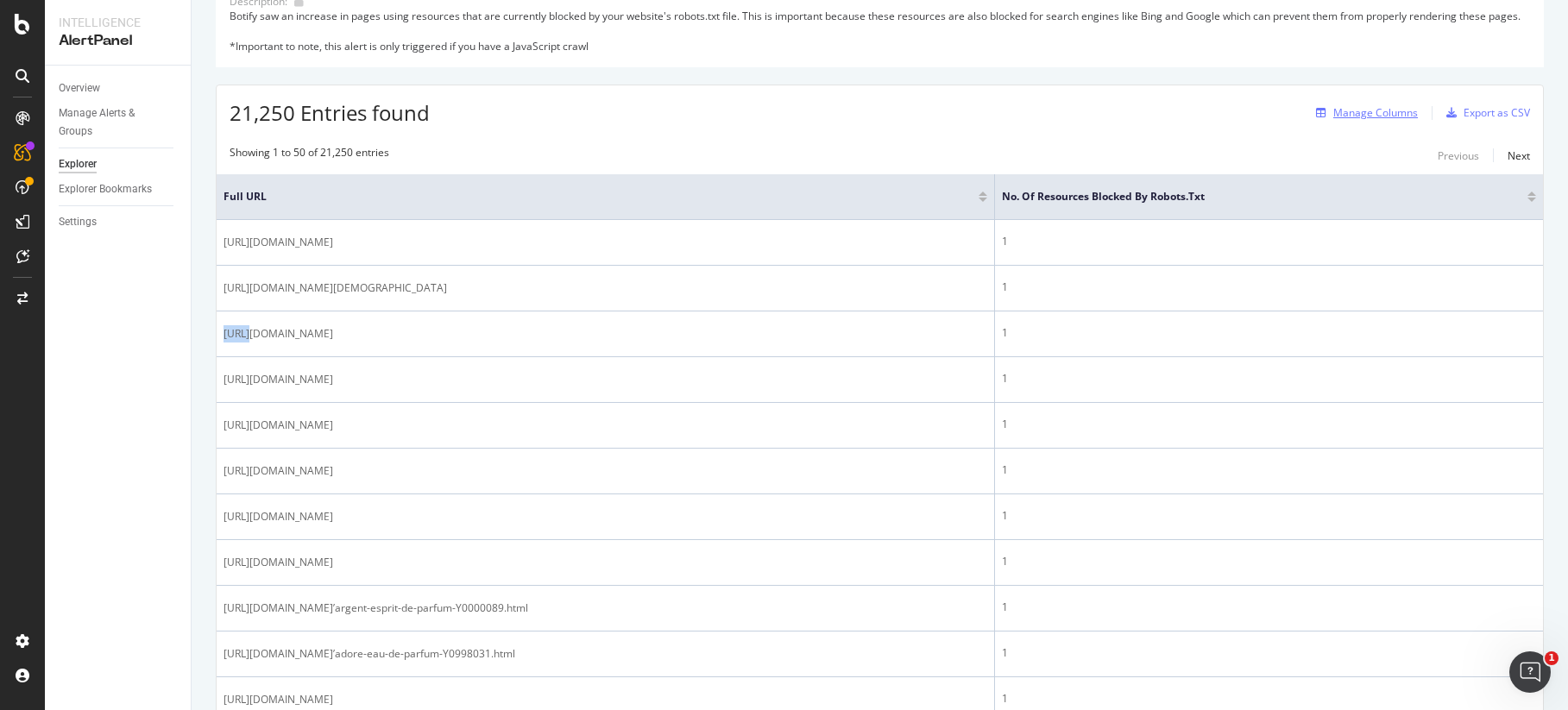
click at [1304, 120] on div "Manage Columns" at bounding box center [1374, 112] width 84 height 15
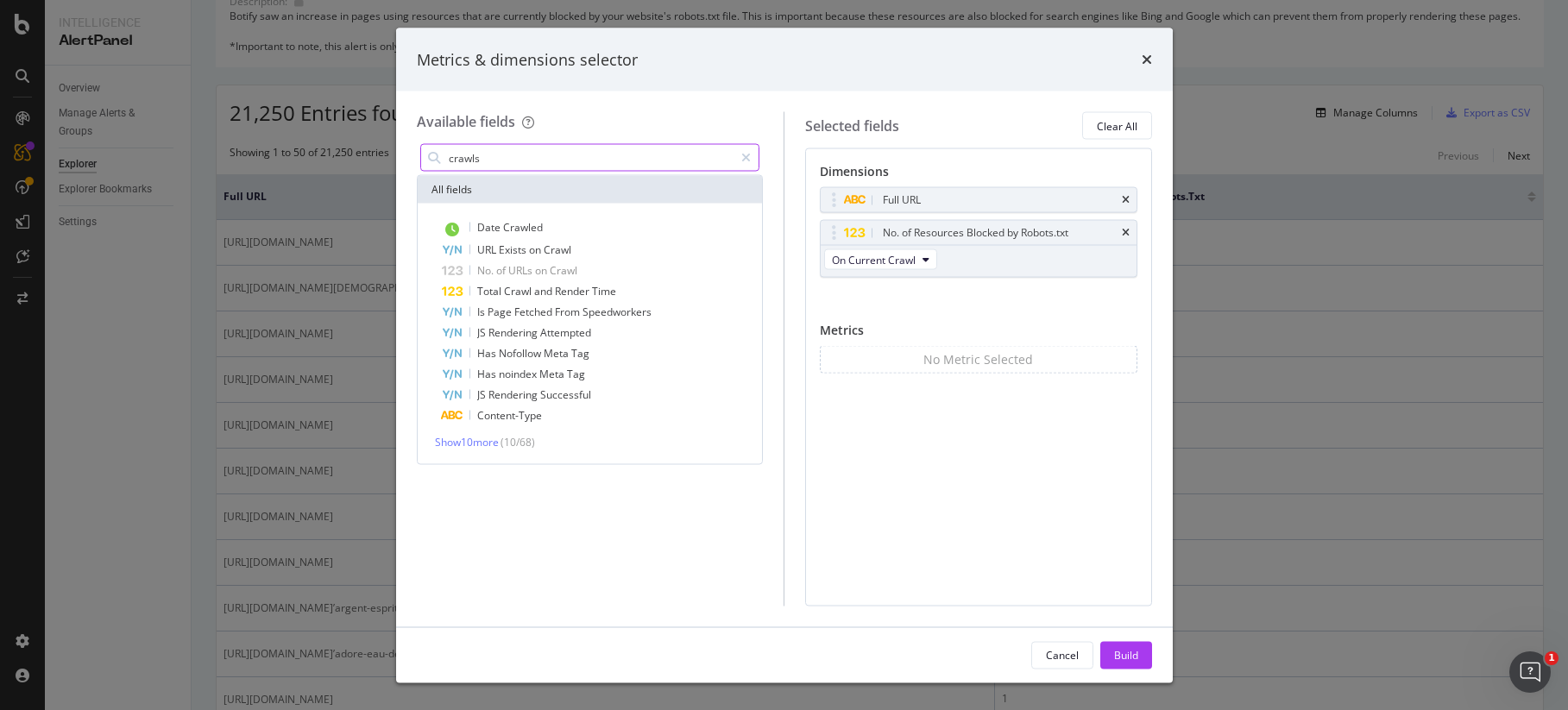
click at [522, 162] on input "crawls" at bounding box center [590, 158] width 288 height 26
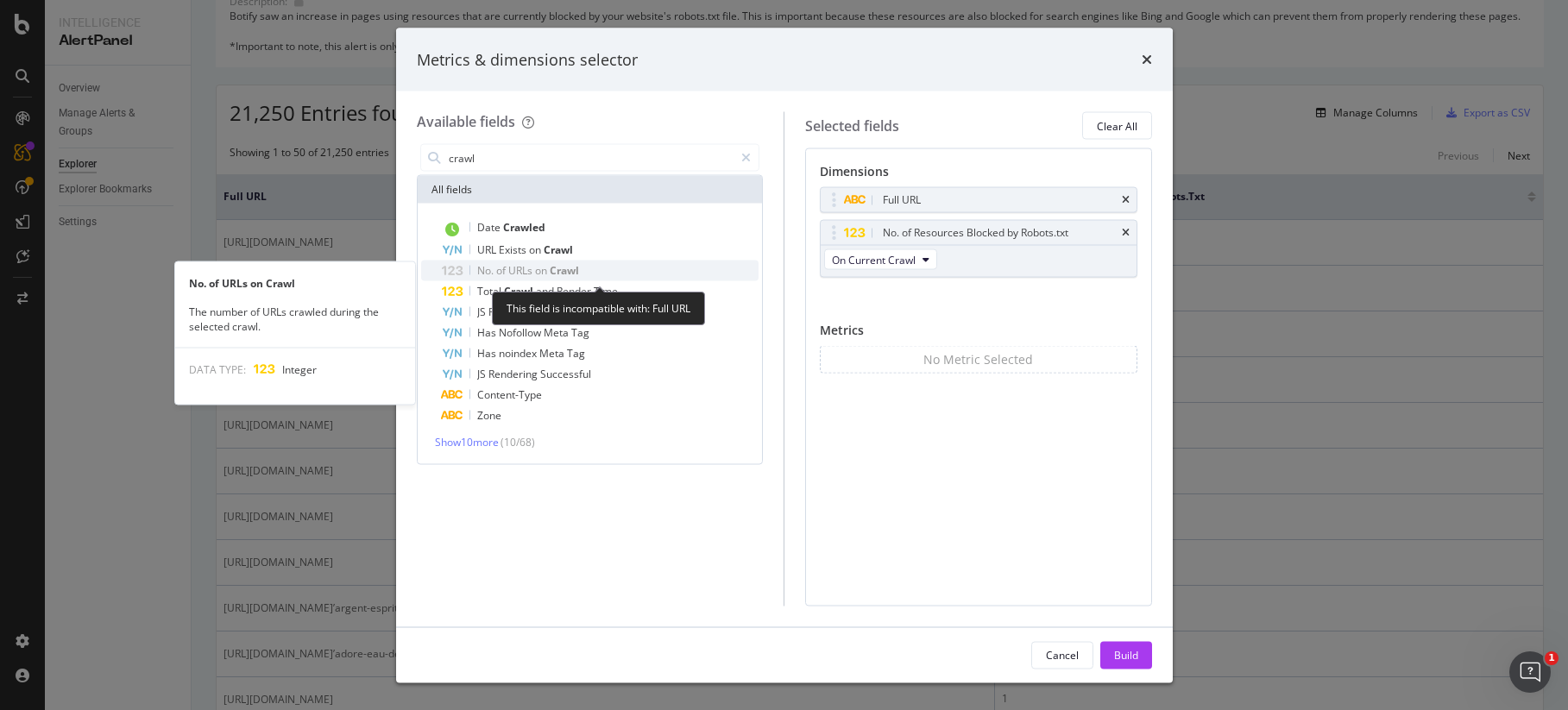
type input "crawl"
click at [579, 271] on span "Crawl" at bounding box center [565, 270] width 30 height 15
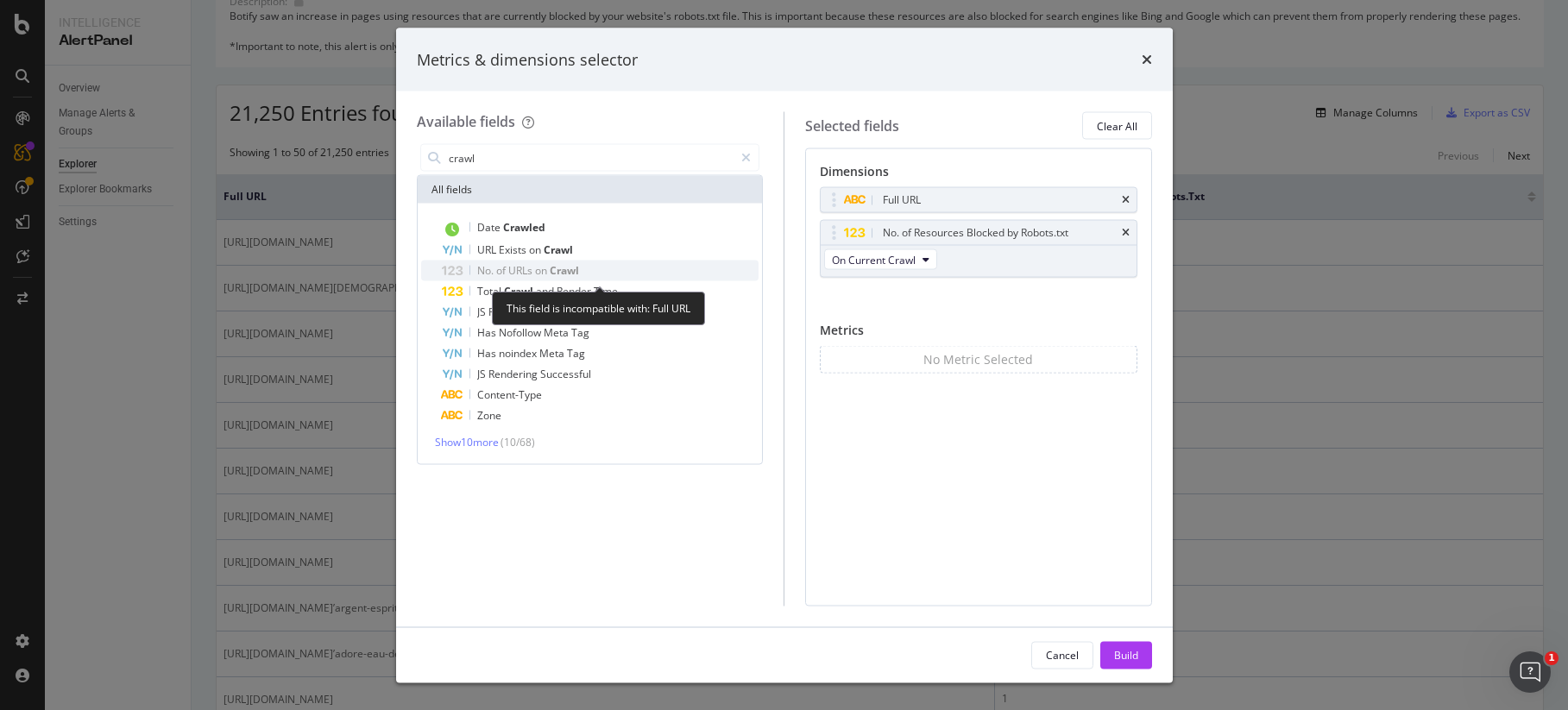
click at [548, 271] on span "on" at bounding box center [542, 270] width 15 height 15
drag, startPoint x: 548, startPoint y: 270, endPoint x: 566, endPoint y: 270, distance: 18.0
click at [549, 270] on span "on" at bounding box center [542, 270] width 15 height 15
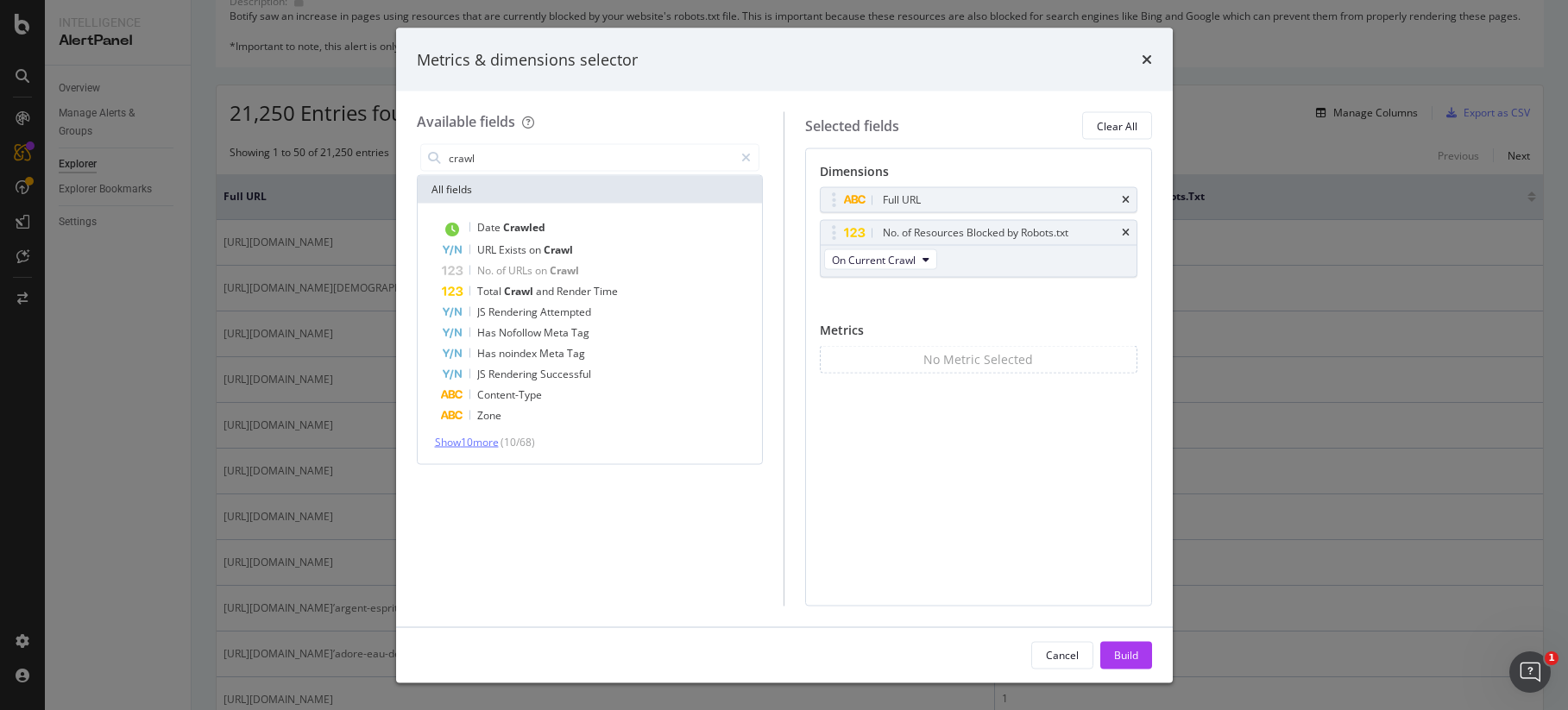
click at [472, 438] on span "Show 10 more" at bounding box center [466, 442] width 63 height 15
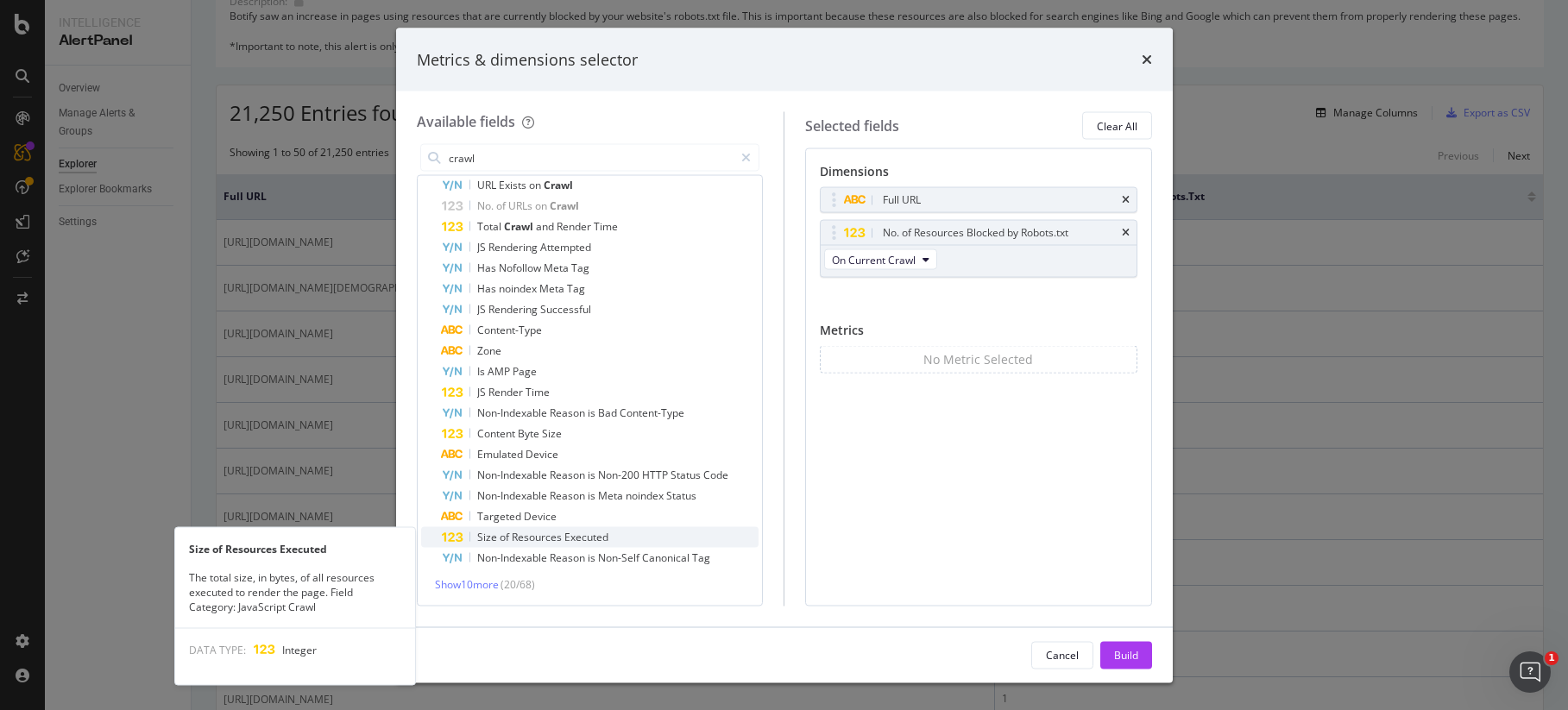
scroll to position [65, 0]
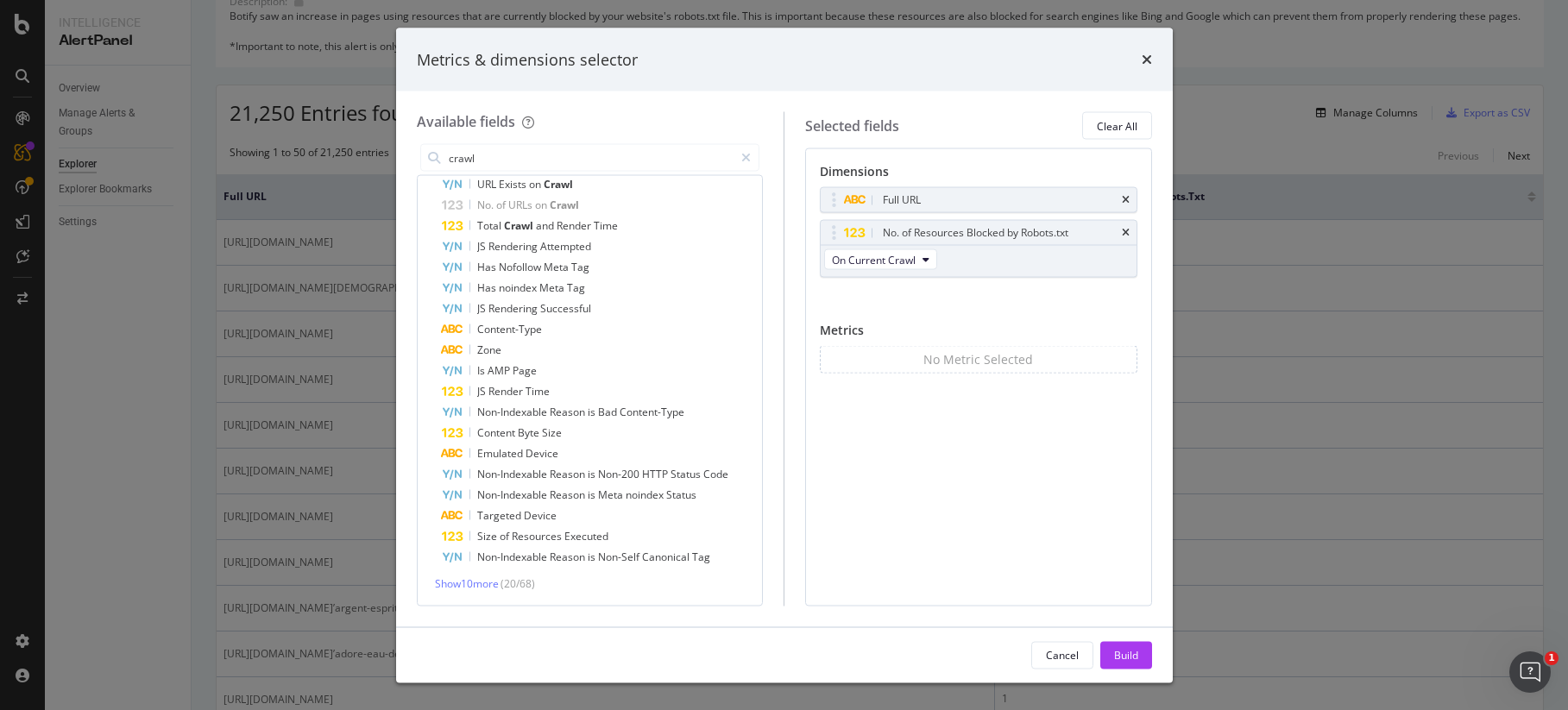
click at [973, 300] on div "Full URL No. of Resources Blocked by Robots.txt On Current Crawl You can use th…" at bounding box center [978, 251] width 317 height 128
click at [1150, 55] on icon "times" at bounding box center [1147, 60] width 10 height 14
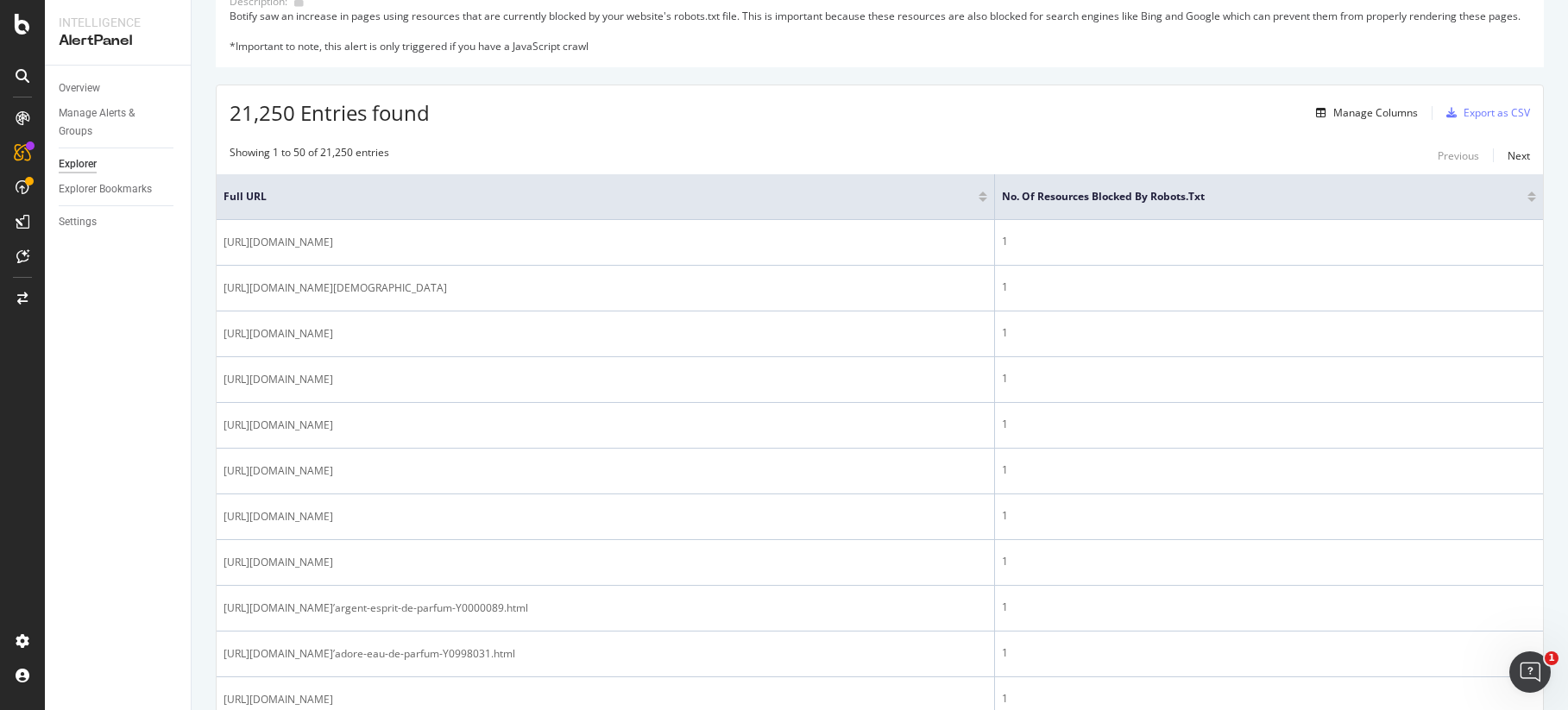
click at [1304, 202] on div at bounding box center [1532, 199] width 9 height 4
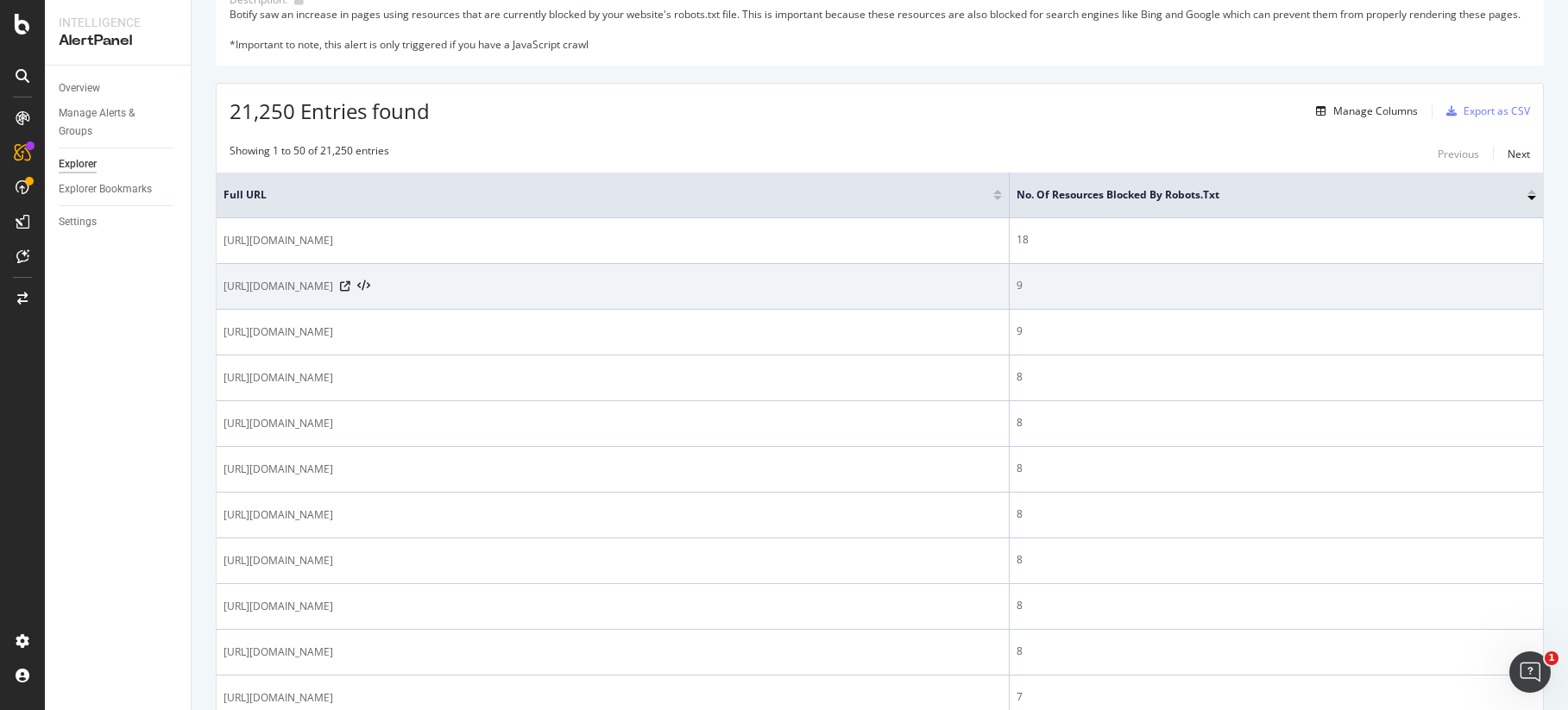
scroll to position [268, 0]
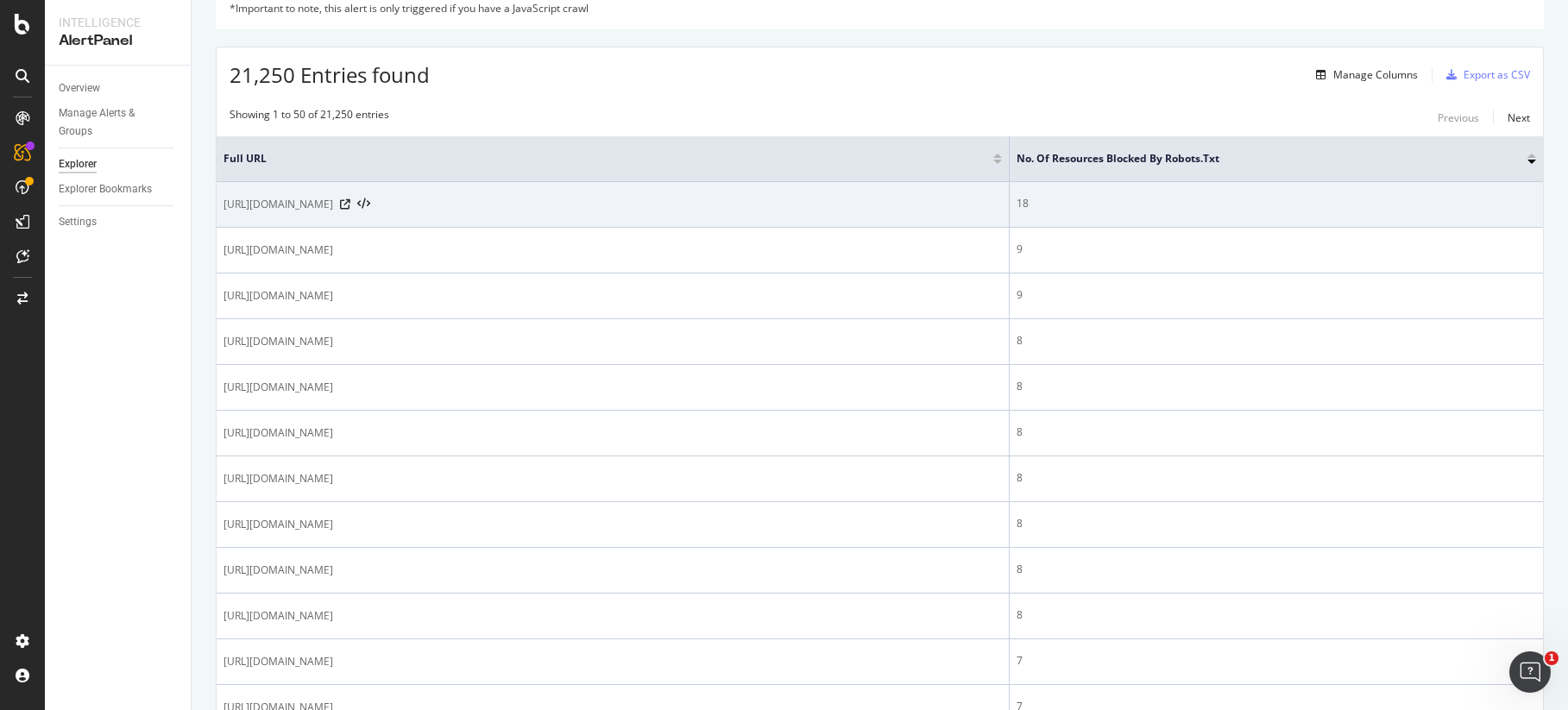
drag, startPoint x: 541, startPoint y: 214, endPoint x: 224, endPoint y: 217, distance: 317.0
click at [224, 213] on div "[URL][DOMAIN_NAME]" at bounding box center [612, 204] width 778 height 17
click at [1018, 211] on div "18" at bounding box center [1276, 203] width 519 height 16
click at [370, 210] on icon at bounding box center [363, 204] width 13 height 12
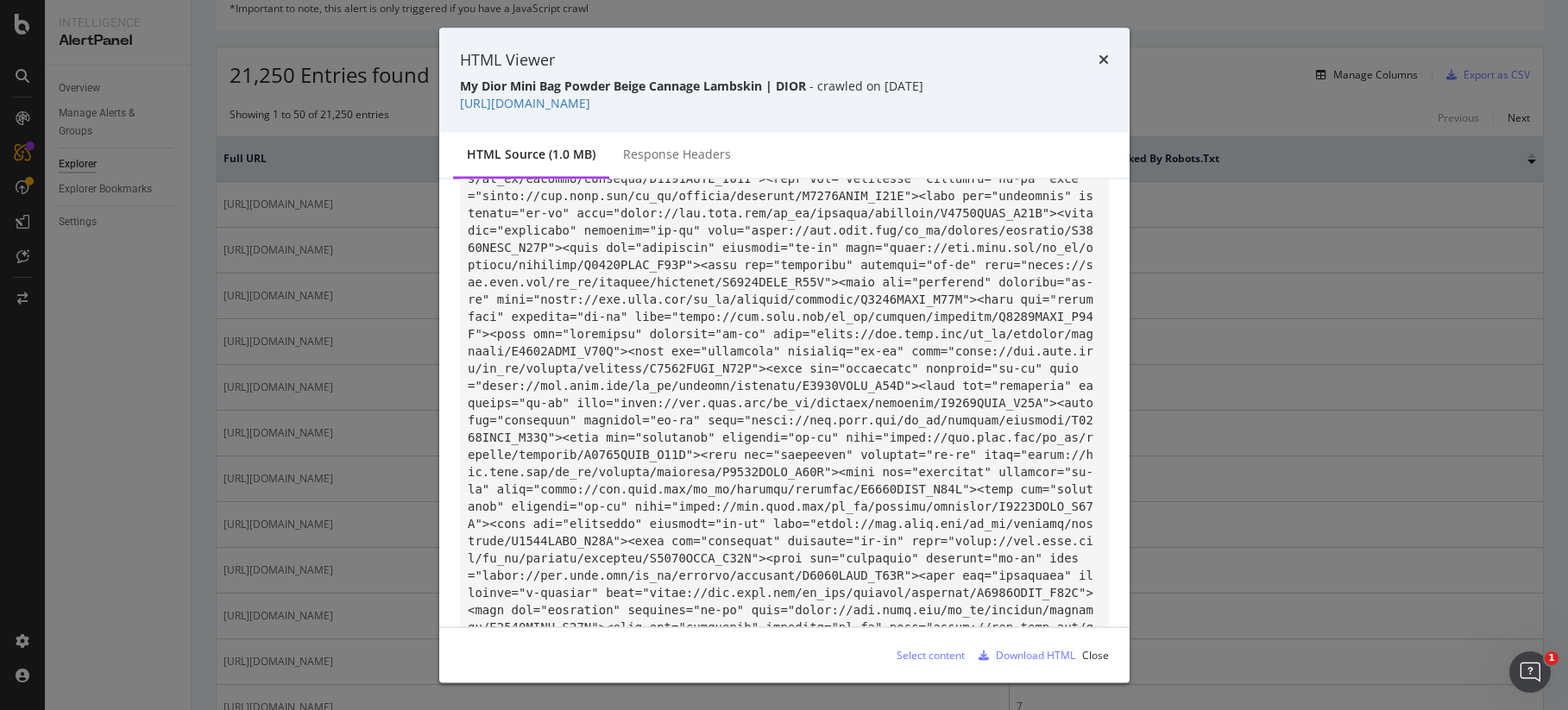
scroll to position [0, 0]
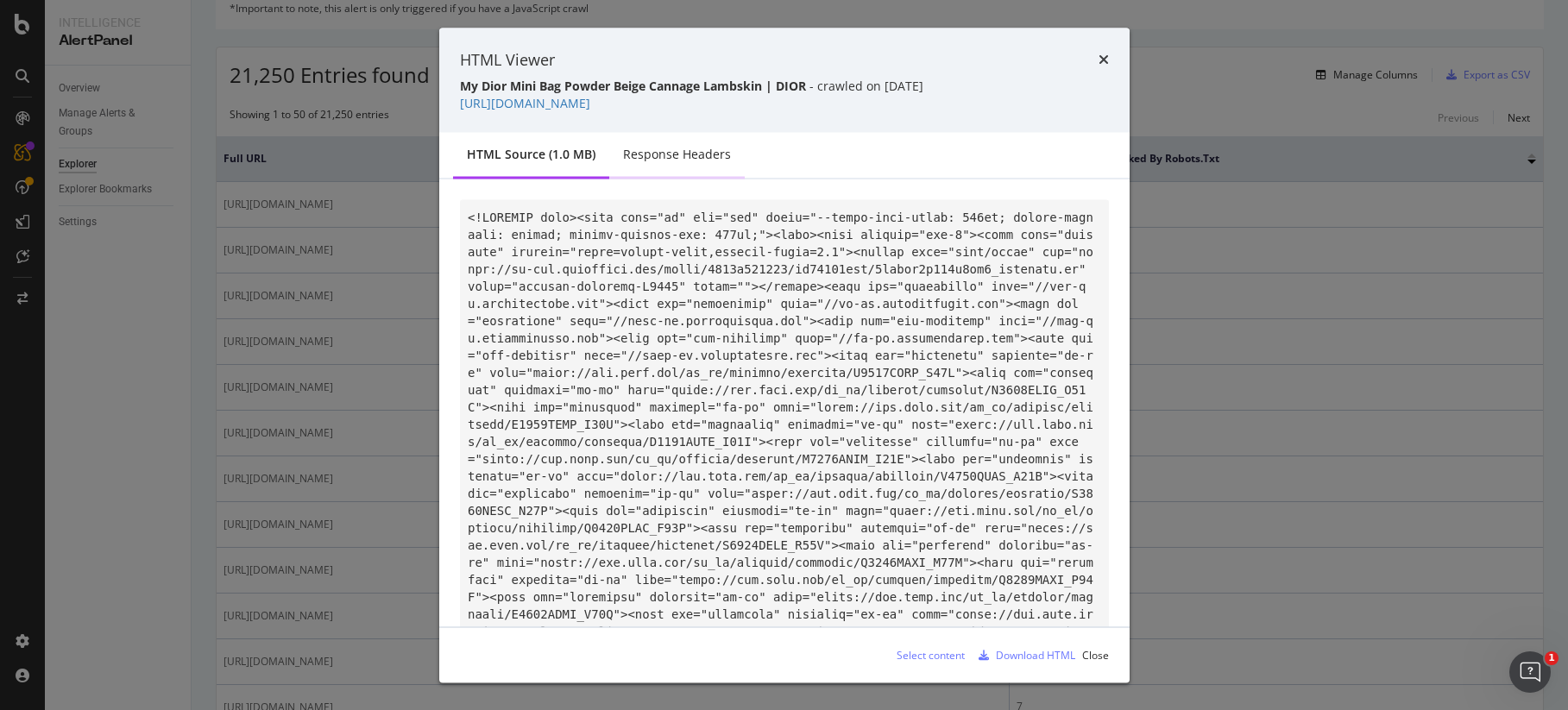
click at [705, 151] on div "Response Headers" at bounding box center [677, 155] width 108 height 17
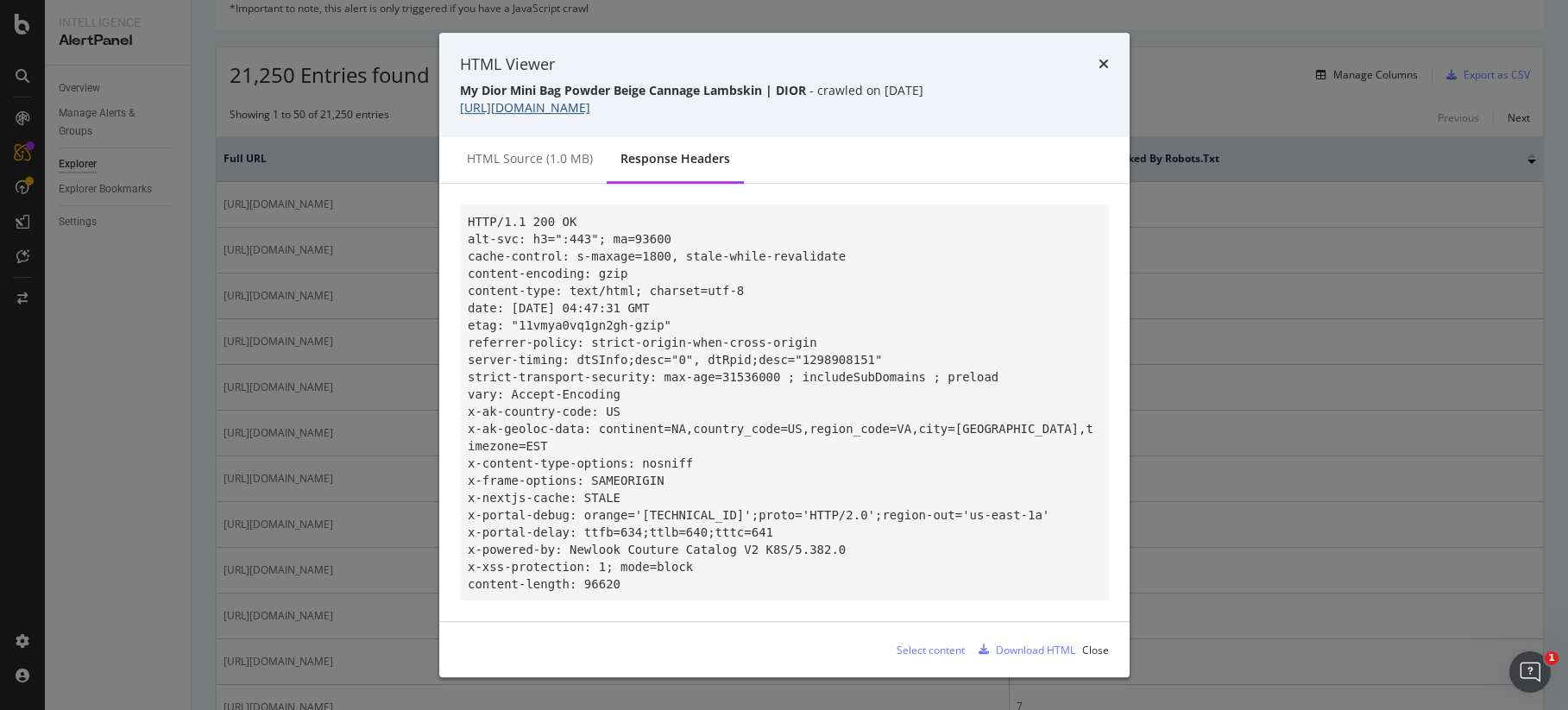
drag, startPoint x: 851, startPoint y: 108, endPoint x: 461, endPoint y: 101, distance: 390.1
click at [461, 101] on div "My Dior Mini Bag Powder Beige Cannage Lambskin | DIOR - crawled on [DATE] [URL]…" at bounding box center [784, 99] width 649 height 35
copy link "[URL][DOMAIN_NAME]"
click at [1102, 61] on icon "times" at bounding box center [1103, 64] width 10 height 14
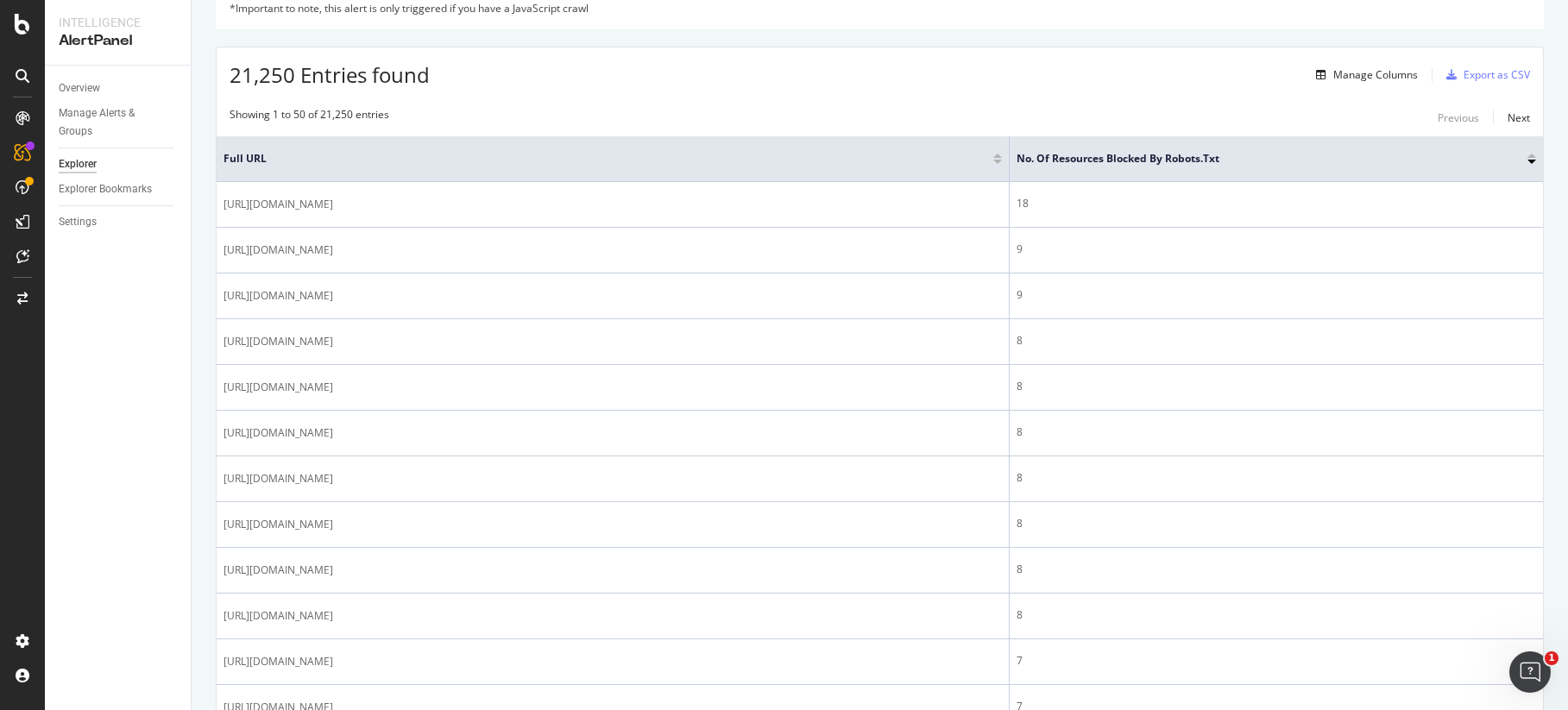
click at [641, 123] on div "Showing 1 to 50 of 21,250 entries Previous Next" at bounding box center [879, 117] width 1327 height 21
